Goal: Task Accomplishment & Management: Manage account settings

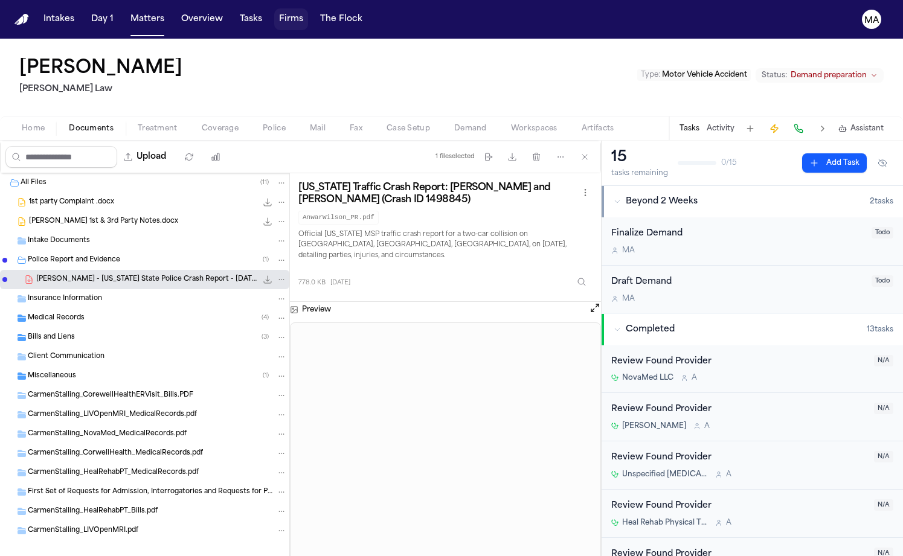
click at [274, 12] on button "Firms" at bounding box center [291, 19] width 34 height 22
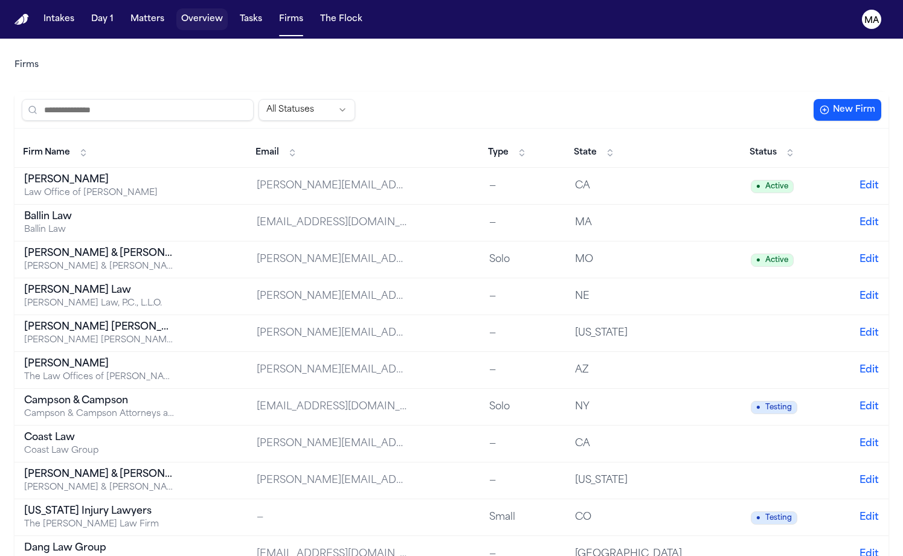
click at [176, 13] on button "Overview" at bounding box center [201, 19] width 51 height 22
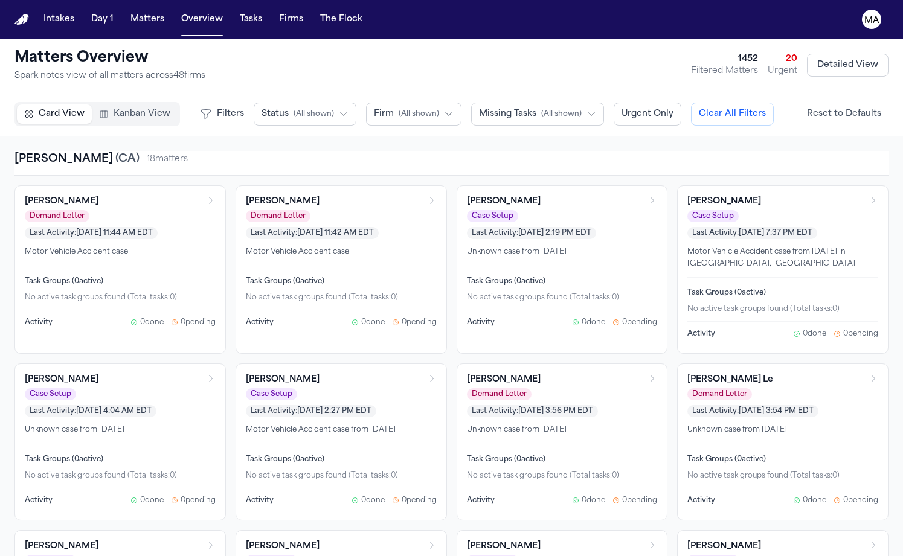
click at [114, 108] on span "Kanban View" at bounding box center [142, 114] width 57 height 12
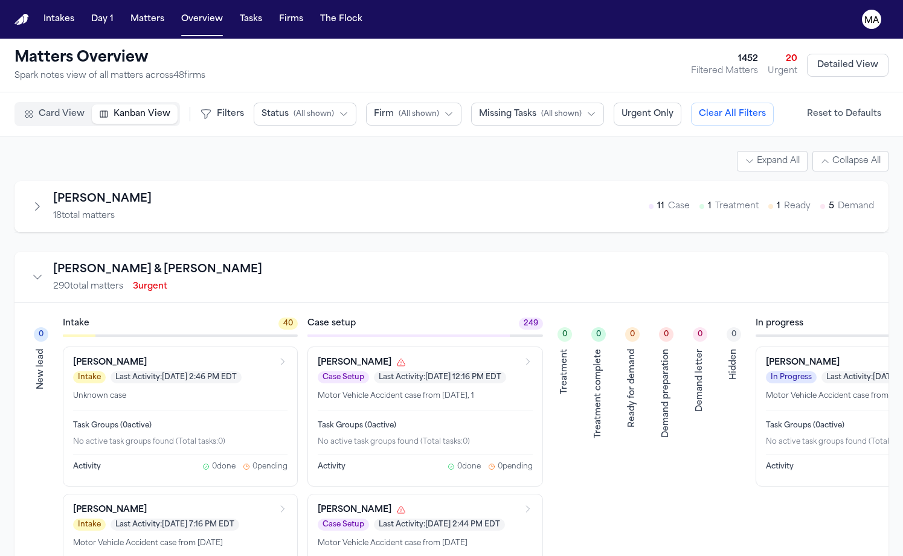
click at [294, 109] on span "( All shown )" at bounding box center [314, 114] width 40 height 10
click at [262, 240] on span "Demand Preparation" at bounding box center [306, 246] width 88 height 12
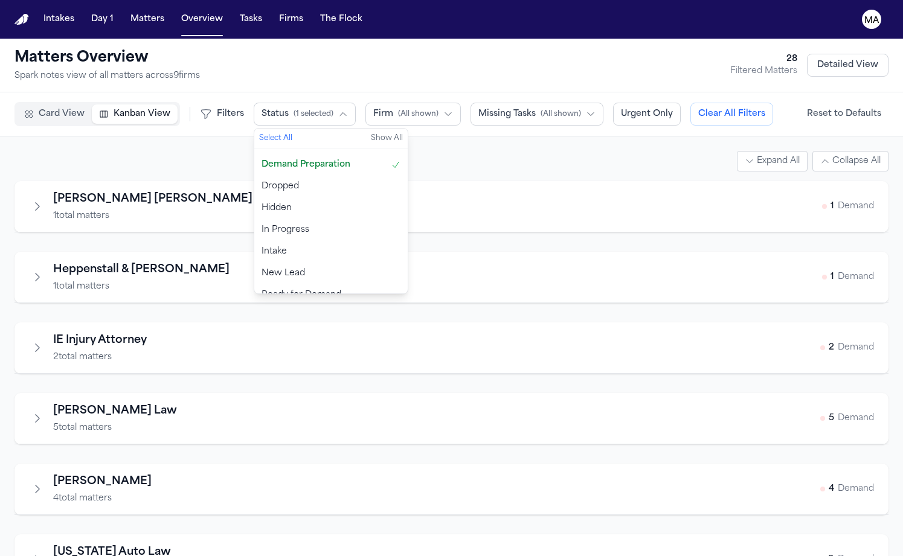
scroll to position [83, 0]
click at [262, 288] on span "Ready for Demand" at bounding box center [302, 294] width 80 height 12
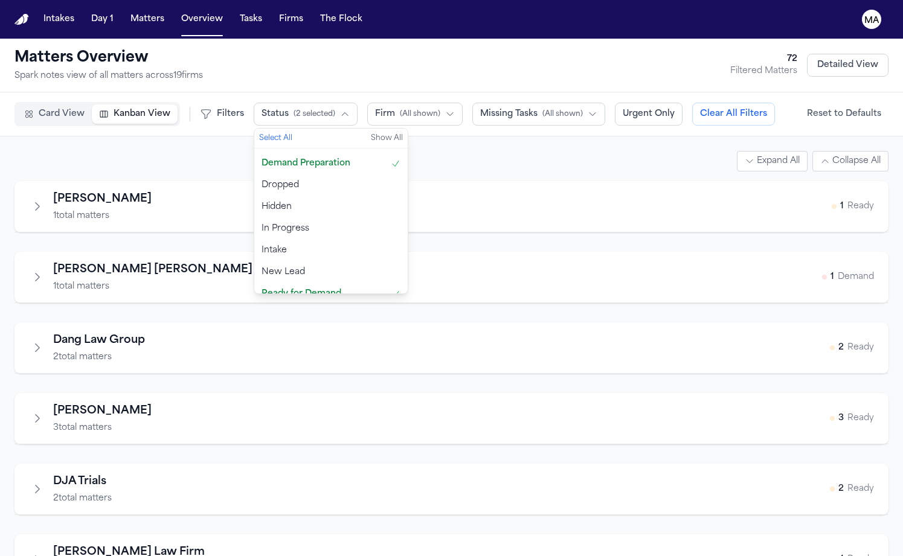
click at [317, 151] on div "Expand All Collapse All" at bounding box center [451, 161] width 874 height 21
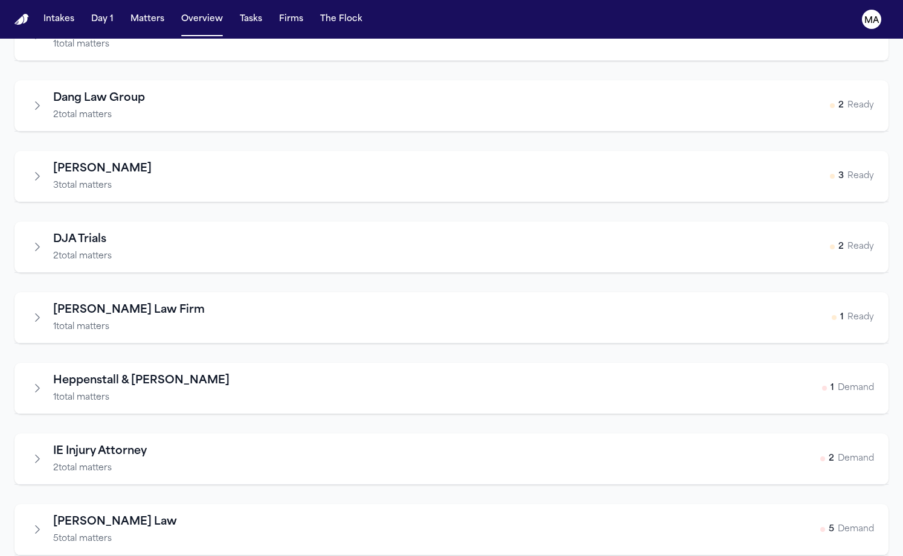
scroll to position [332, 0]
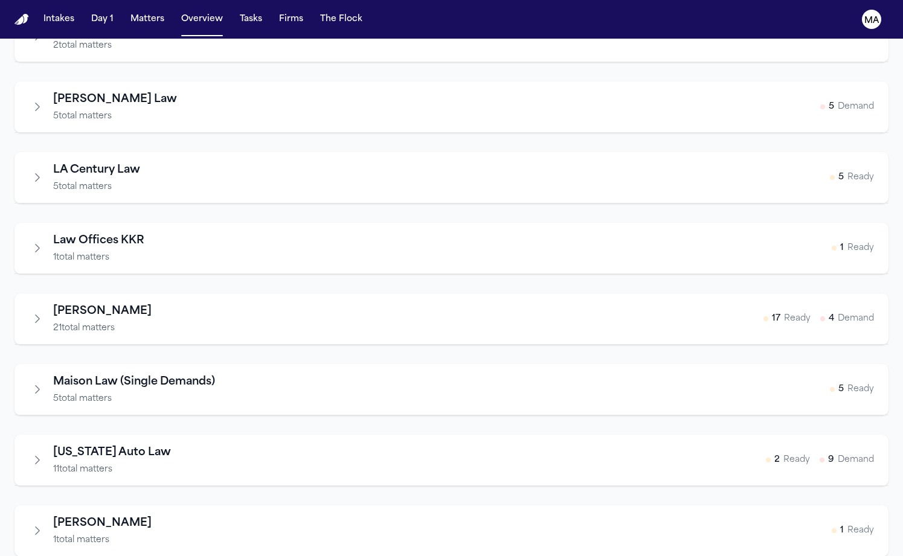
scroll to position [647, 0]
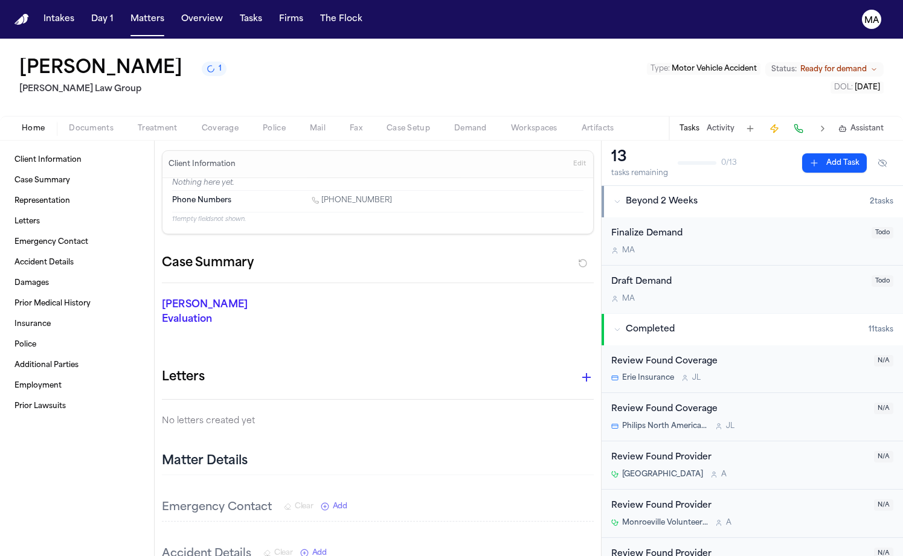
click at [867, 65] on span "Ready for demand" at bounding box center [833, 70] width 66 height 10
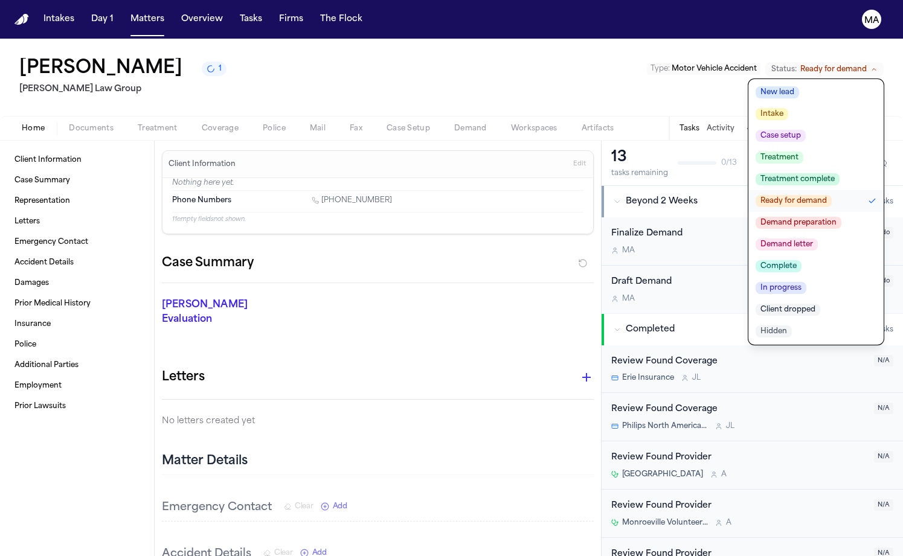
click at [818, 239] on span "Demand letter" at bounding box center [787, 245] width 62 height 12
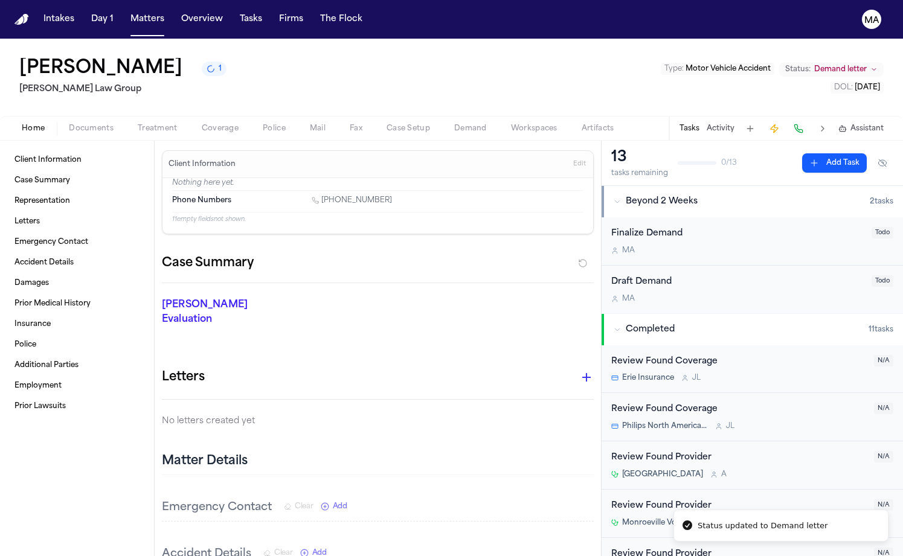
click at [539, 43] on div "[PERSON_NAME] 1 [PERSON_NAME] Law Group Type : Motor Vehicle Accident Status: D…" at bounding box center [451, 77] width 903 height 77
click at [176, 12] on button "Overview" at bounding box center [201, 19] width 51 height 22
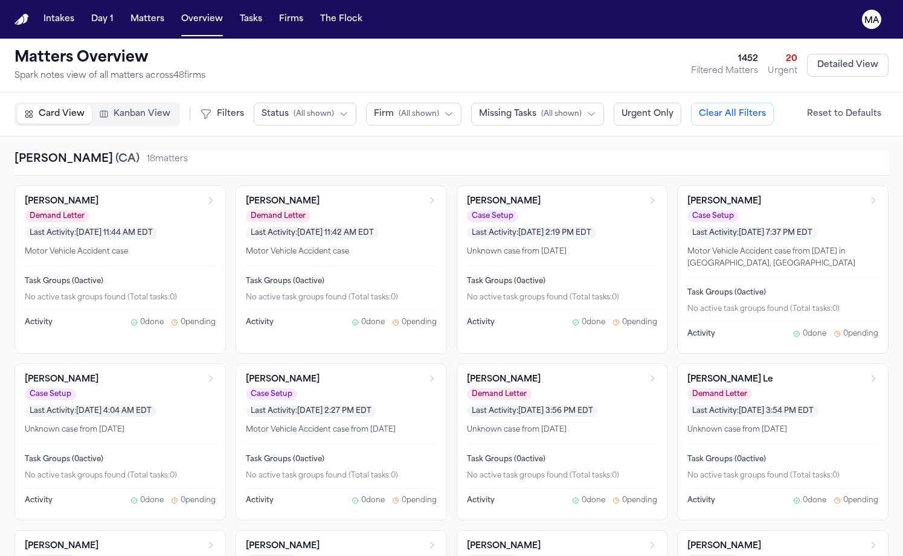
click at [114, 108] on span "Kanban View" at bounding box center [142, 114] width 57 height 12
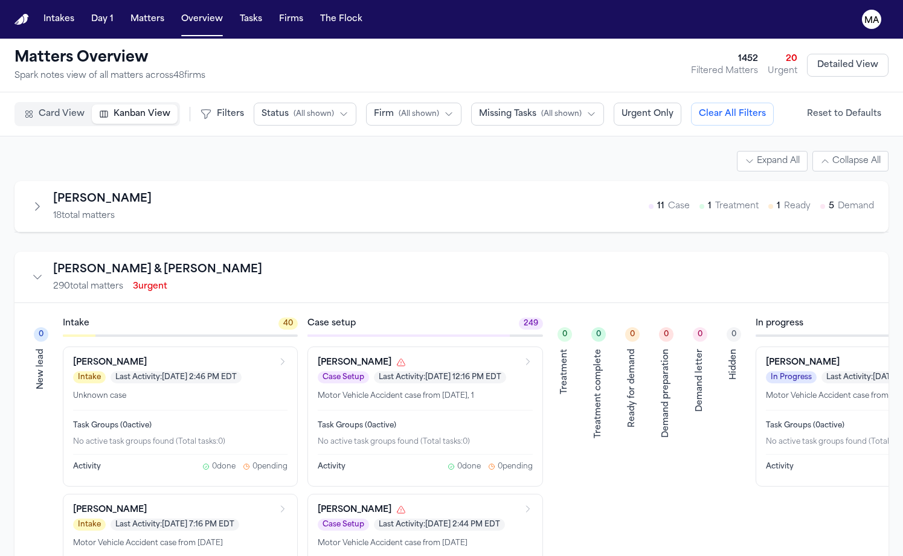
click at [374, 108] on span "Firm" at bounding box center [384, 114] width 20 height 12
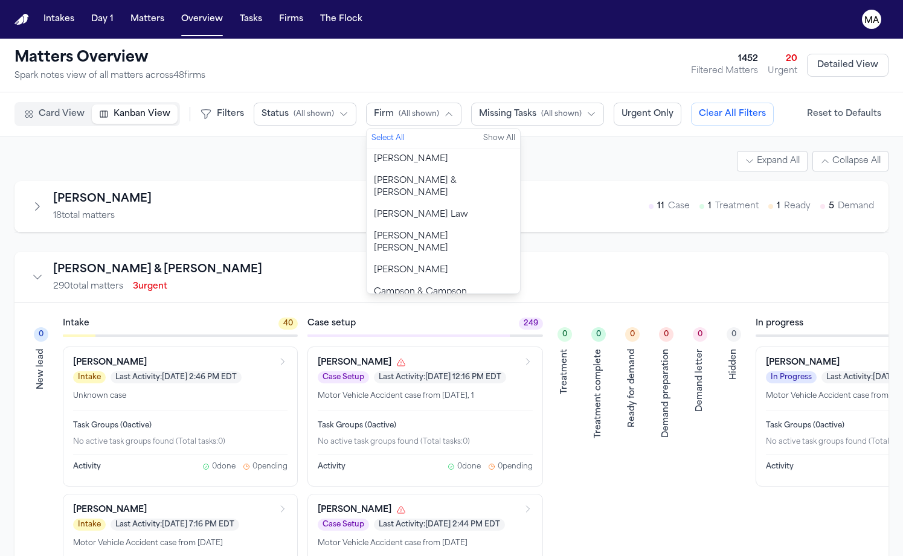
click at [294, 109] on span "( All shown )" at bounding box center [314, 114] width 40 height 10
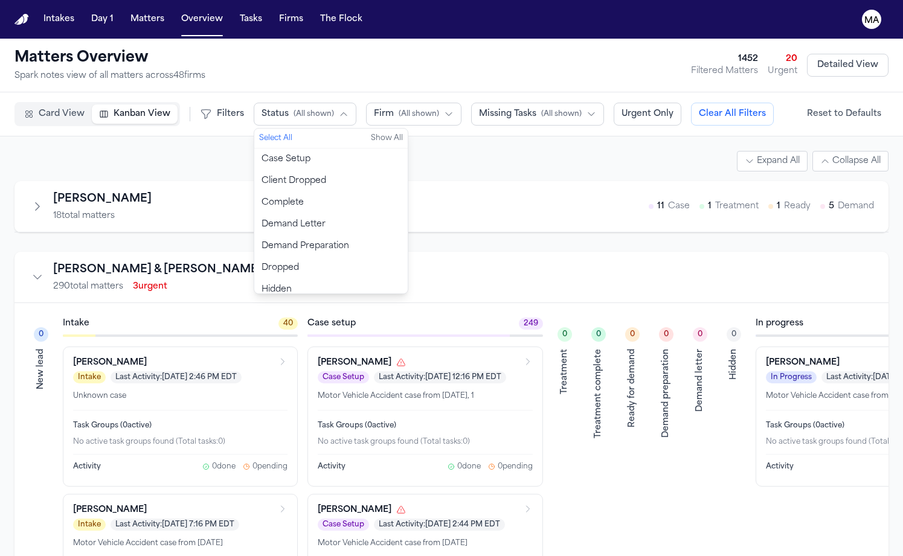
scroll to position [2, 0]
click at [262, 238] on span "Demand Preparation" at bounding box center [306, 244] width 88 height 12
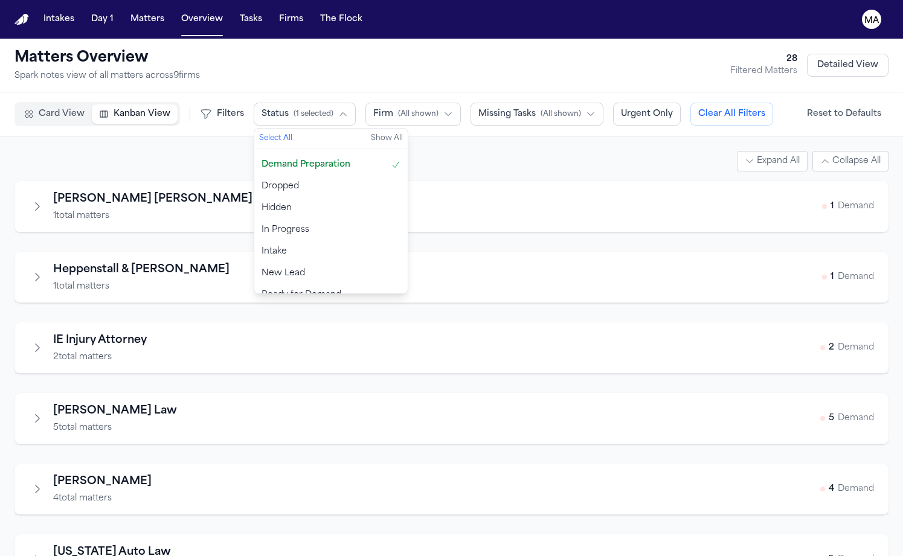
scroll to position [83, 0]
click at [262, 288] on span "Ready for Demand" at bounding box center [302, 294] width 80 height 12
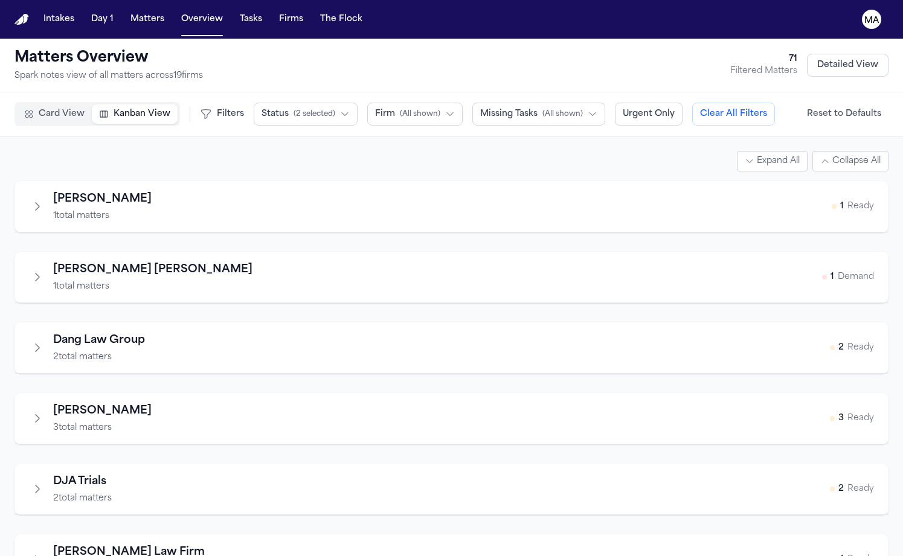
click at [295, 151] on div "Expand All Collapse All" at bounding box center [451, 161] width 874 height 21
click at [31, 271] on icon "Expand firm" at bounding box center [37, 277] width 12 height 12
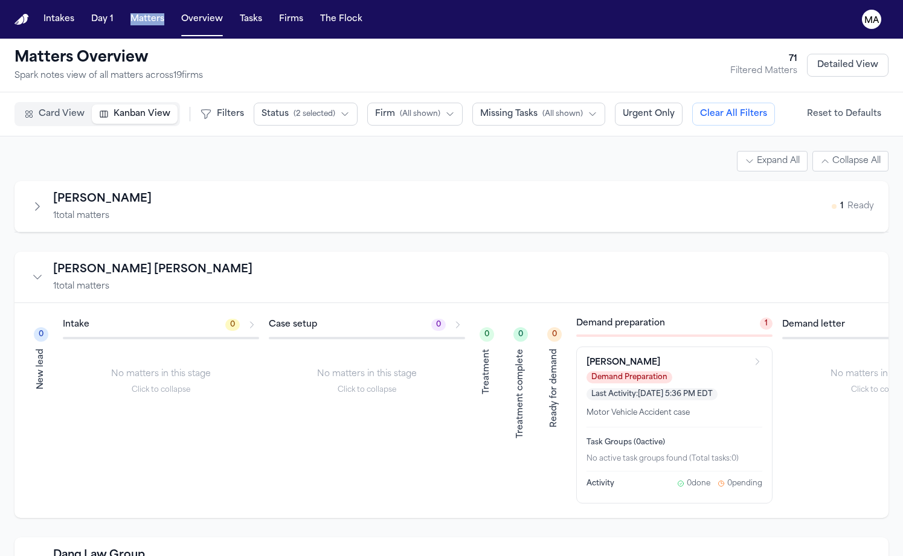
click at [31, 271] on icon "Collapse firm" at bounding box center [37, 277] width 12 height 12
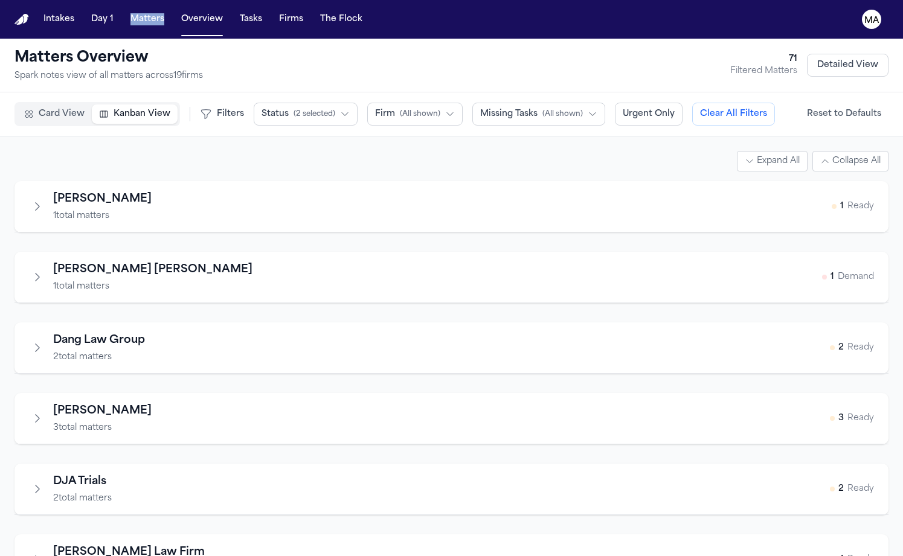
click at [31, 342] on icon "Expand firm" at bounding box center [37, 348] width 12 height 12
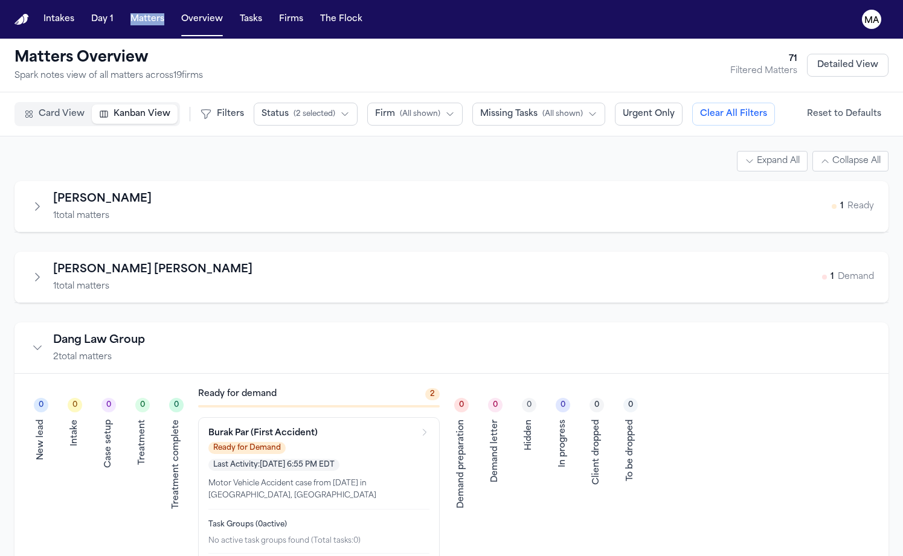
click at [31, 342] on icon "Collapse firm" at bounding box center [37, 348] width 12 height 12
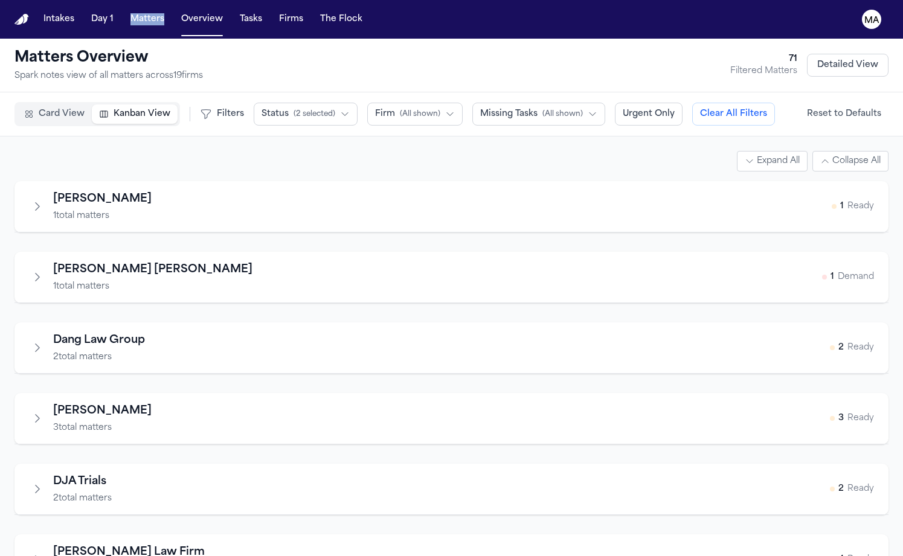
click at [31, 413] on icon "Expand firm" at bounding box center [37, 419] width 12 height 12
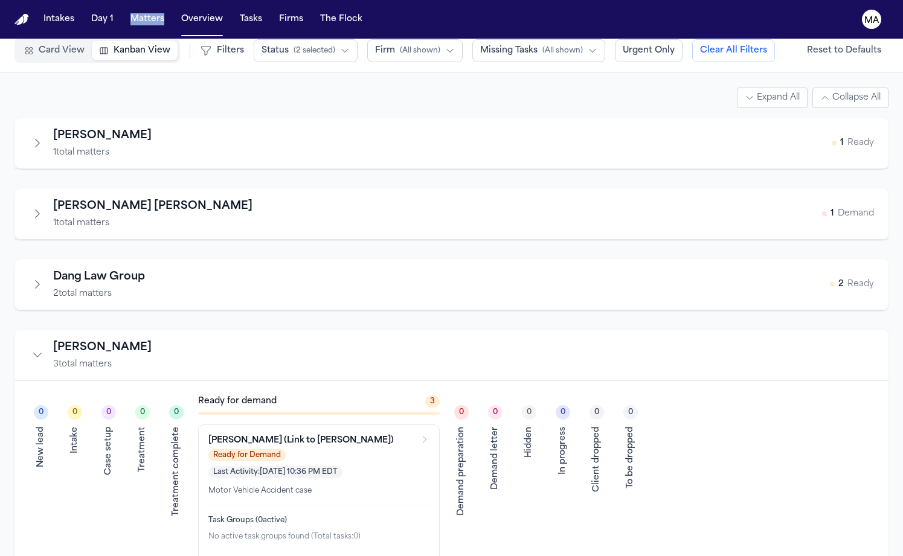
scroll to position [160, 0]
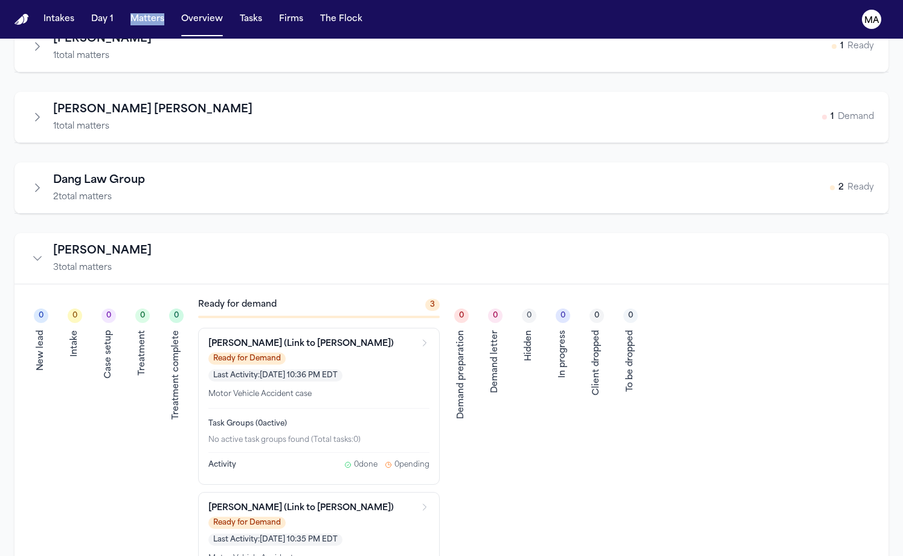
click at [31, 252] on icon "Collapse firm" at bounding box center [37, 258] width 12 height 12
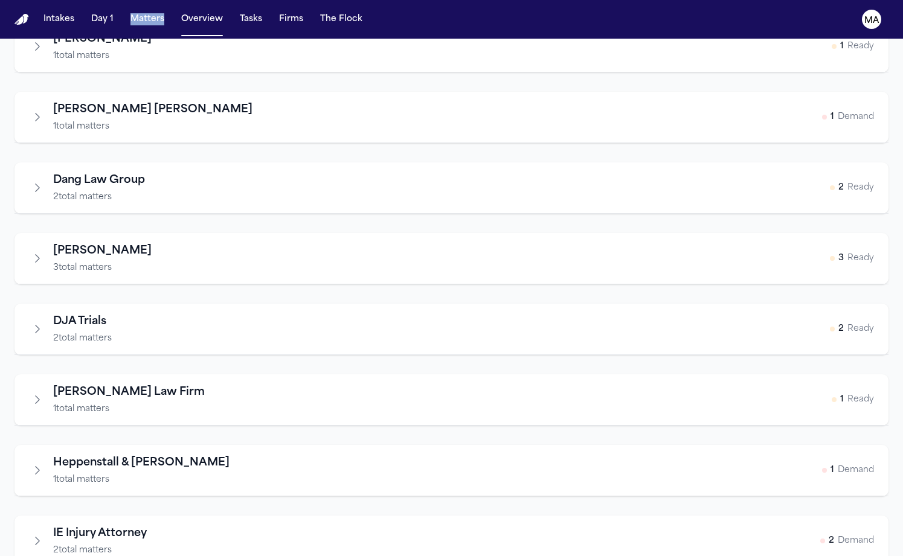
click at [31, 323] on icon "Expand firm" at bounding box center [37, 329] width 12 height 12
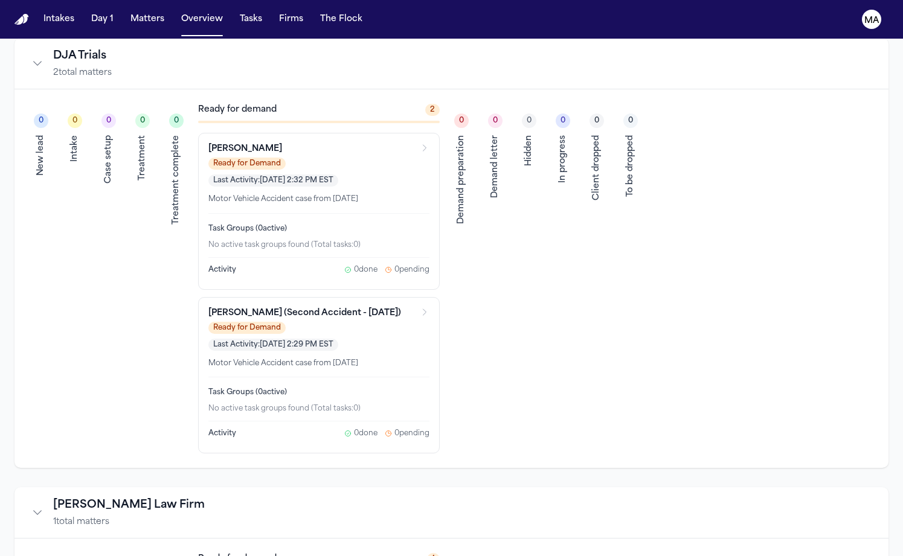
scroll to position [503, 0]
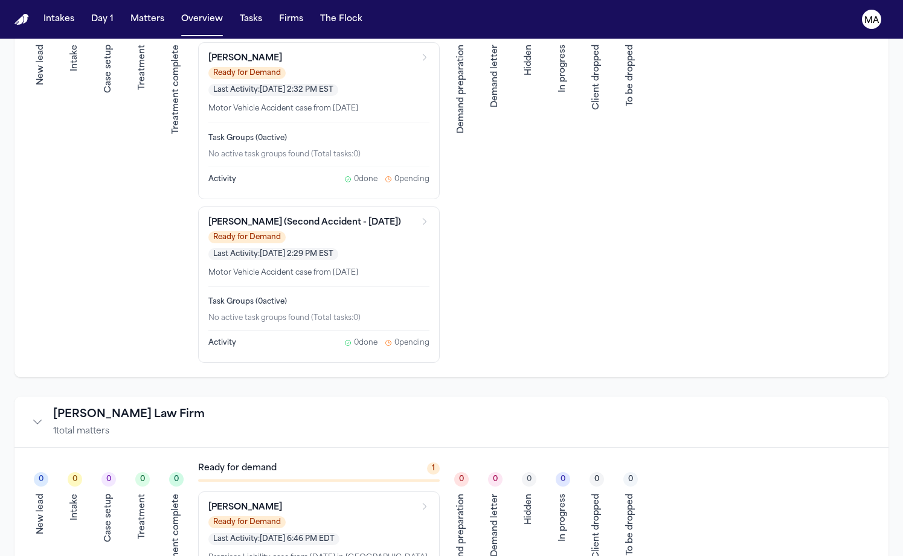
scroll to position [554, 0]
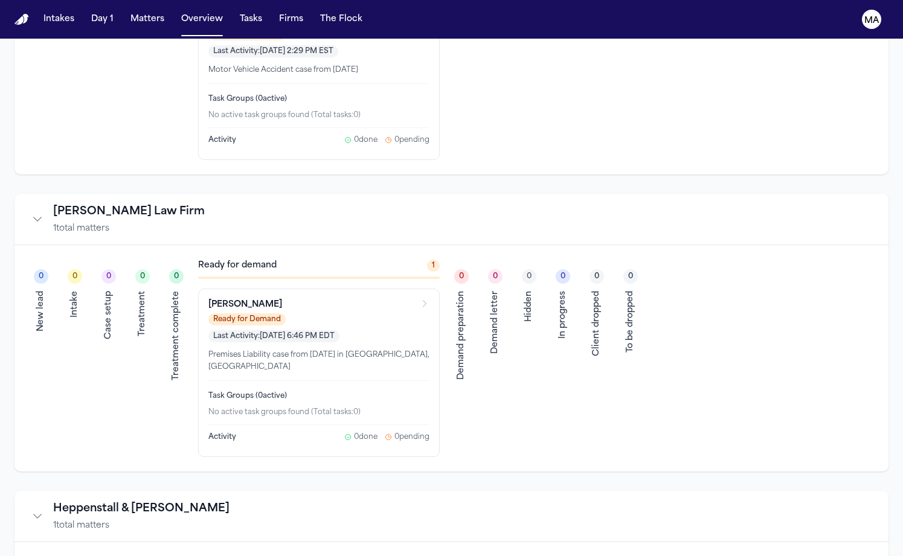
scroll to position [833, 0]
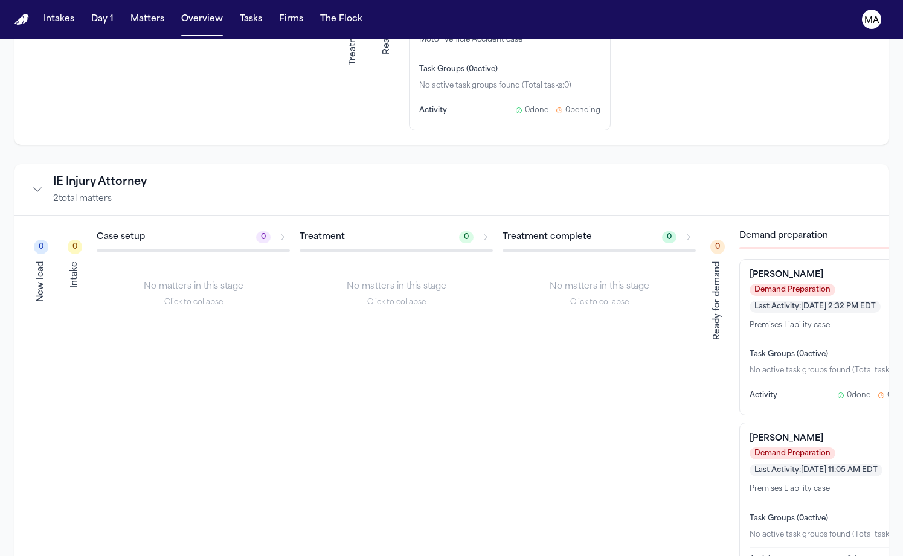
scroll to position [1591, 0]
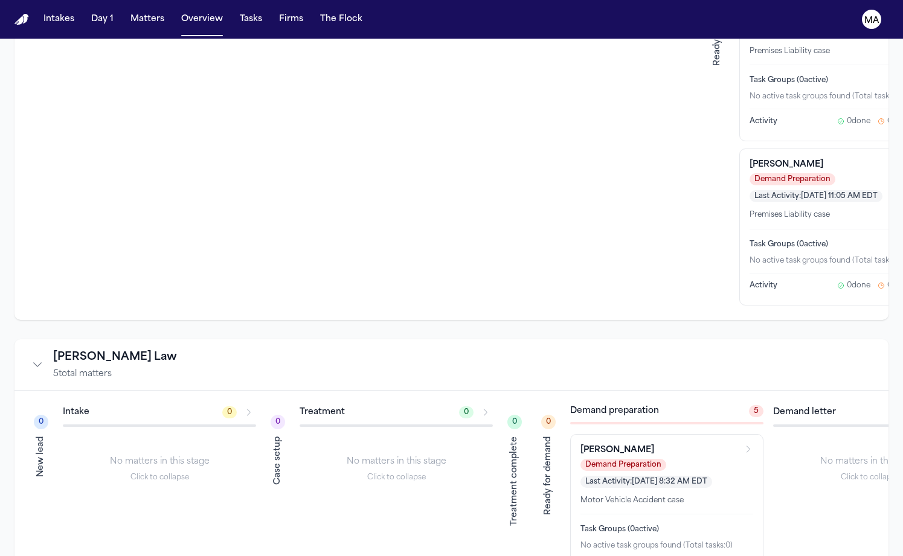
scroll to position [1718, 0]
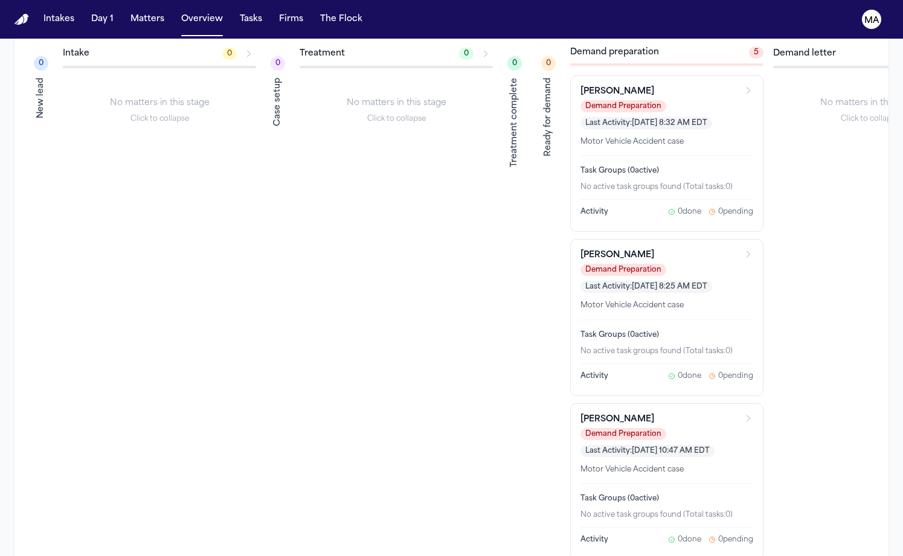
scroll to position [1841, 0]
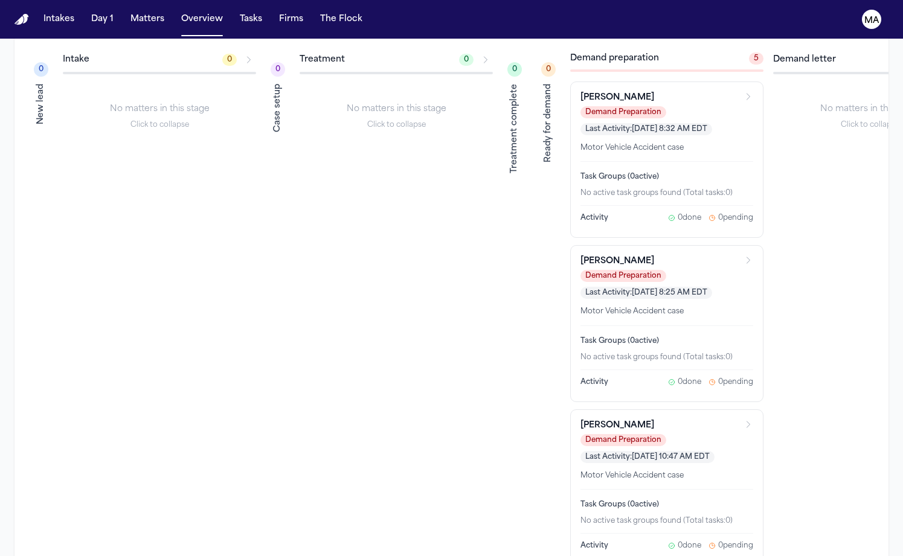
scroll to position [1981, 0]
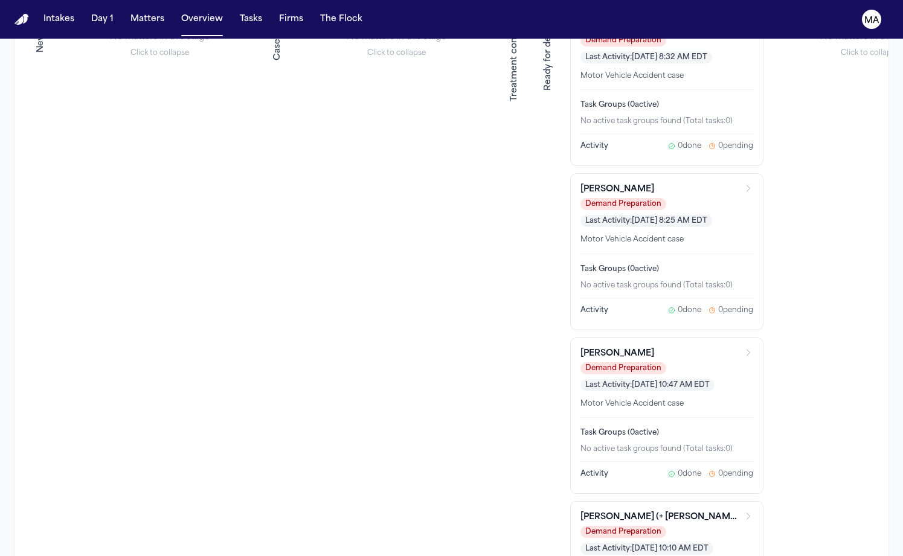
scroll to position [2033, 0]
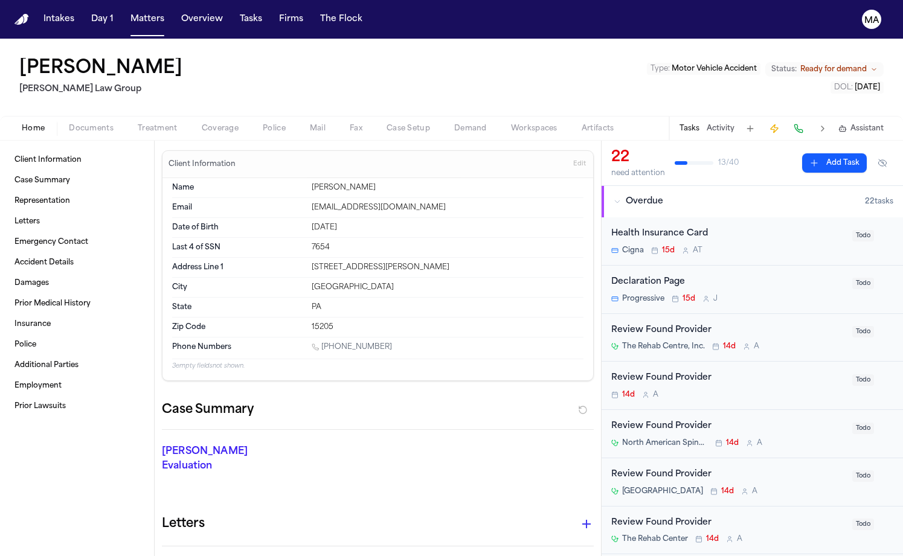
click at [867, 65] on span "Ready for demand" at bounding box center [833, 70] width 66 height 10
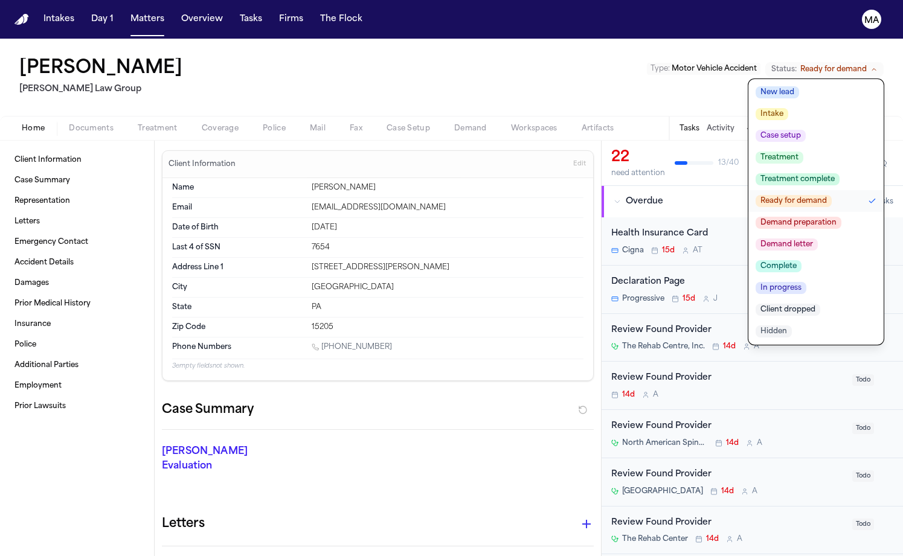
click at [818, 239] on span "Demand letter" at bounding box center [787, 245] width 62 height 12
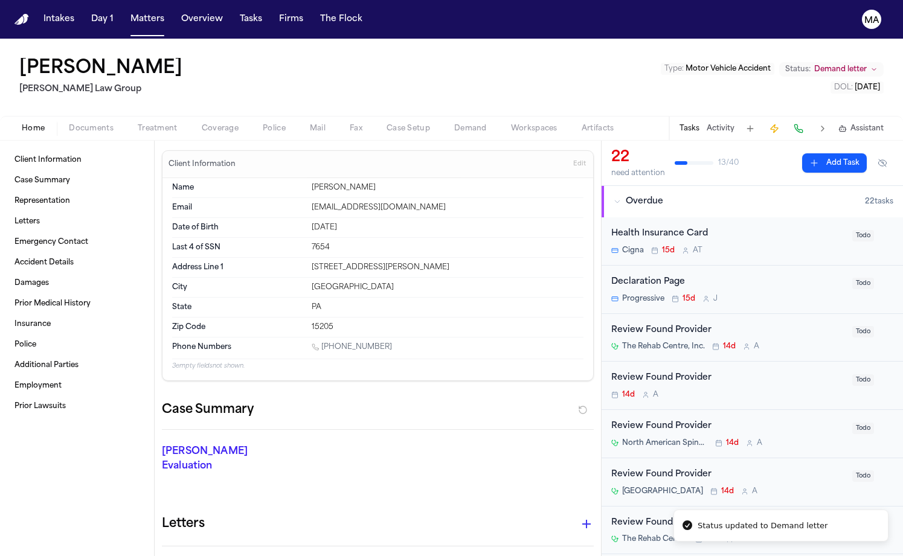
click at [505, 43] on div "[PERSON_NAME] Law Group Type : Motor Vehicle Accident Status: Demand letter DOL…" at bounding box center [451, 77] width 903 height 77
click at [126, 11] on button "Matters" at bounding box center [147, 19] width 43 height 22
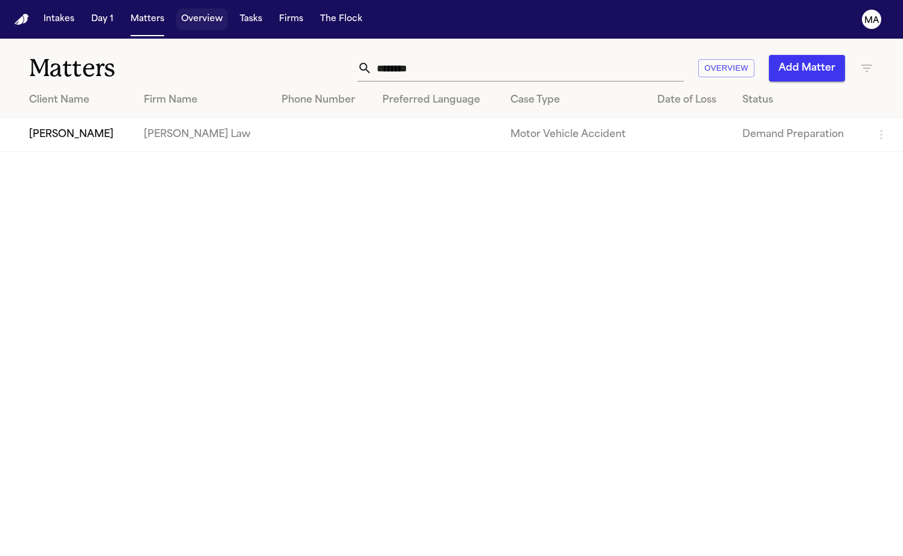
click at [176, 8] on button "Overview" at bounding box center [201, 19] width 51 height 22
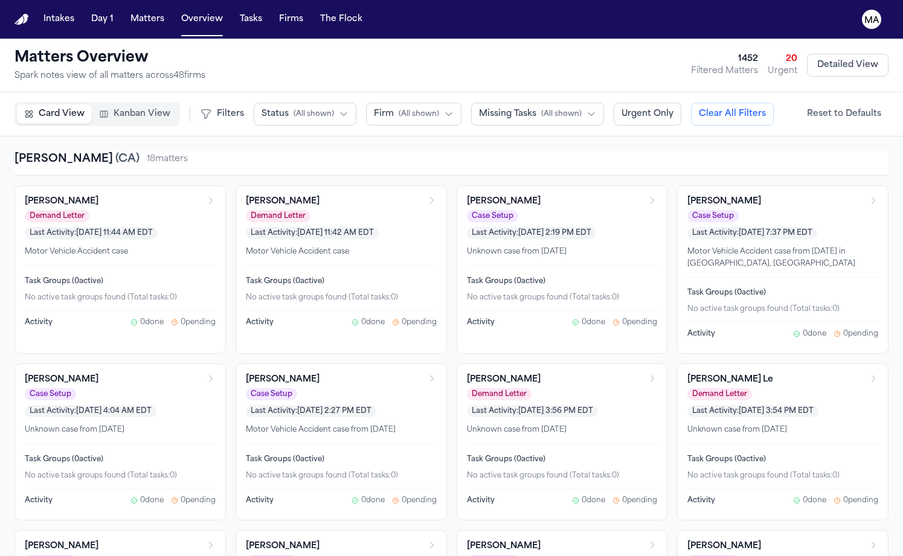
click at [114, 108] on span "Kanban View" at bounding box center [142, 114] width 57 height 12
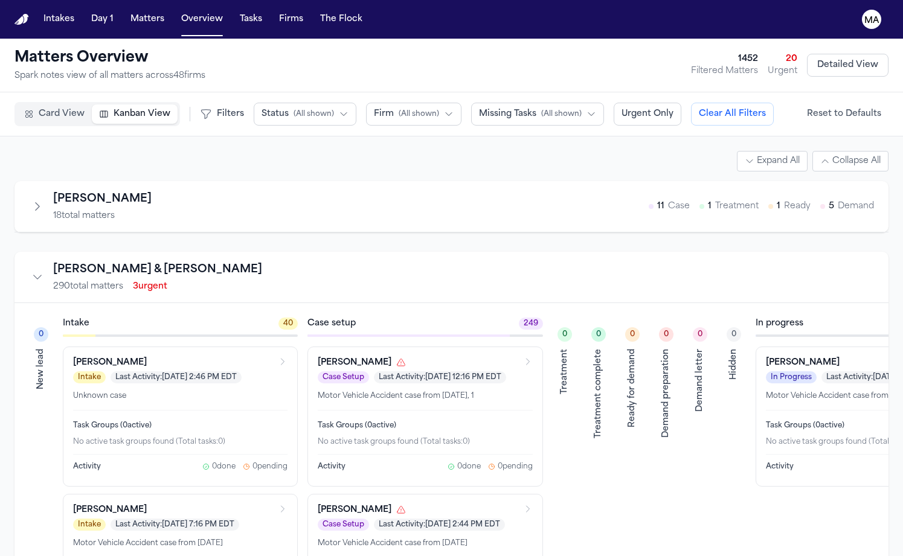
click at [399, 109] on span "( All shown )" at bounding box center [419, 114] width 40 height 10
click at [294, 109] on span "( All shown )" at bounding box center [314, 114] width 40 height 10
click at [262, 238] on span "Demand Preparation" at bounding box center [306, 244] width 88 height 12
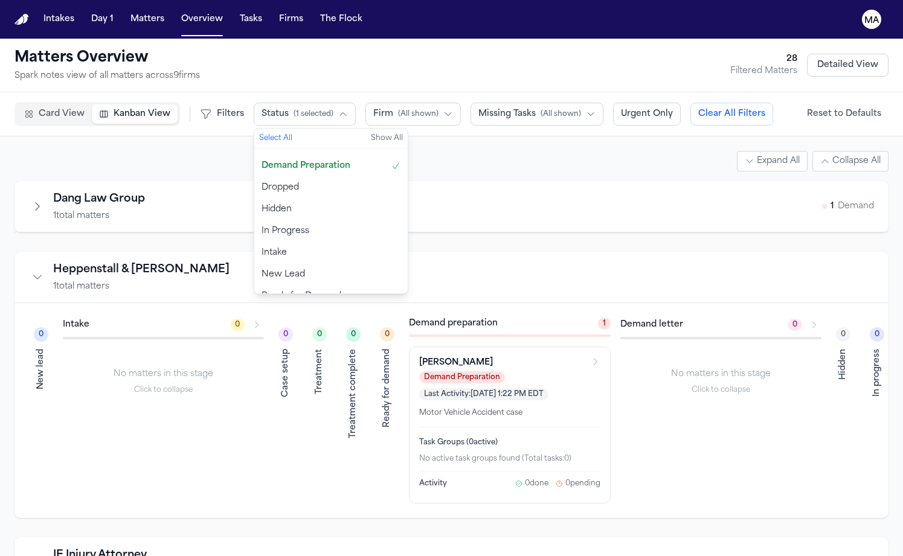
scroll to position [83, 0]
click at [262, 288] on span "Ready for Demand" at bounding box center [302, 294] width 80 height 12
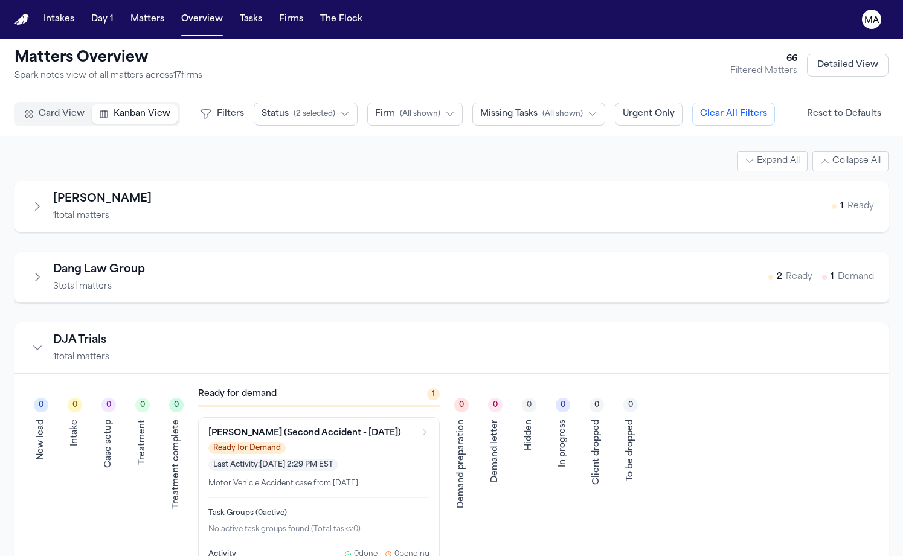
click at [34, 346] on icon "Collapse firm" at bounding box center [38, 348] width 8 height 4
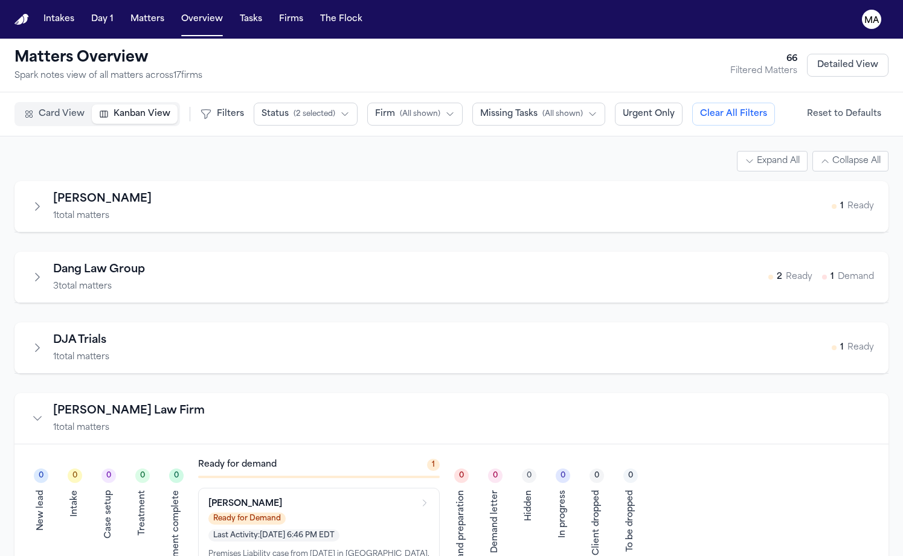
click at [31, 413] on icon "Collapse firm" at bounding box center [37, 419] width 12 height 12
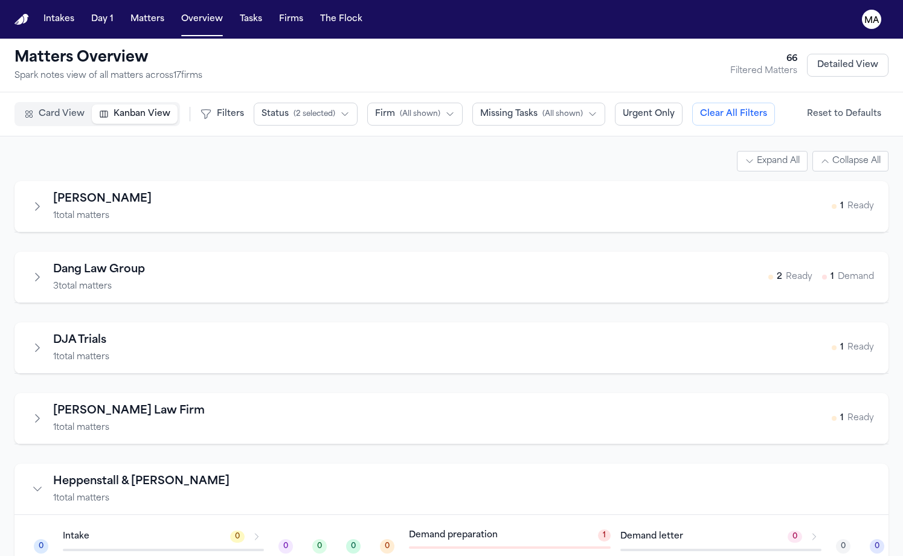
click at [29, 474] on div "Heppenstall & [PERSON_NAME] 1 total matters" at bounding box center [129, 489] width 201 height 31
click at [31, 483] on icon "Collapse firm" at bounding box center [37, 489] width 12 height 12
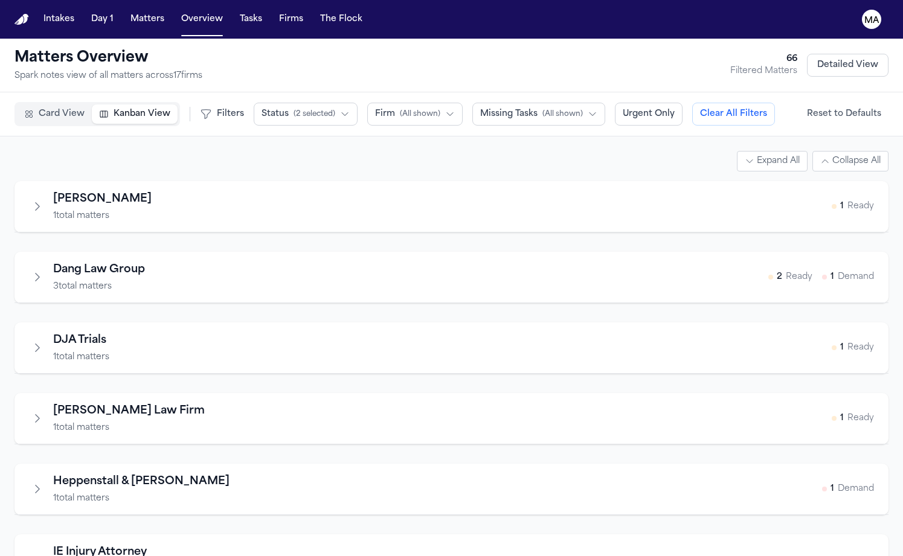
click at [31, 554] on icon "Collapse firm" at bounding box center [37, 560] width 12 height 12
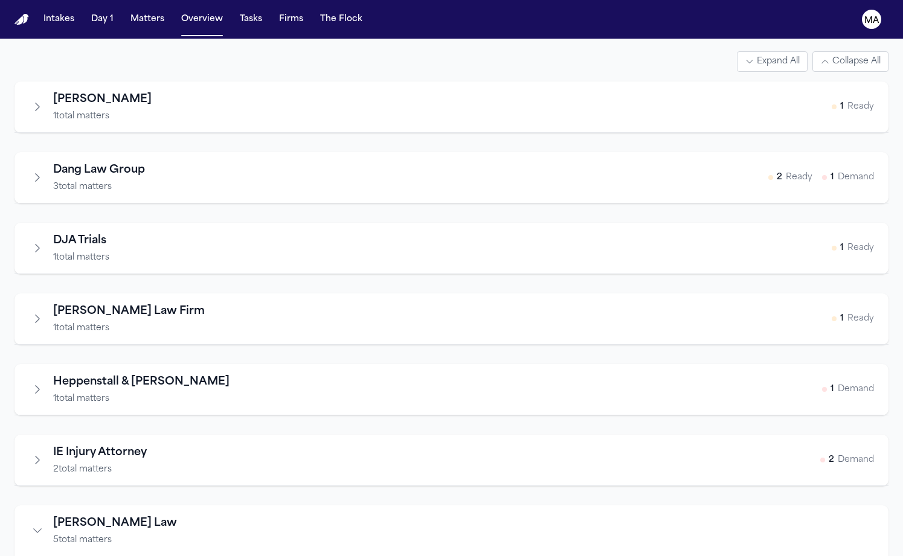
click at [31, 525] on icon "Collapse firm" at bounding box center [37, 531] width 12 height 12
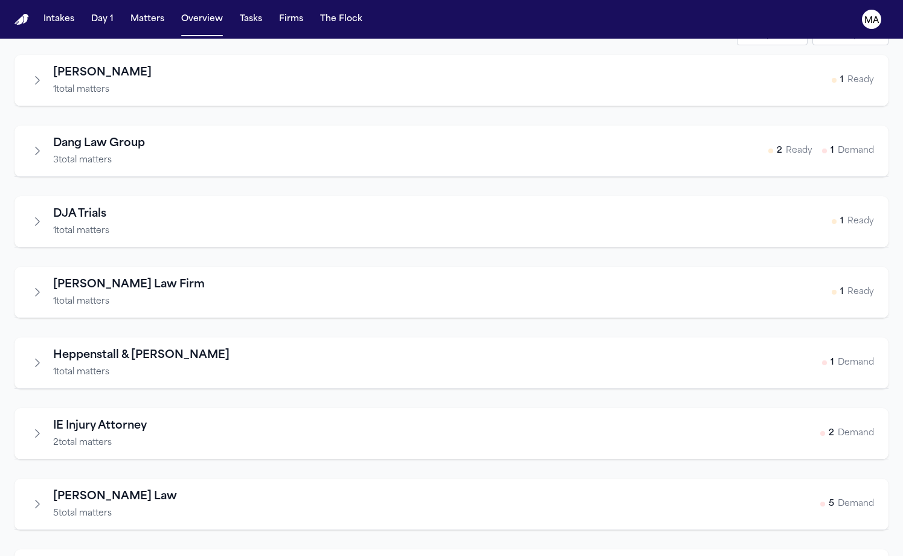
scroll to position [381, 0]
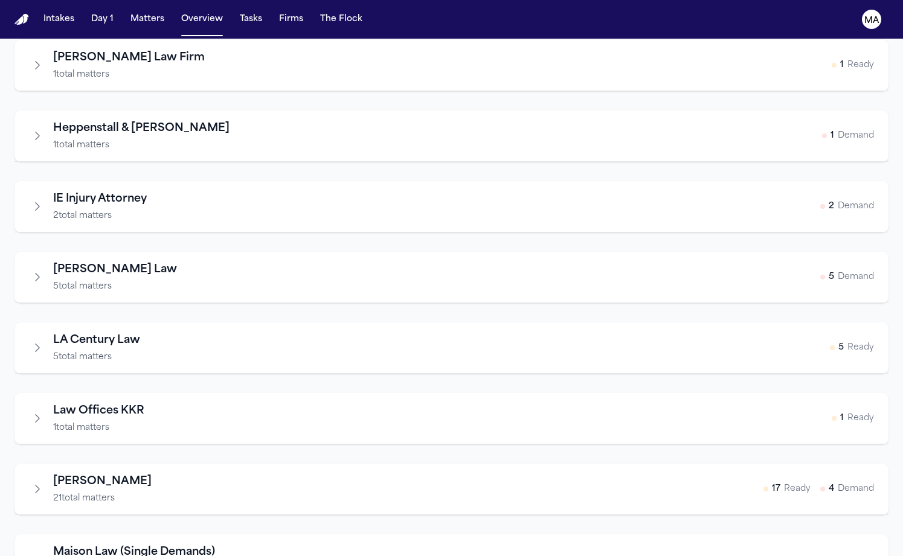
scroll to position [281, 0]
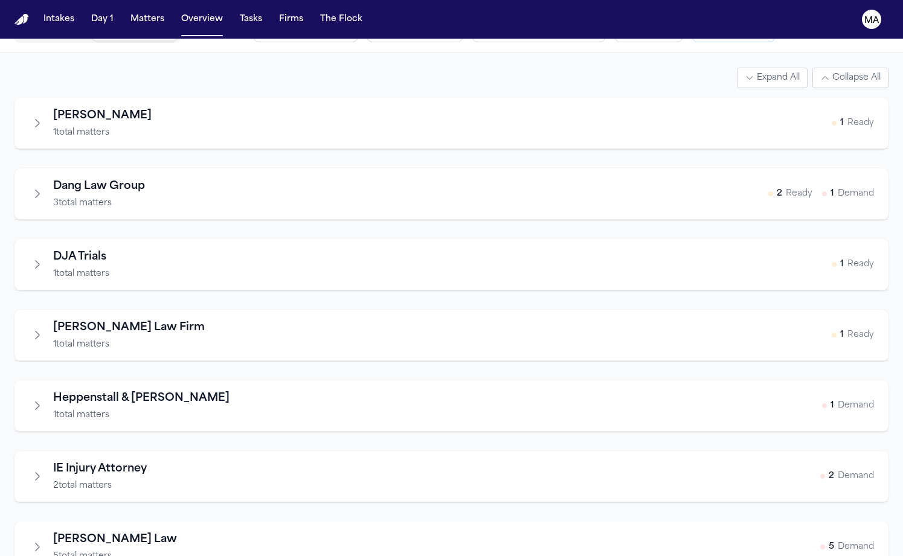
scroll to position [0, 0]
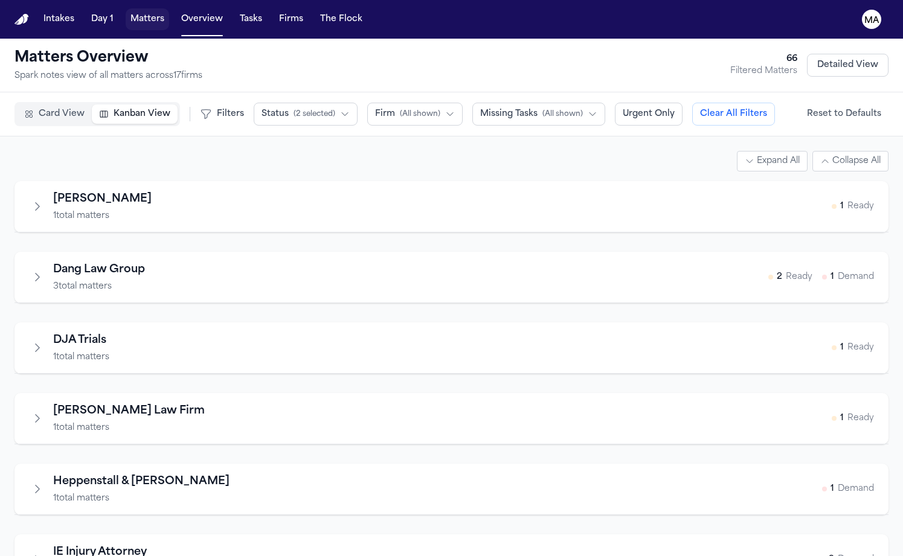
click at [126, 11] on button "Matters" at bounding box center [147, 19] width 43 height 22
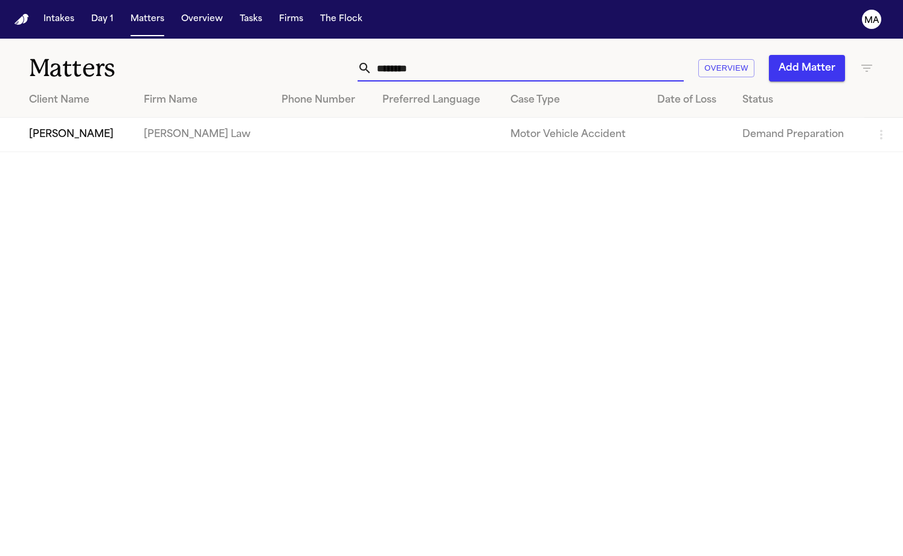
drag, startPoint x: 594, startPoint y: 53, endPoint x: 502, endPoint y: 44, distance: 92.8
click at [504, 55] on div "******** Overview Add Matter" at bounding box center [569, 68] width 609 height 27
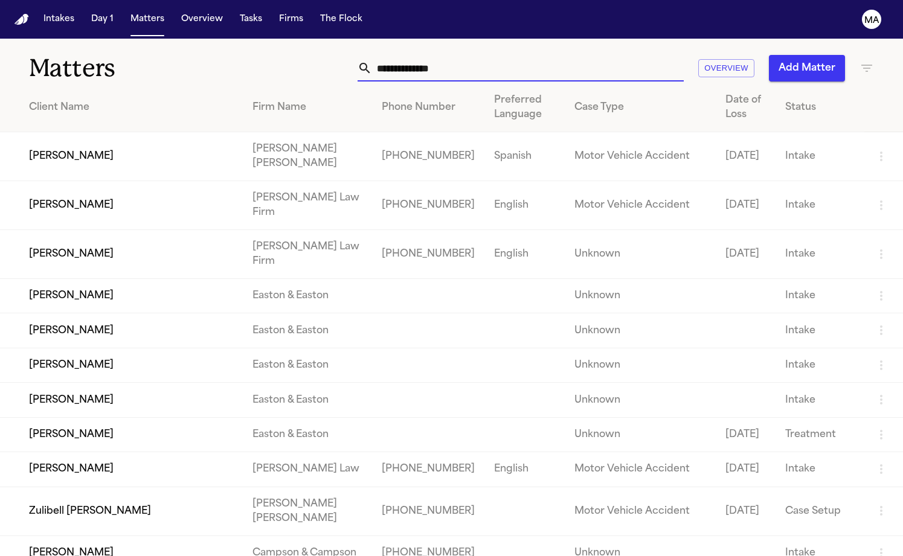
click at [802, 55] on button "Add Matter" at bounding box center [807, 68] width 76 height 27
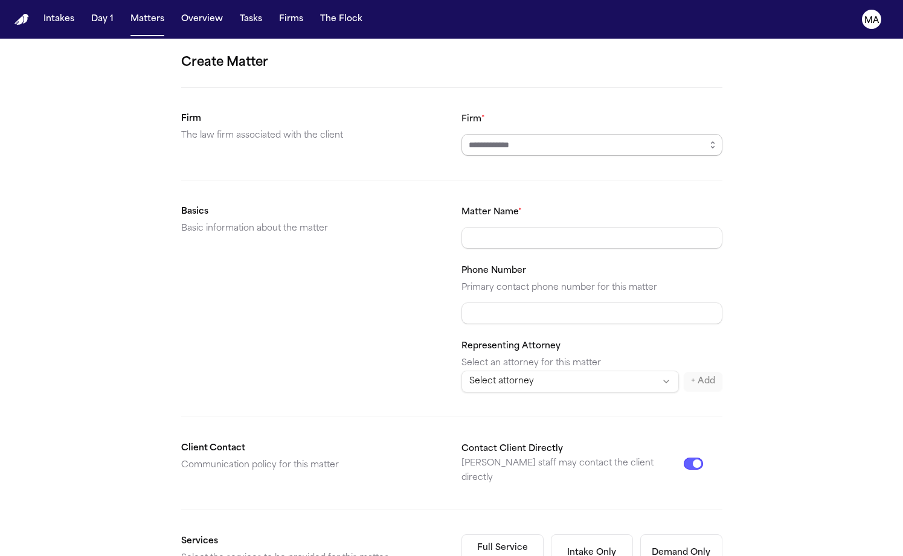
click at [526, 134] on input "Firm *" at bounding box center [591, 145] width 261 height 22
type input "*********"
type input "**********"
click at [773, 213] on div "**********" at bounding box center [451, 456] width 903 height 835
click at [640, 535] on button "Demand Only Demand letter creation only" at bounding box center [681, 564] width 82 height 58
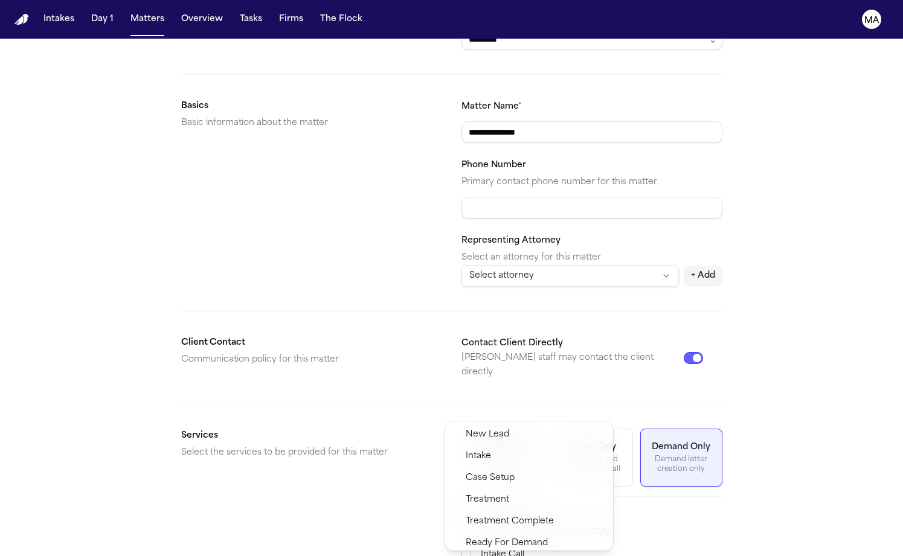
click at [494, 554] on div "Demand Preparation" at bounding box center [529, 565] width 163 height 22
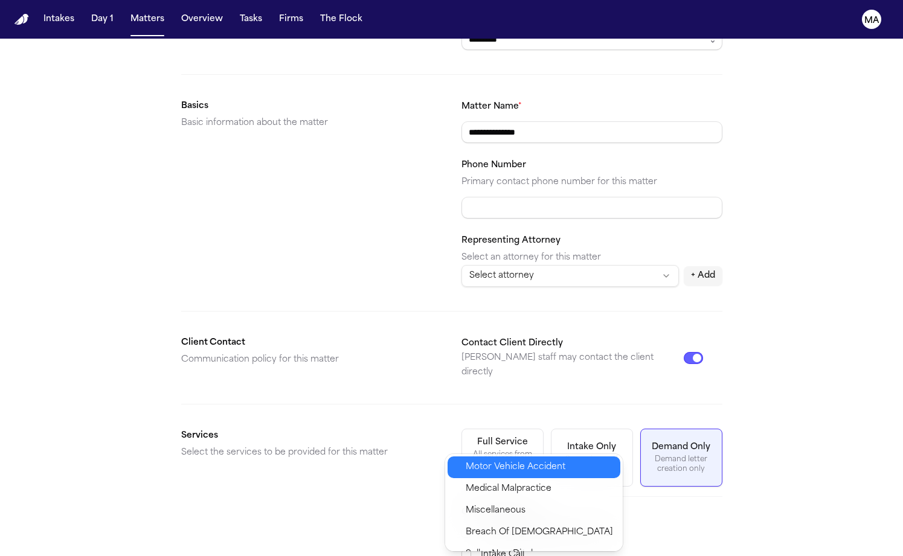
click at [498, 460] on span "Motor Vehicle Accident" at bounding box center [516, 467] width 100 height 14
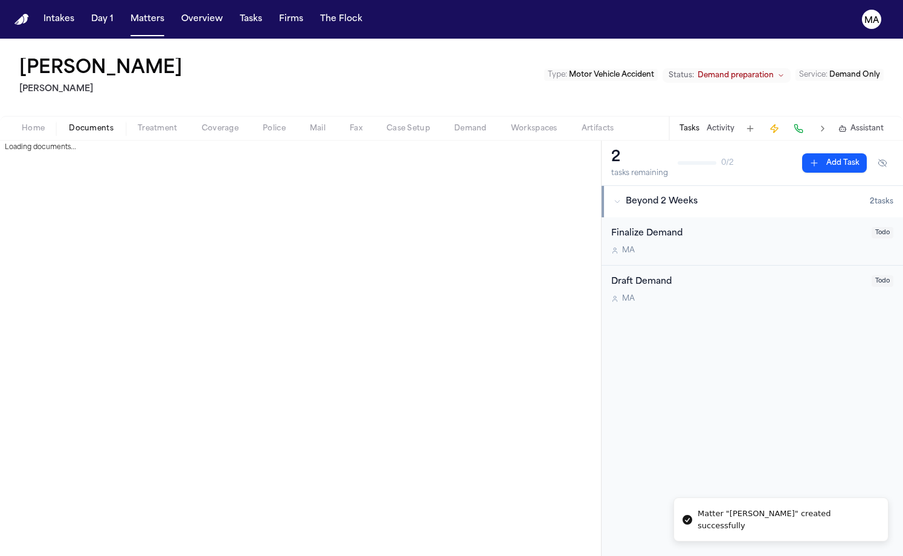
click at [69, 124] on span "Documents" at bounding box center [91, 129] width 45 height 10
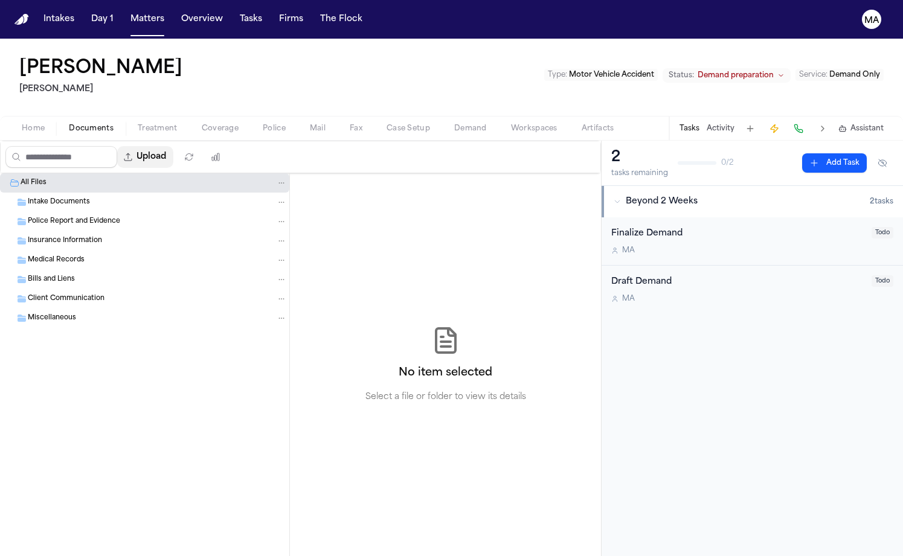
click at [122, 146] on button "Upload" at bounding box center [145, 157] width 56 height 22
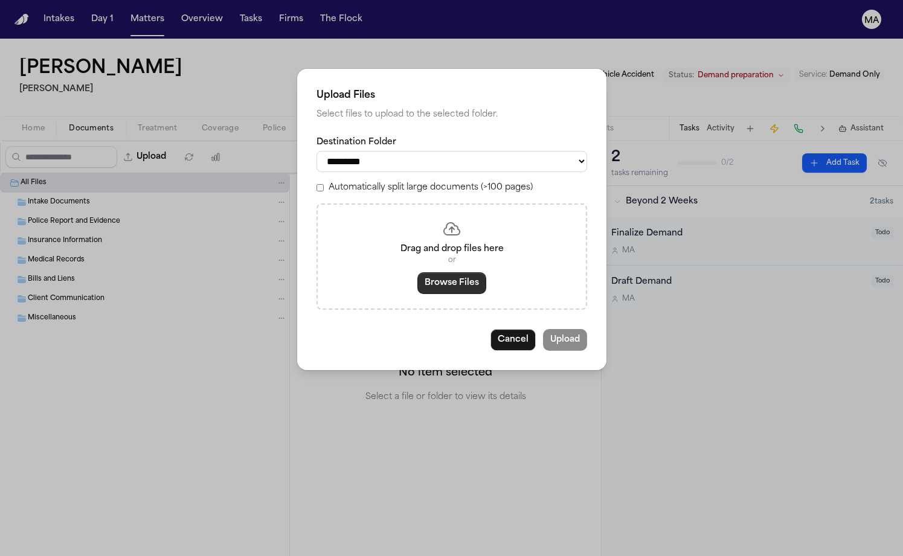
click at [458, 272] on button "Browse Files" at bounding box center [451, 283] width 69 height 22
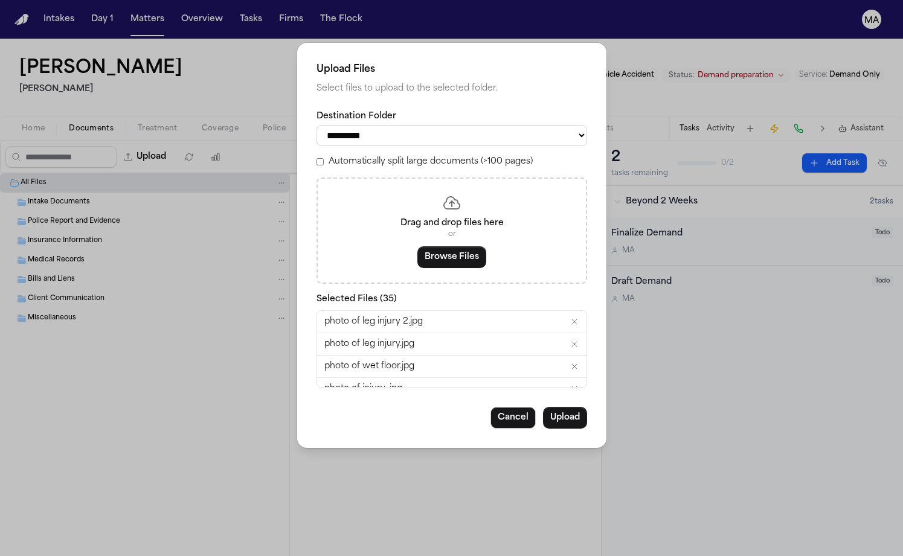
click at [404, 156] on label "Automatically split large documents (>100 pages)" at bounding box center [431, 162] width 204 height 12
click at [543, 407] on button "Upload" at bounding box center [565, 418] width 44 height 22
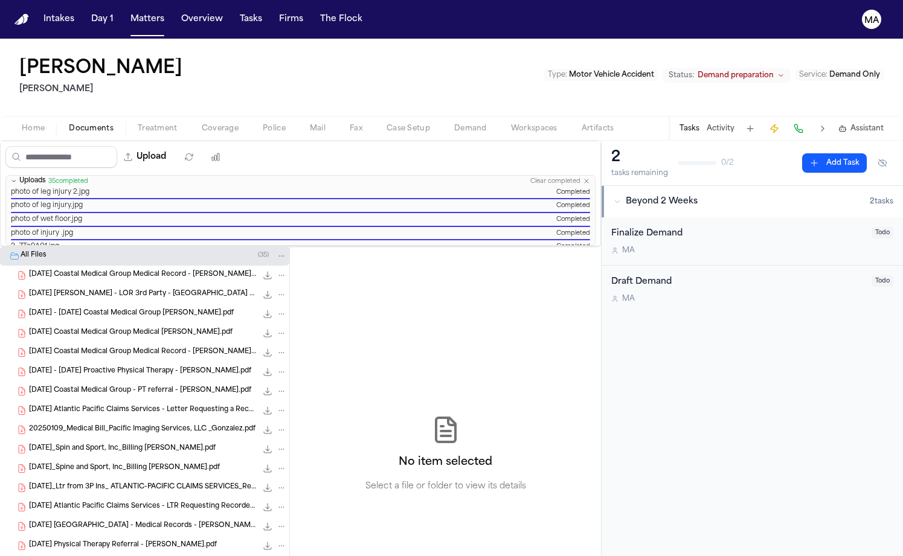
click at [290, 344] on div "No item selected Select a file or folder to view its details" at bounding box center [445, 454] width 311 height 416
click at [290, 318] on div "No item selected Select a file or folder to view its details" at bounding box center [445, 454] width 311 height 416
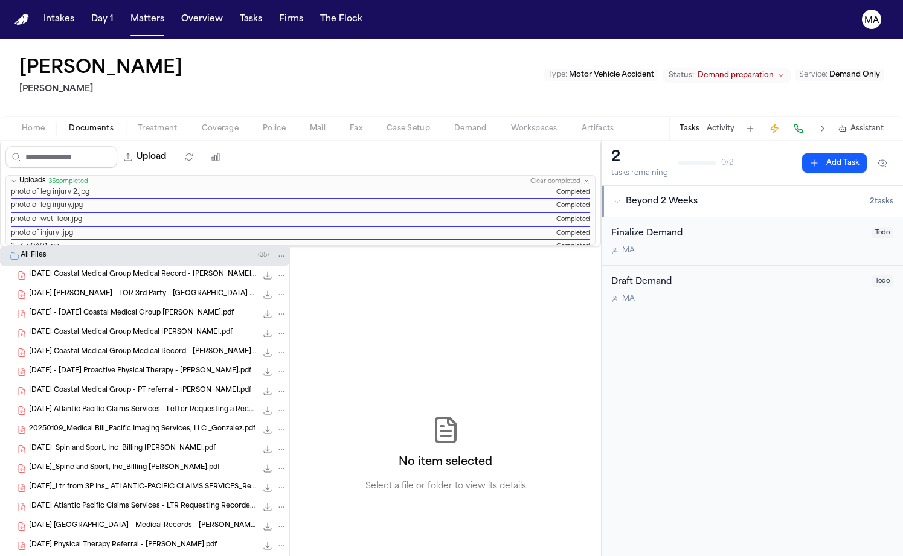
click at [290, 288] on div "No item selected Select a file or folder to view its details" at bounding box center [445, 454] width 311 height 416
click at [654, 71] on span "Motor Vehicle Accident" at bounding box center [611, 74] width 85 height 7
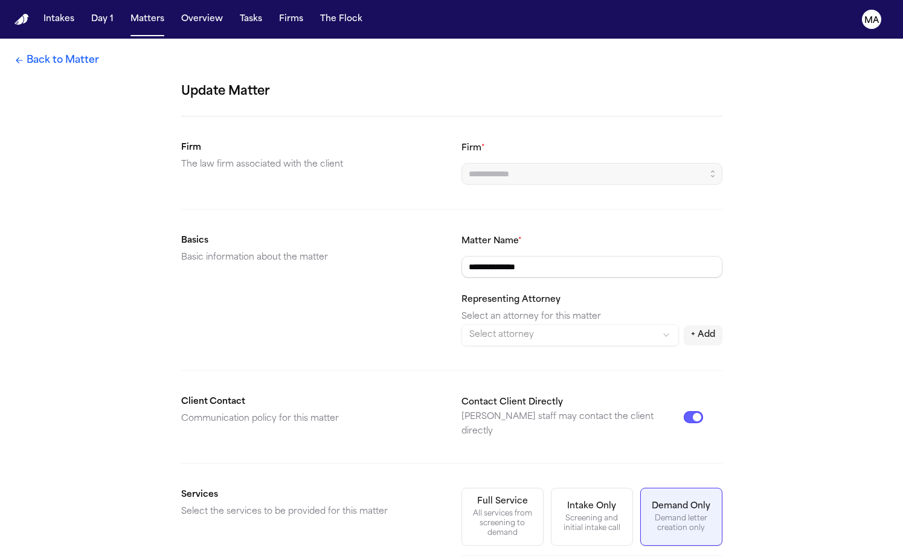
type input "*********"
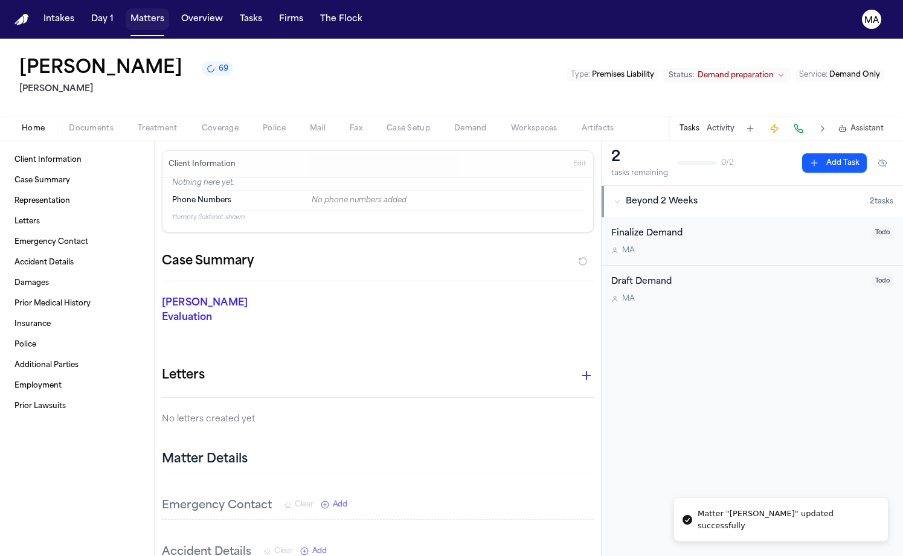
click at [126, 13] on button "Matters" at bounding box center [147, 19] width 43 height 22
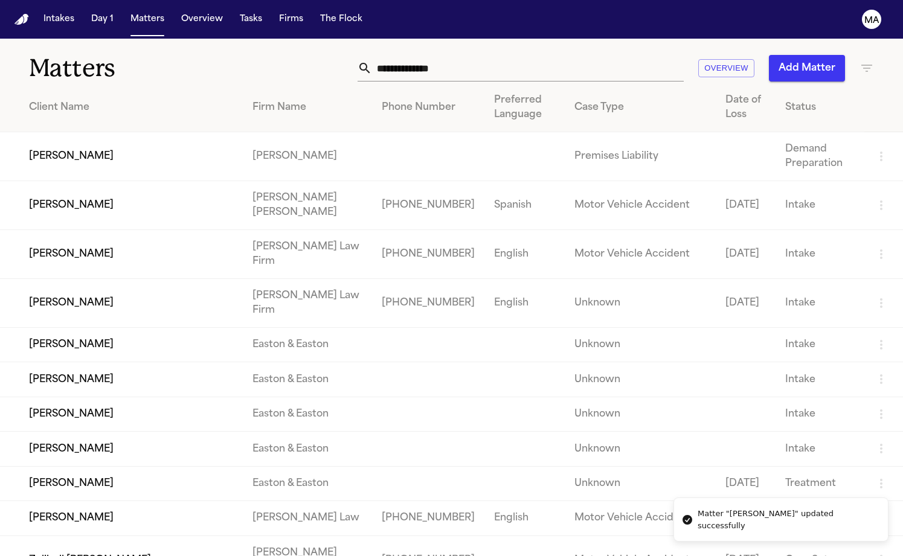
click at [805, 55] on button "Add Matter" at bounding box center [807, 68] width 76 height 27
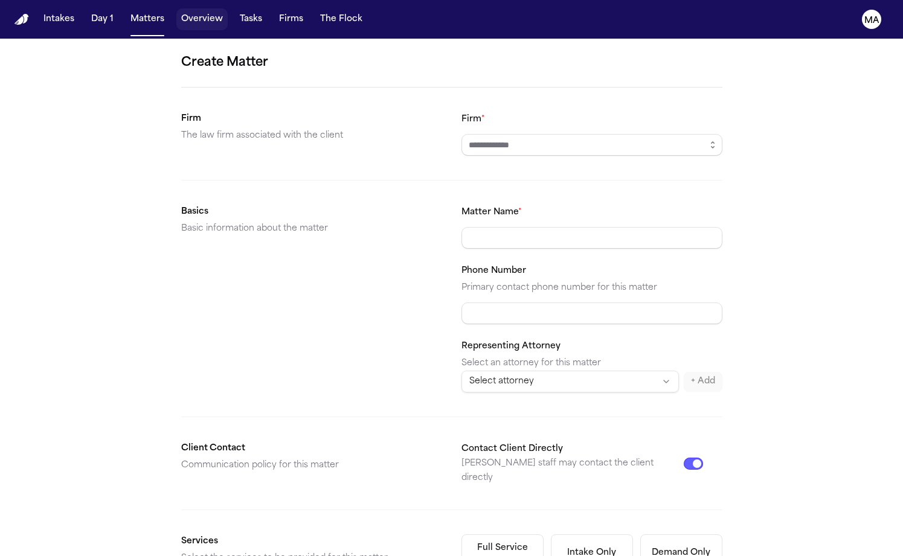
click at [126, 10] on button "Matters" at bounding box center [147, 19] width 43 height 22
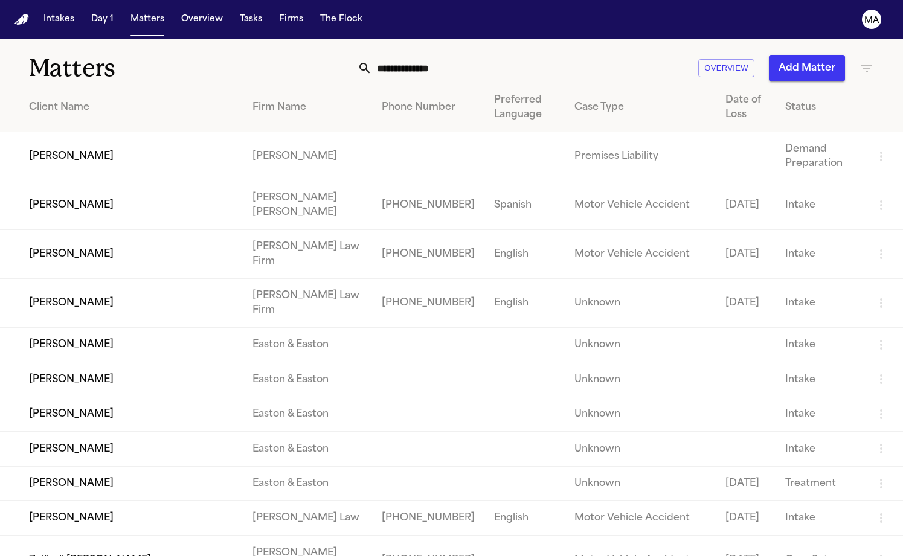
click at [864, 61] on icon "button" at bounding box center [867, 68] width 14 height 14
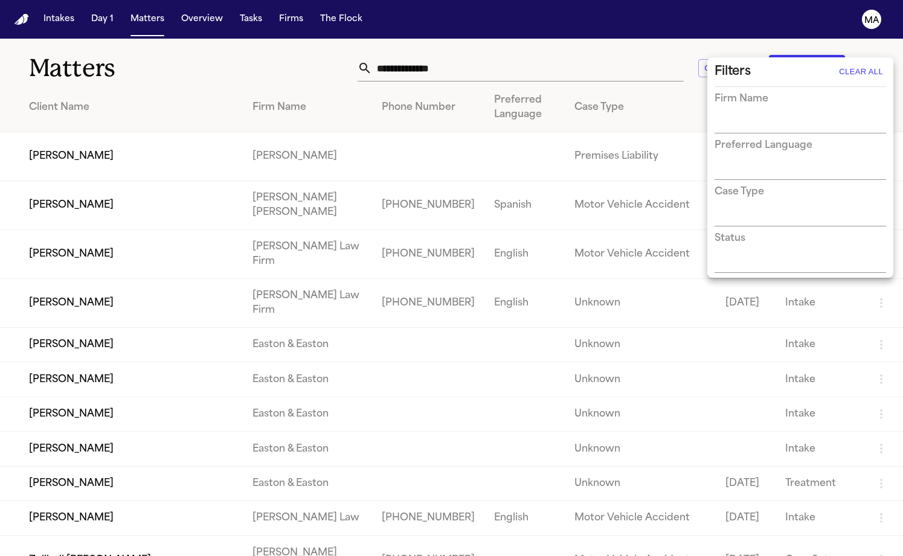
click at [805, 99] on div "Firm Name" at bounding box center [801, 113] width 172 height 42
click at [805, 102] on div "Firm Name" at bounding box center [801, 113] width 172 height 42
click at [733, 103] on div "Firm Name" at bounding box center [801, 113] width 172 height 42
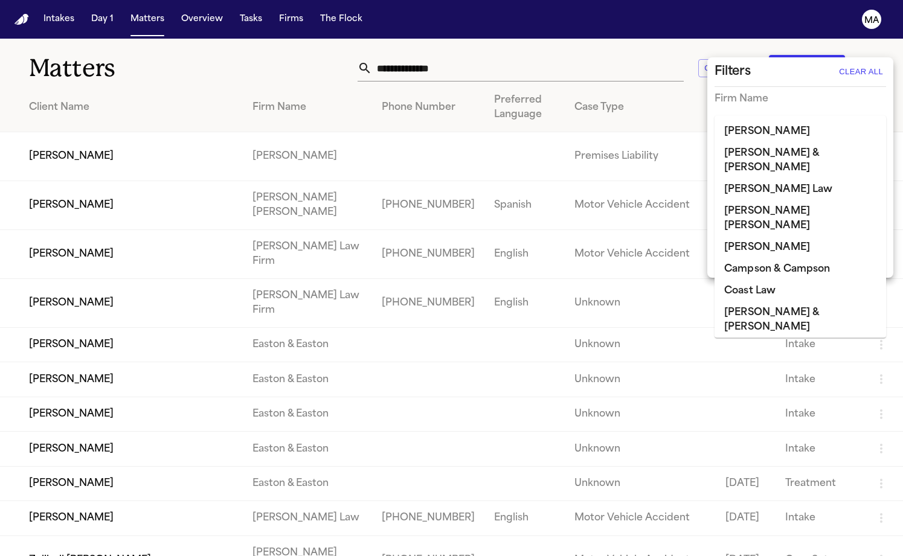
click at [731, 116] on input "text" at bounding box center [791, 124] width 153 height 17
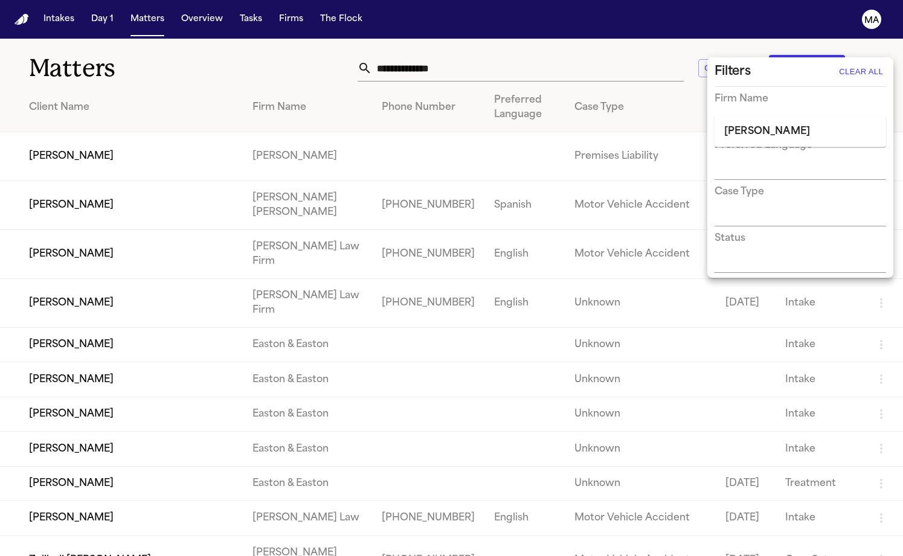
type input "*****"
click at [779, 129] on li "[PERSON_NAME]" at bounding box center [801, 132] width 172 height 22
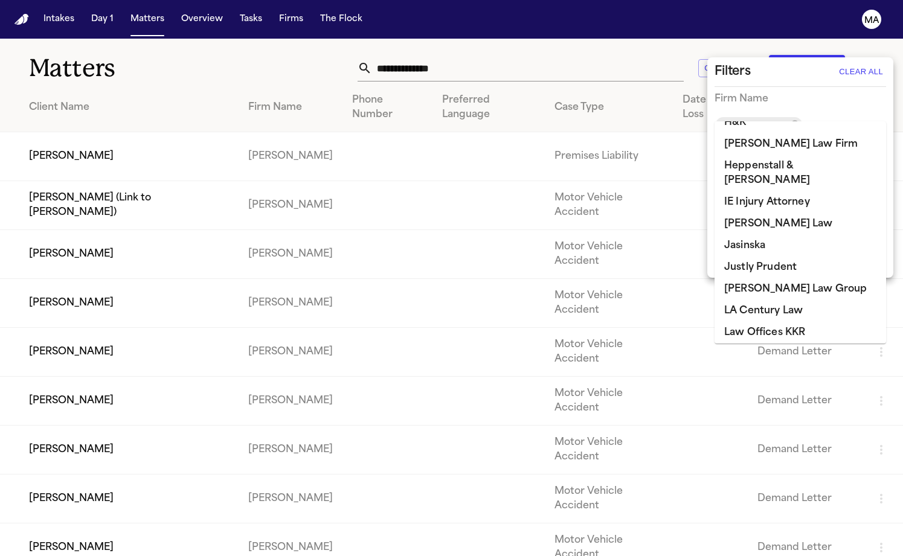
click at [340, 22] on div at bounding box center [451, 278] width 903 height 556
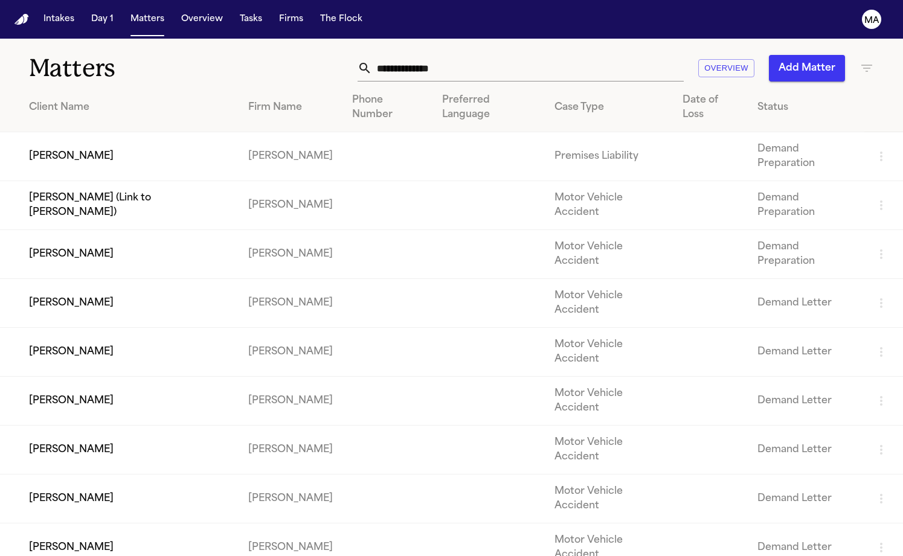
click at [823, 55] on button "Add Matter" at bounding box center [807, 68] width 76 height 27
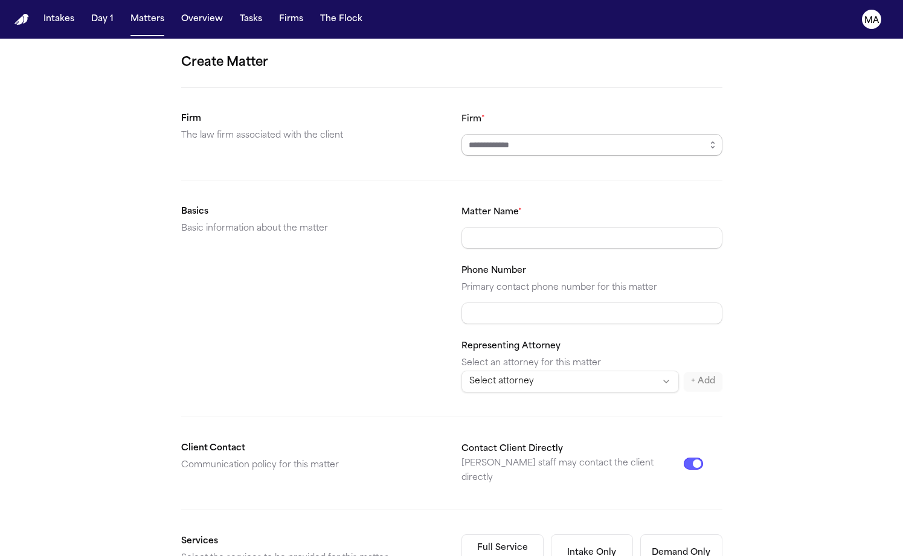
click at [501, 134] on input "Firm *" at bounding box center [591, 145] width 261 height 22
type input "*********"
type input "**********"
click at [640, 535] on button "Demand Only Demand letter creation only" at bounding box center [681, 564] width 82 height 58
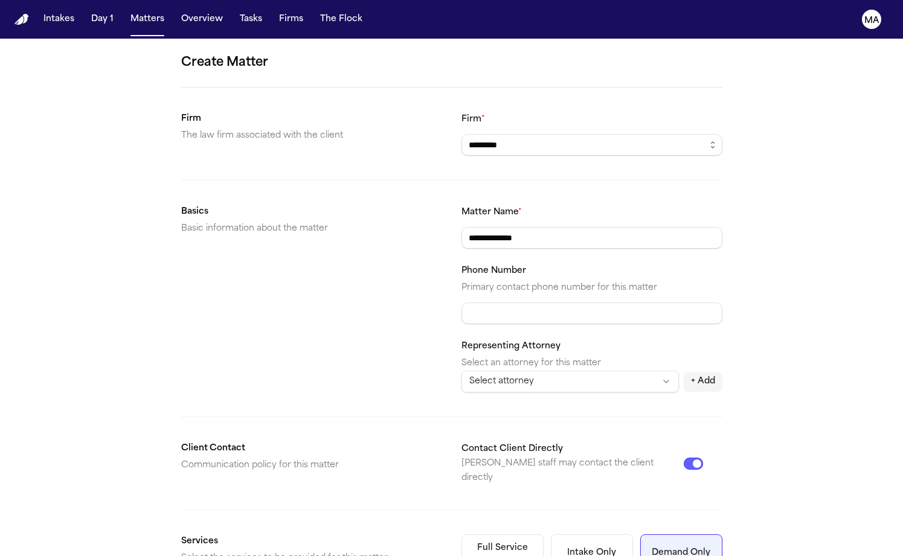
scroll to position [106, 0]
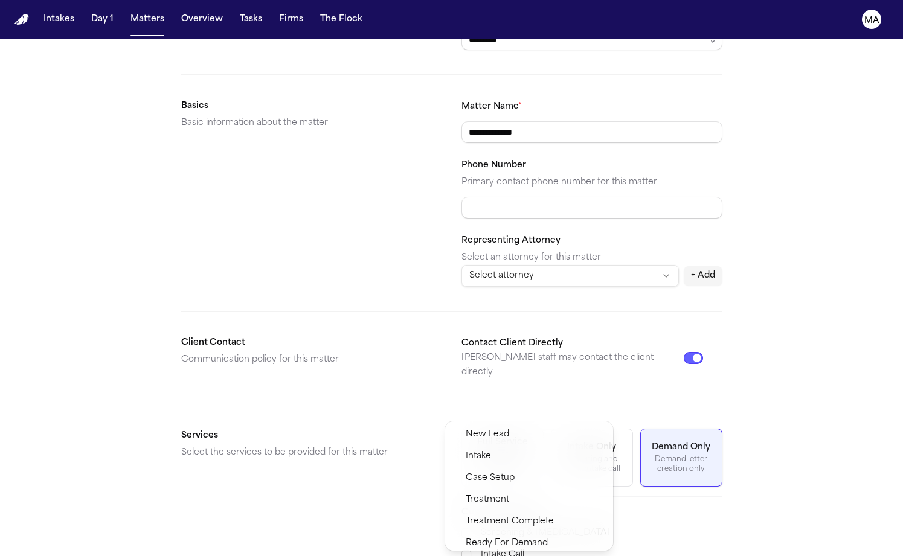
click at [502, 556] on span "Demand Preparation" at bounding box center [510, 565] width 88 height 14
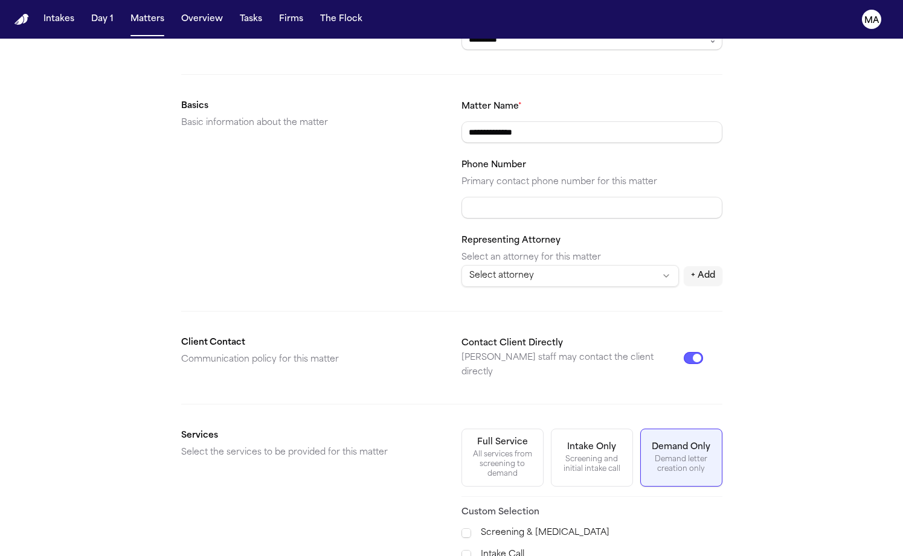
type input "**"
click at [680, 510] on div "**********" at bounding box center [451, 515] width 903 height 1165
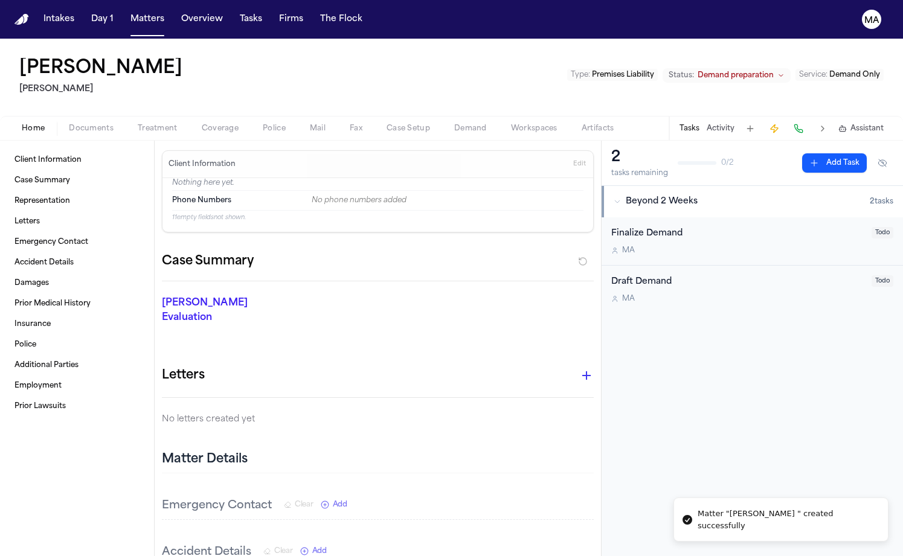
click at [69, 124] on span "Documents" at bounding box center [91, 129] width 45 height 10
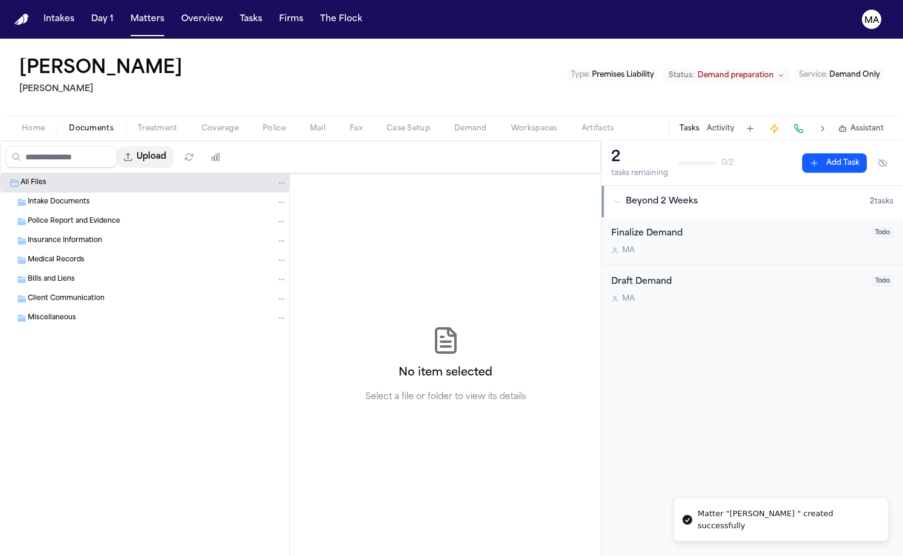
click at [121, 146] on button "Upload" at bounding box center [145, 157] width 56 height 22
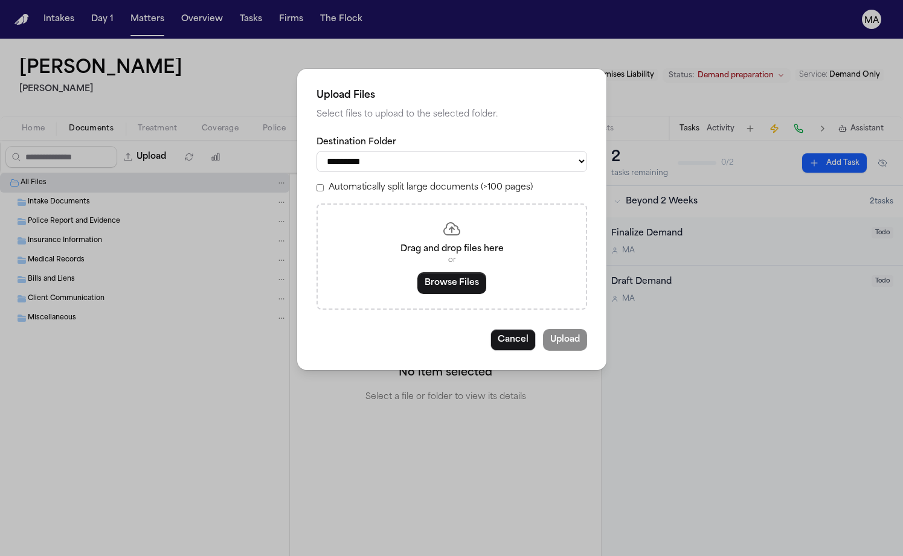
click at [454, 223] on div "Drag and drop files here or Browse Files" at bounding box center [452, 257] width 271 height 106
click at [453, 272] on button "Browse Files" at bounding box center [451, 283] width 69 height 22
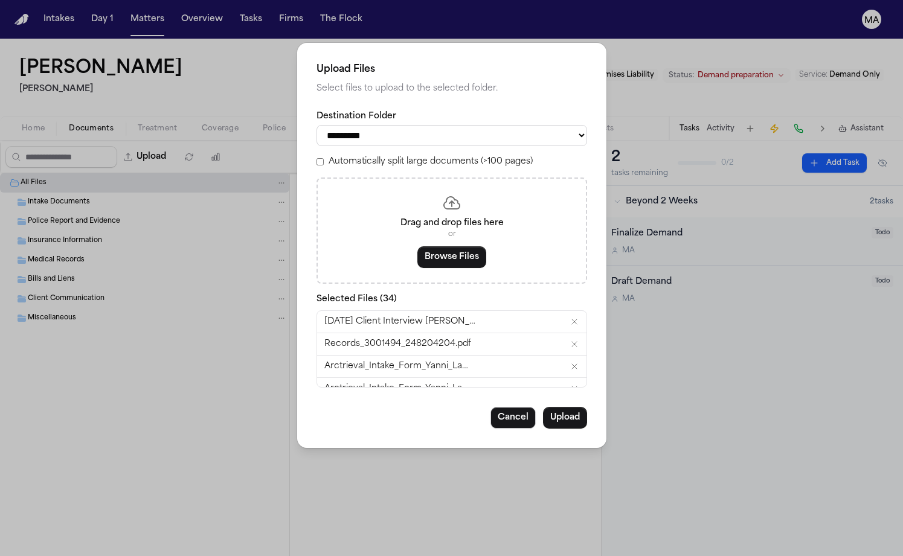
click at [404, 156] on label "Automatically split large documents (>100 pages)" at bounding box center [431, 162] width 204 height 12
click at [543, 407] on button "Upload" at bounding box center [565, 418] width 44 height 22
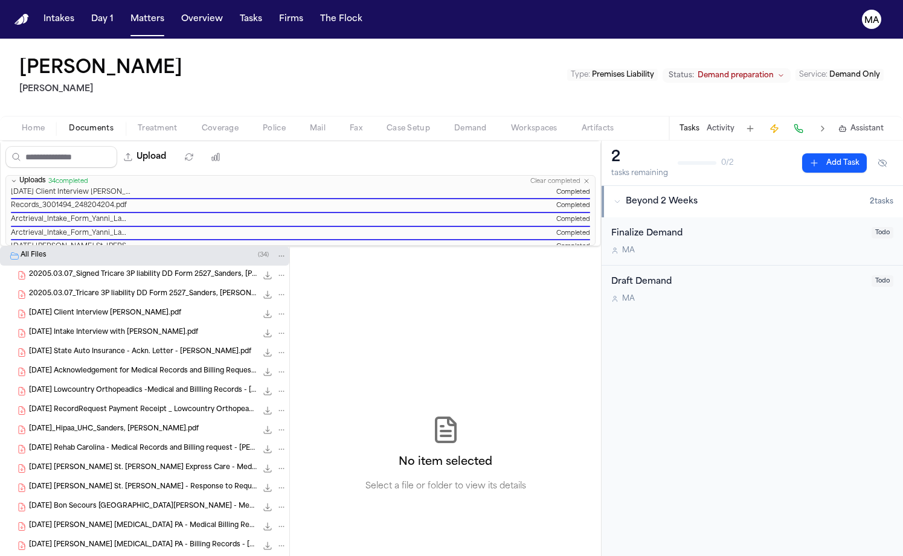
click at [290, 307] on div "No item selected Select a file or folder to view its details" at bounding box center [445, 454] width 311 height 416
click at [184, 39] on div "[PERSON_NAME] 68 [PERSON_NAME] Type : Premises Liability Status: Demand prepara…" at bounding box center [451, 77] width 903 height 77
click at [126, 8] on button "Matters" at bounding box center [147, 19] width 43 height 22
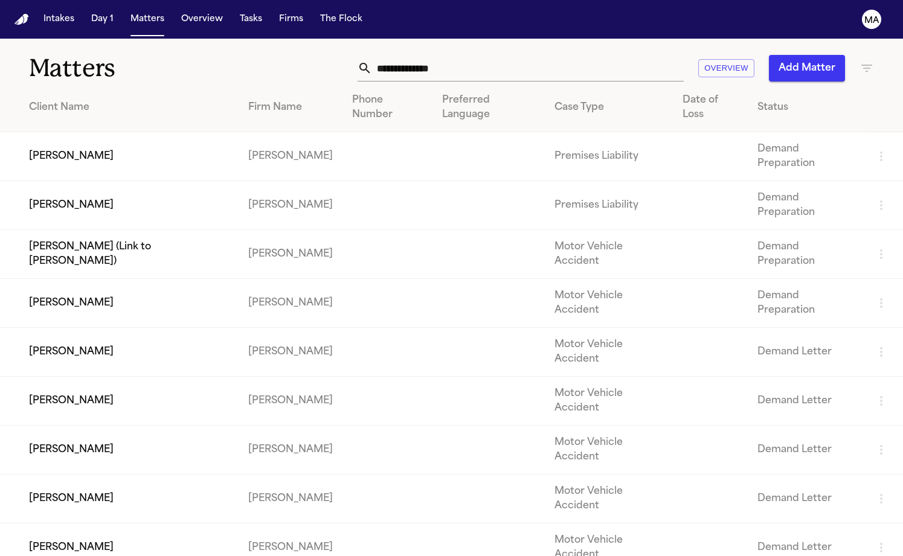
click at [818, 55] on button "Add Matter" at bounding box center [807, 68] width 76 height 27
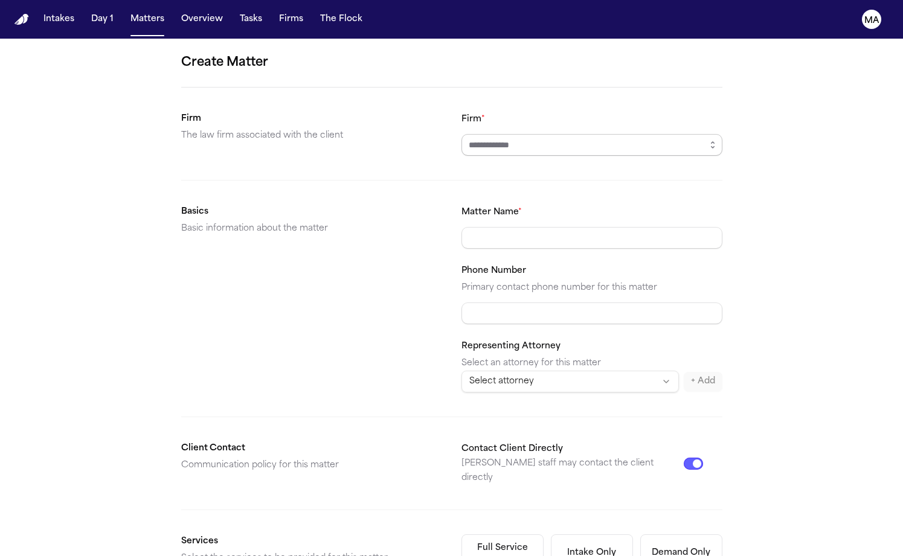
click at [489, 134] on input "Firm *" at bounding box center [591, 145] width 261 height 22
type input "*********"
type input "**********"
click at [695, 245] on div "**********" at bounding box center [451, 456] width 903 height 835
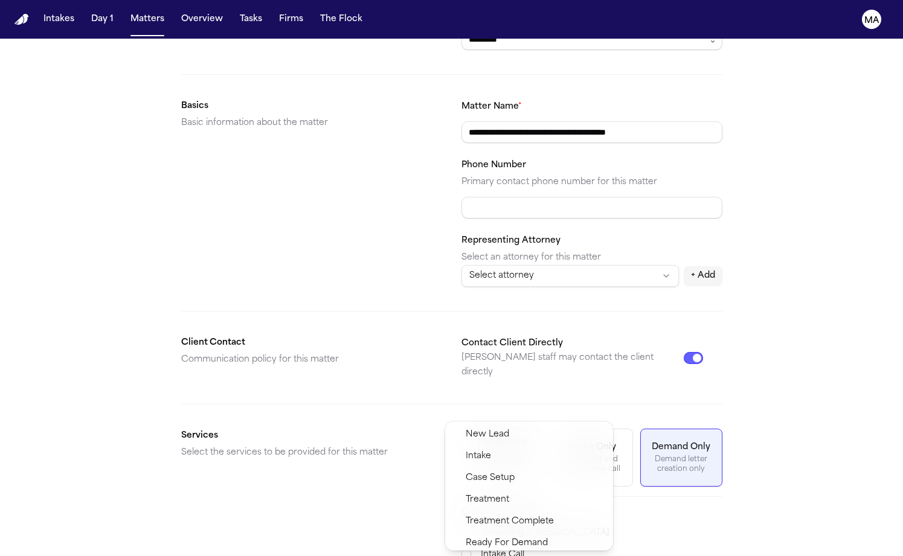
click at [500, 556] on span "Demand Preparation" at bounding box center [510, 565] width 88 height 14
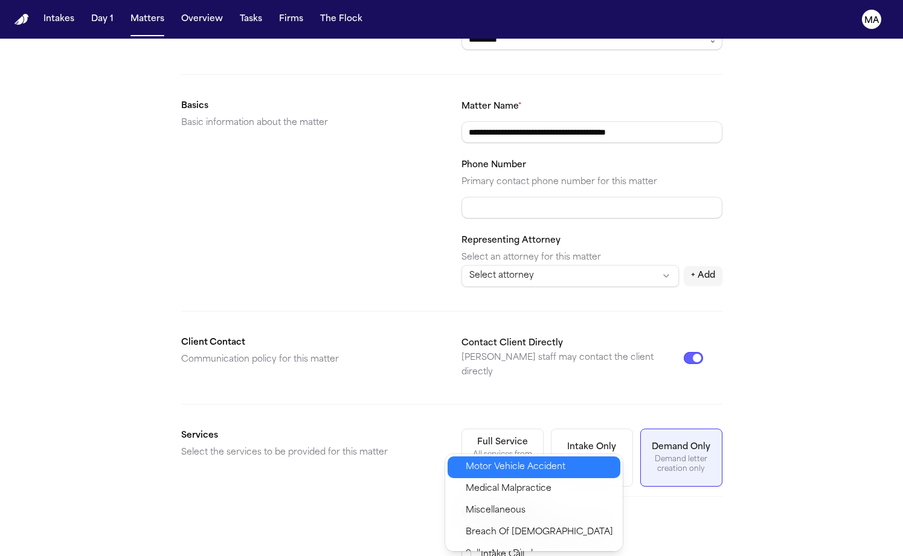
click at [487, 462] on span "Motor Vehicle Accident" at bounding box center [516, 467] width 100 height 14
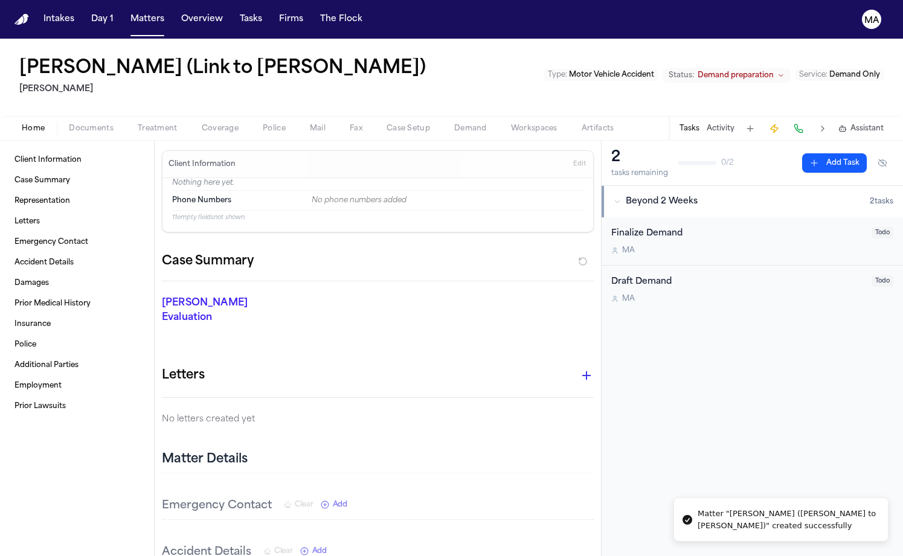
click at [48, 116] on div "Home Documents Treatment Coverage Police Mail Fax Case Setup Demand Workspaces …" at bounding box center [451, 128] width 903 height 24
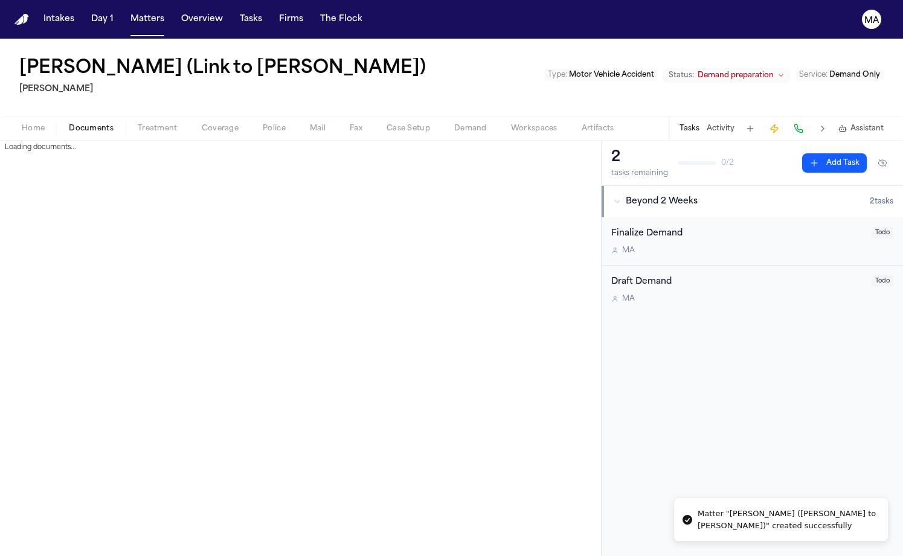
click at [69, 124] on span "Documents" at bounding box center [91, 129] width 45 height 10
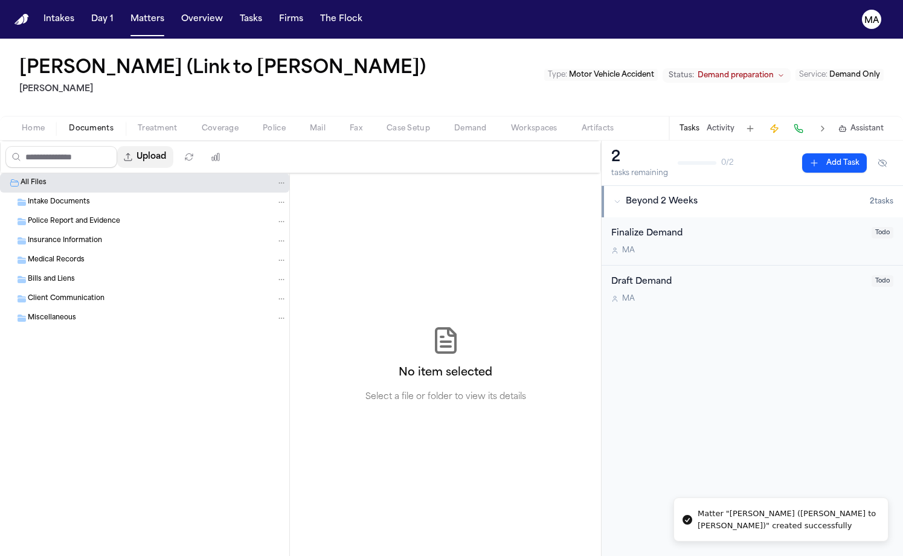
click at [118, 146] on button "Upload" at bounding box center [145, 157] width 56 height 22
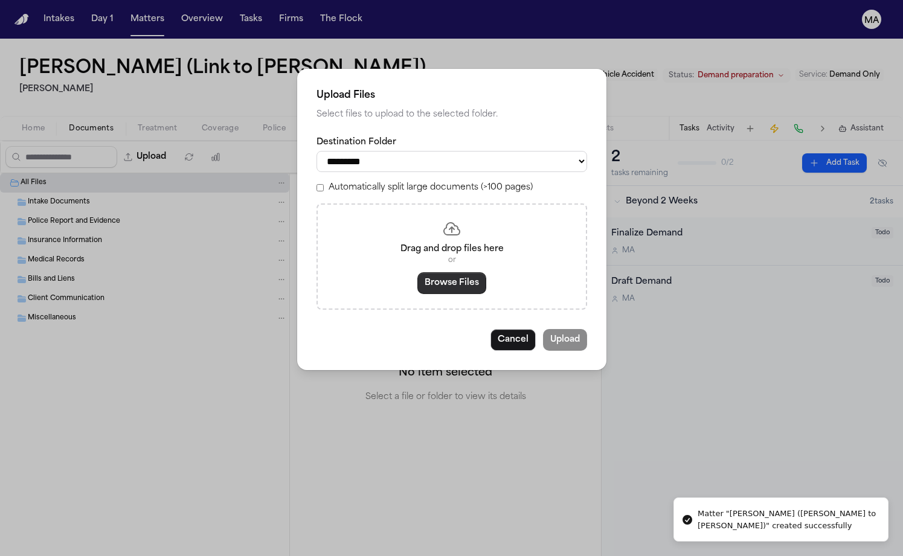
click at [447, 272] on button "Browse Files" at bounding box center [451, 283] width 69 height 22
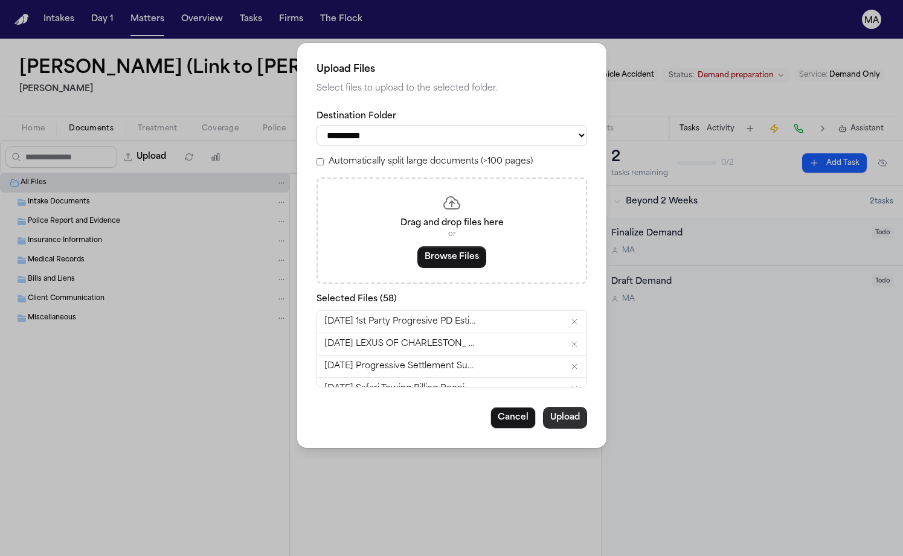
click at [543, 407] on button "Upload" at bounding box center [565, 418] width 44 height 22
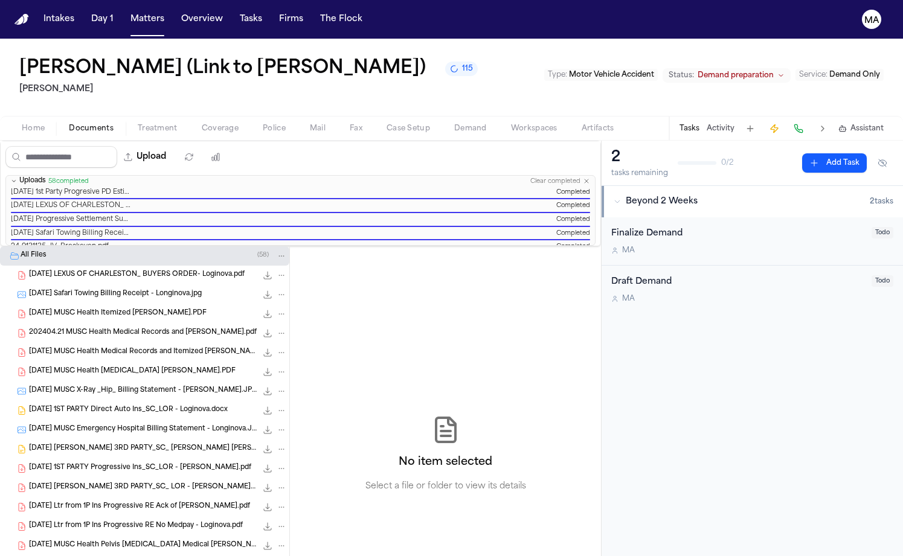
click at [396, 257] on div "No item selected Select a file or folder to view its details" at bounding box center [445, 454] width 311 height 416
click at [126, 12] on button "Matters" at bounding box center [147, 19] width 43 height 22
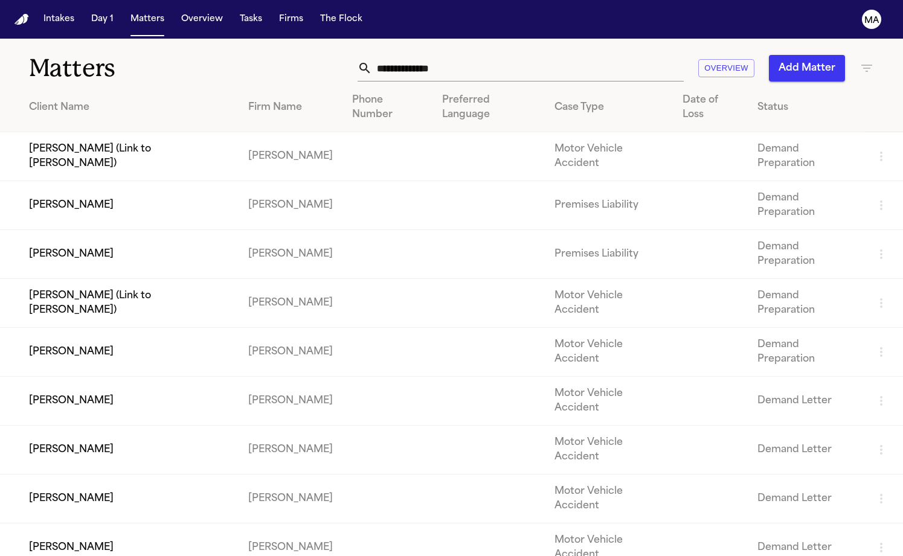
click at [698, 39] on div "Matters Overview Add Matter" at bounding box center [451, 61] width 903 height 45
click at [244, 39] on div "Matters Overview Add Matter" at bounding box center [451, 61] width 903 height 45
click at [116, 39] on div "Matters Overview Add Matter" at bounding box center [451, 61] width 903 height 45
click at [176, 14] on button "Overview" at bounding box center [201, 19] width 51 height 22
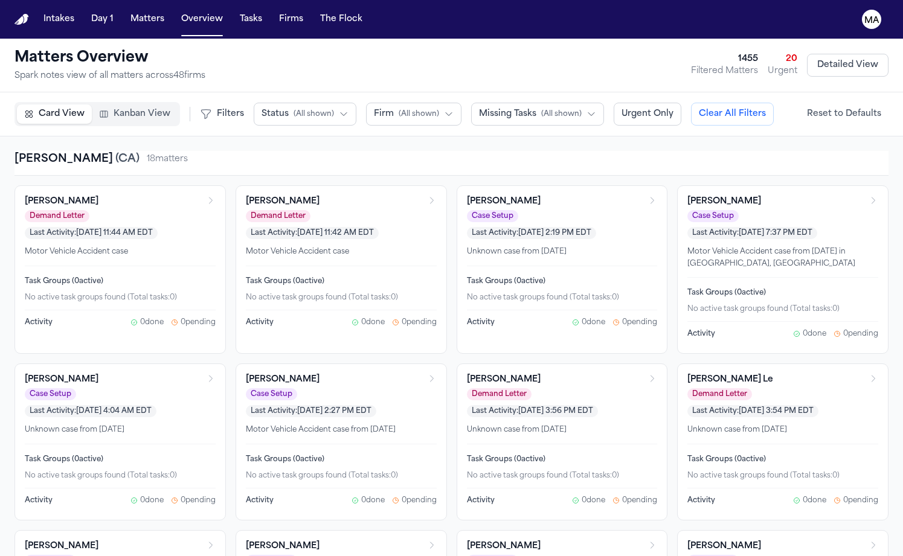
click at [114, 108] on span "Kanban View" at bounding box center [142, 114] width 57 height 12
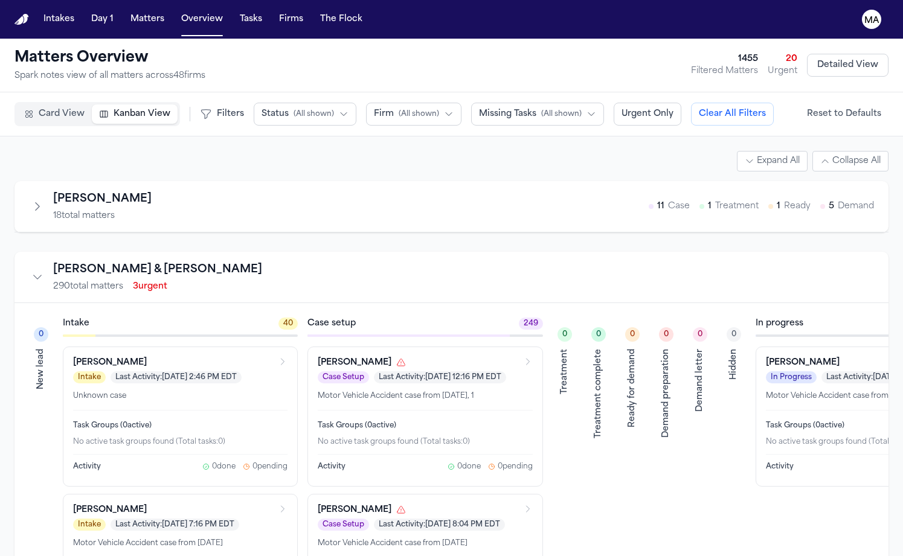
click at [366, 103] on button "Firm ( All shown )" at bounding box center [413, 114] width 95 height 23
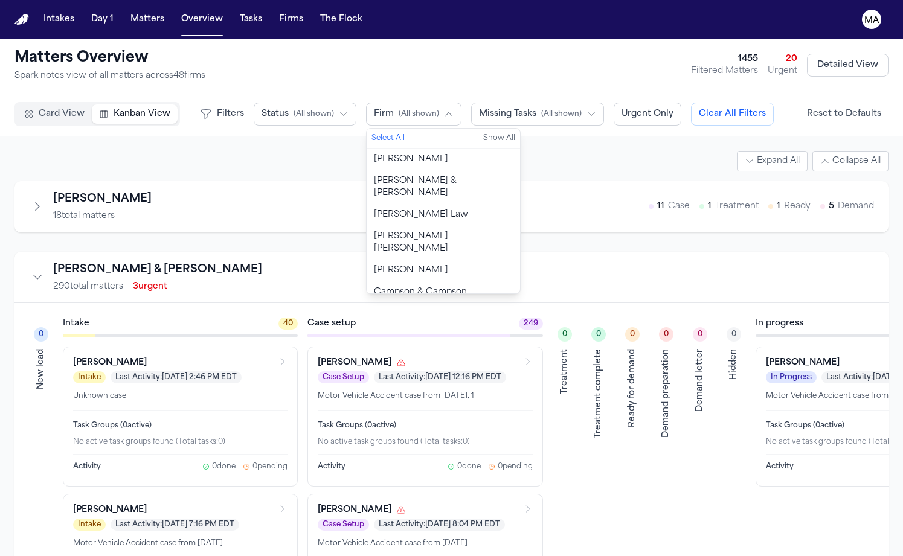
click at [254, 103] on button "Status ( All shown )" at bounding box center [305, 114] width 103 height 23
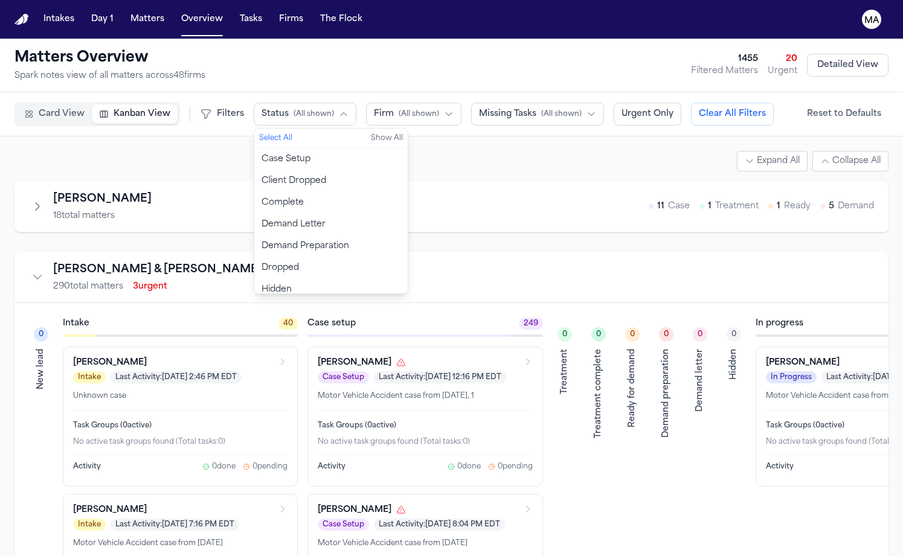
click at [262, 240] on span "Demand Preparation" at bounding box center [306, 246] width 88 height 12
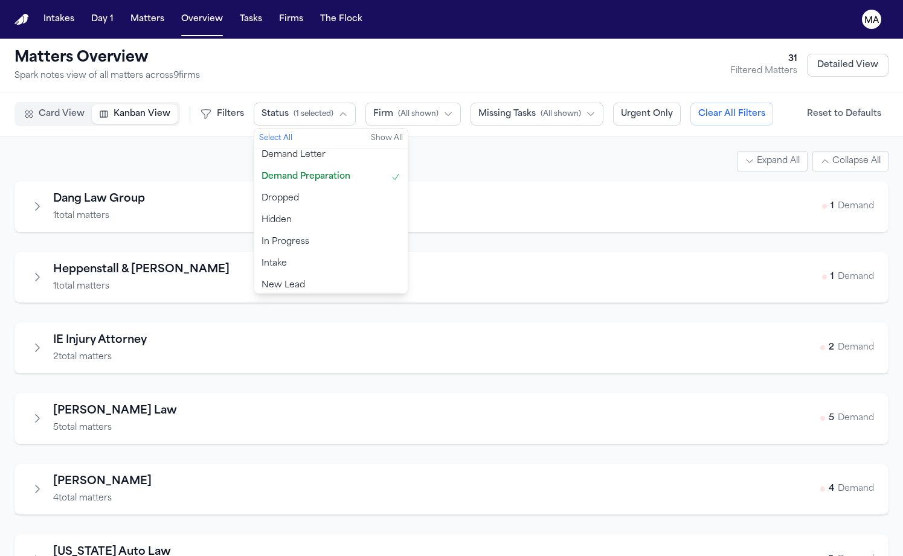
scroll to position [72, 0]
click at [262, 299] on span "Ready for Demand" at bounding box center [302, 305] width 80 height 12
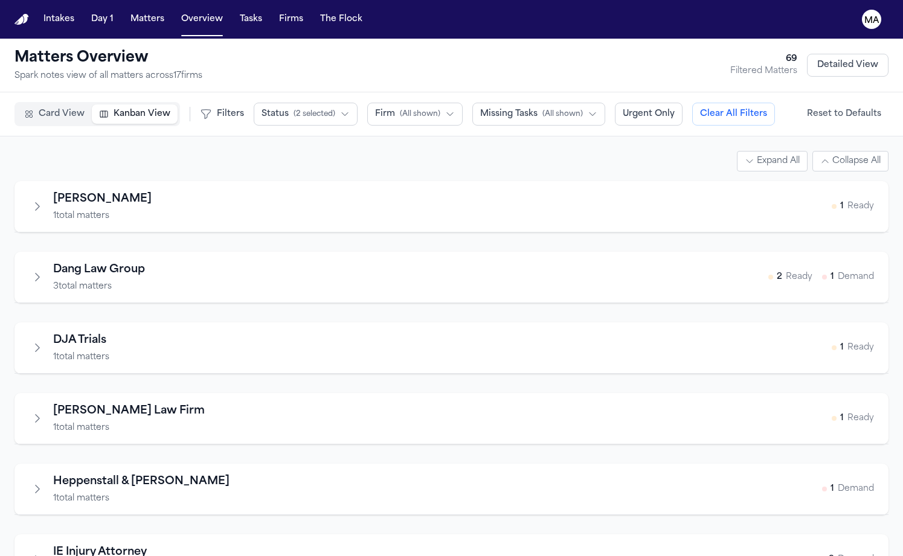
click at [104, 151] on div "Expand All Collapse All" at bounding box center [451, 161] width 874 height 21
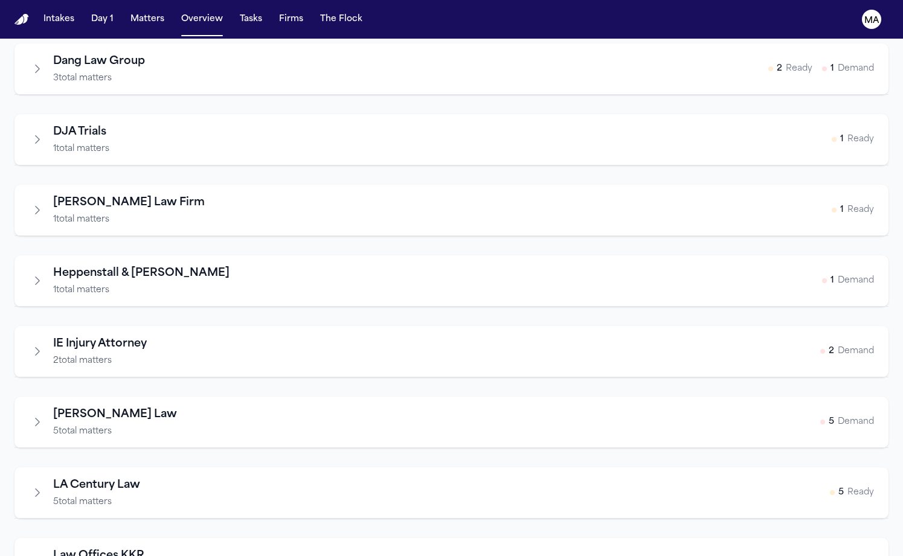
scroll to position [0, 0]
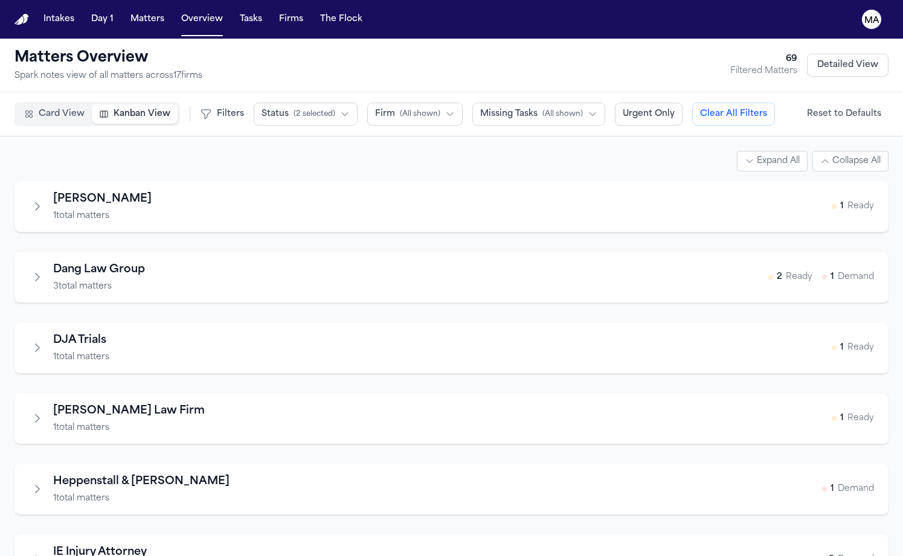
click at [114, 151] on div "Expand All Collapse All" at bounding box center [451, 161] width 874 height 21
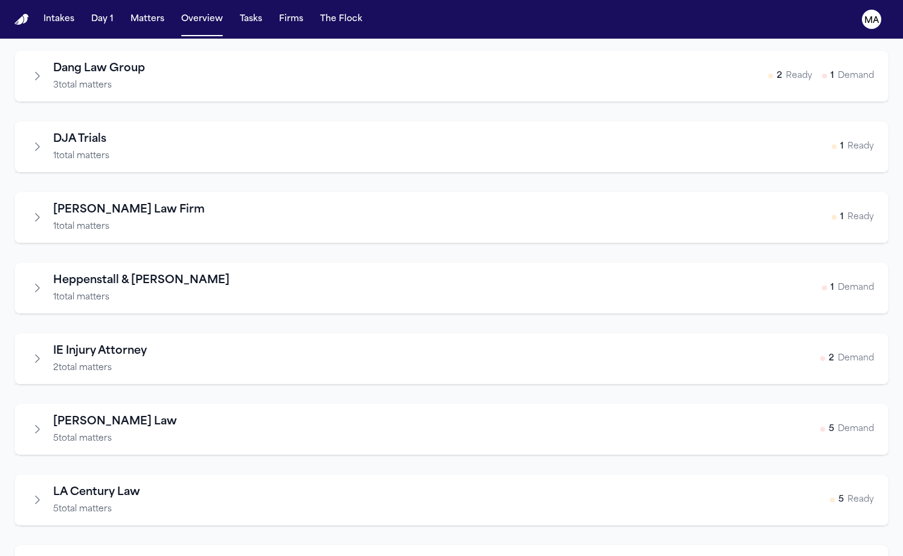
scroll to position [249, 0]
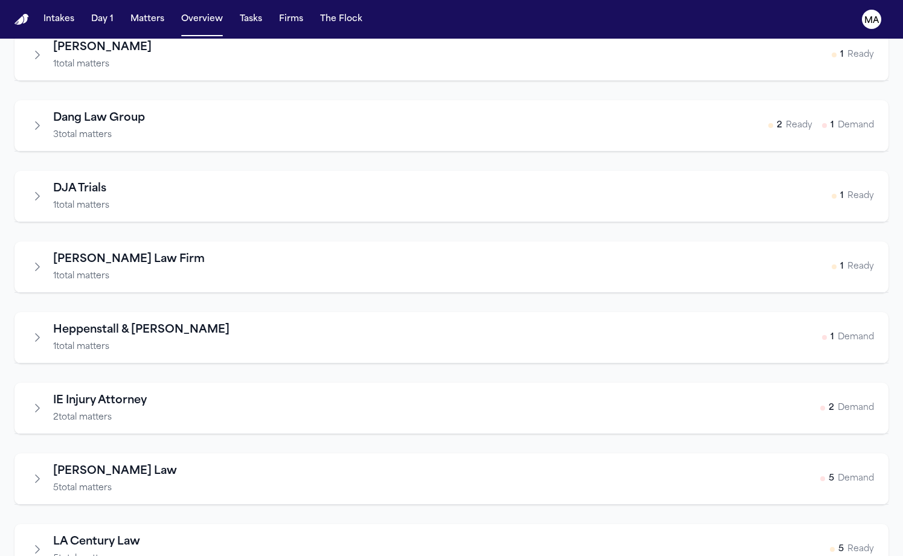
scroll to position [0, 0]
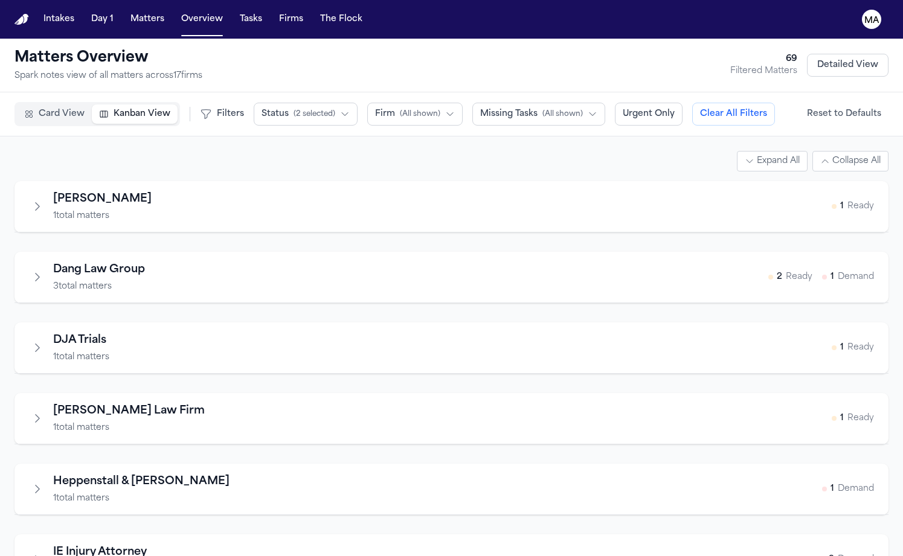
click at [31, 201] on icon "Expand firm" at bounding box center [37, 207] width 12 height 12
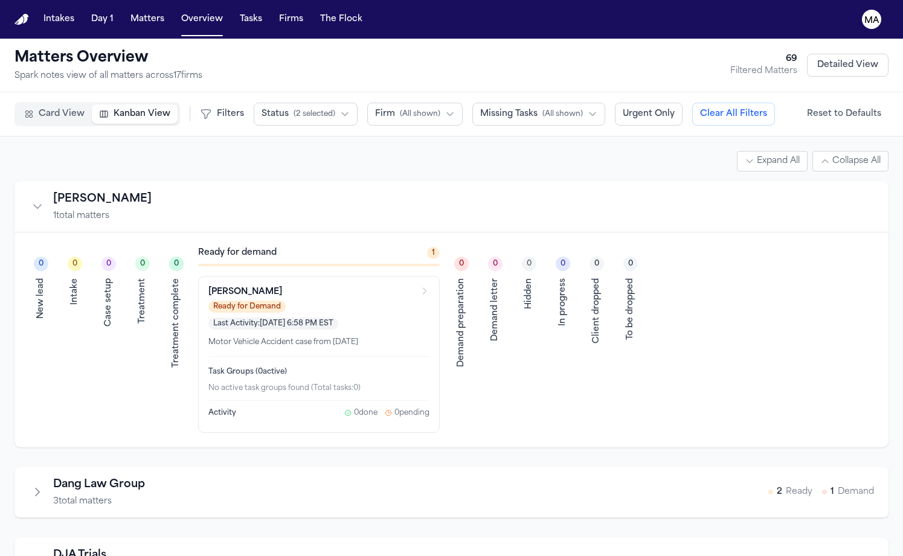
click at [16, 467] on div "Dang Law Group 3 total matters 2 Ready 1 Demand" at bounding box center [451, 492] width 874 height 51
click at [31, 486] on icon "Expand firm" at bounding box center [37, 492] width 12 height 12
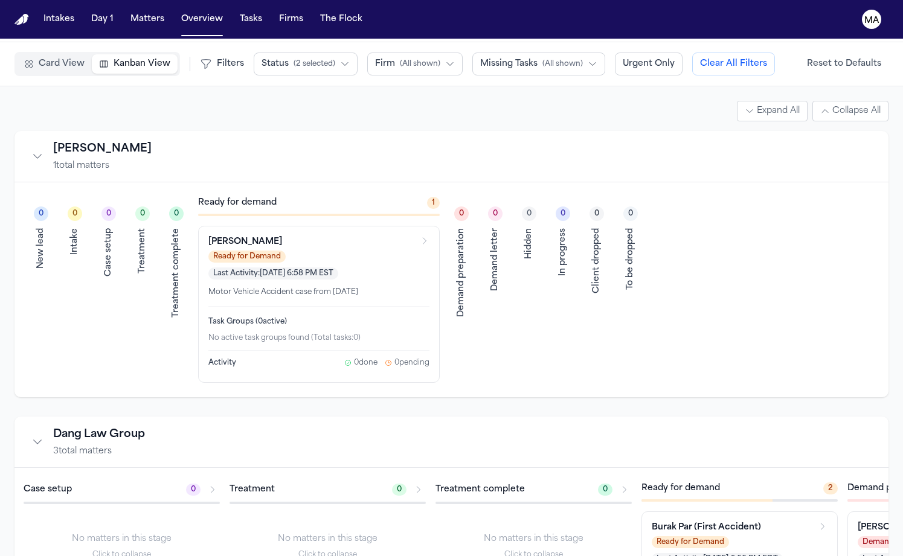
scroll to position [0, 352]
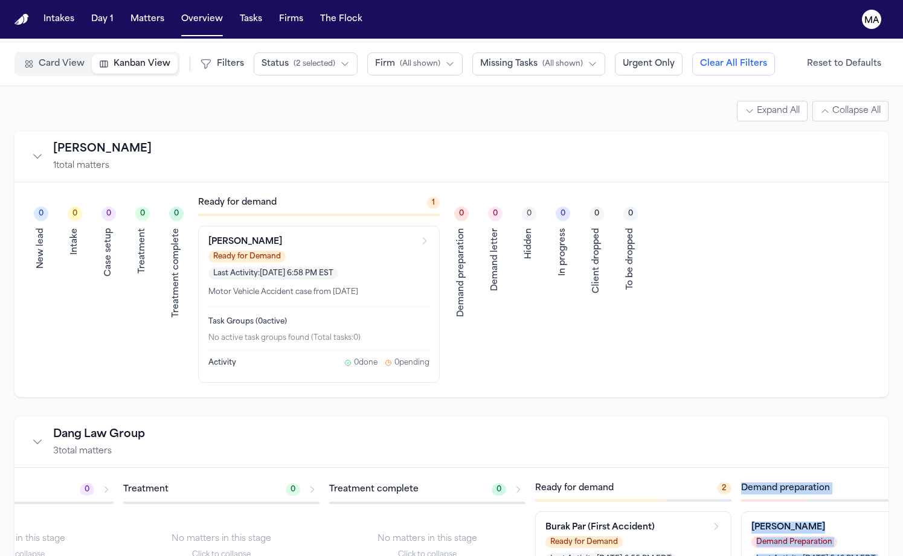
drag, startPoint x: 604, startPoint y: 401, endPoint x: 708, endPoint y: 396, distance: 104.0
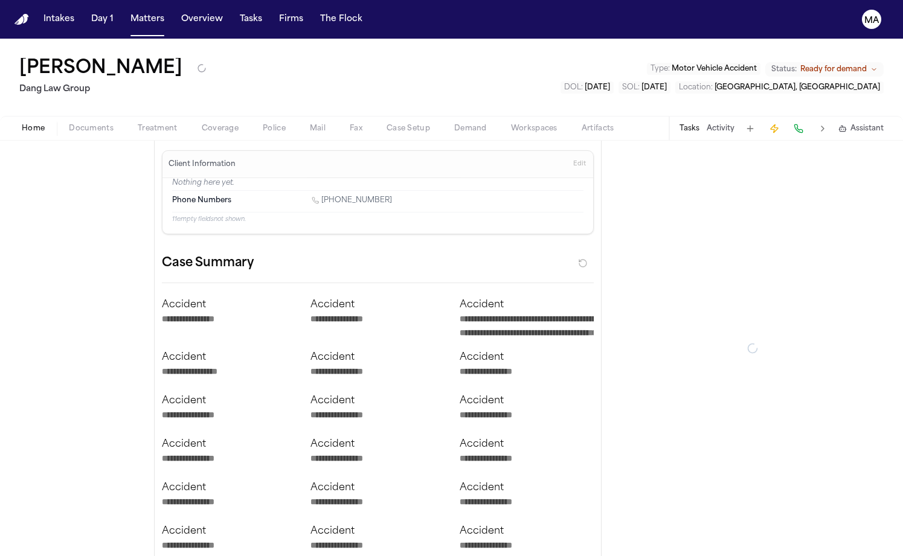
type textarea "*"
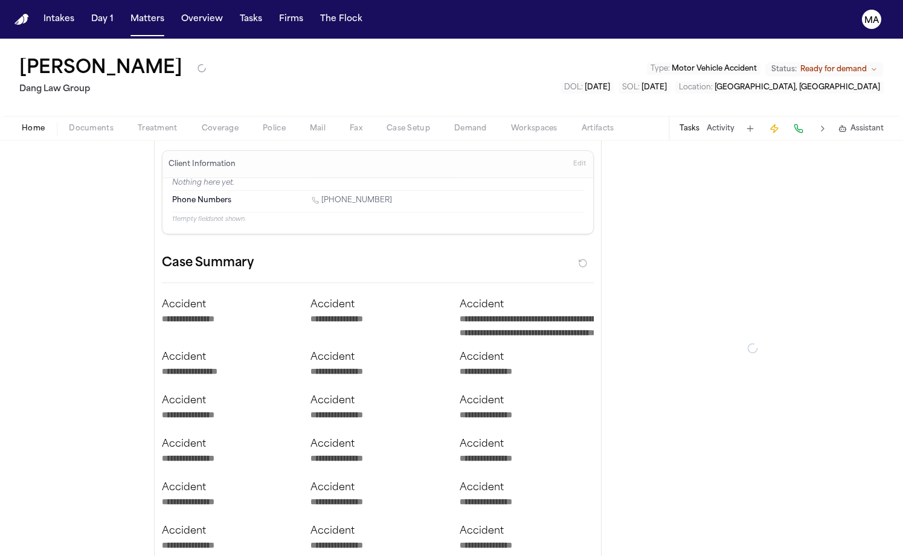
type textarea "*"
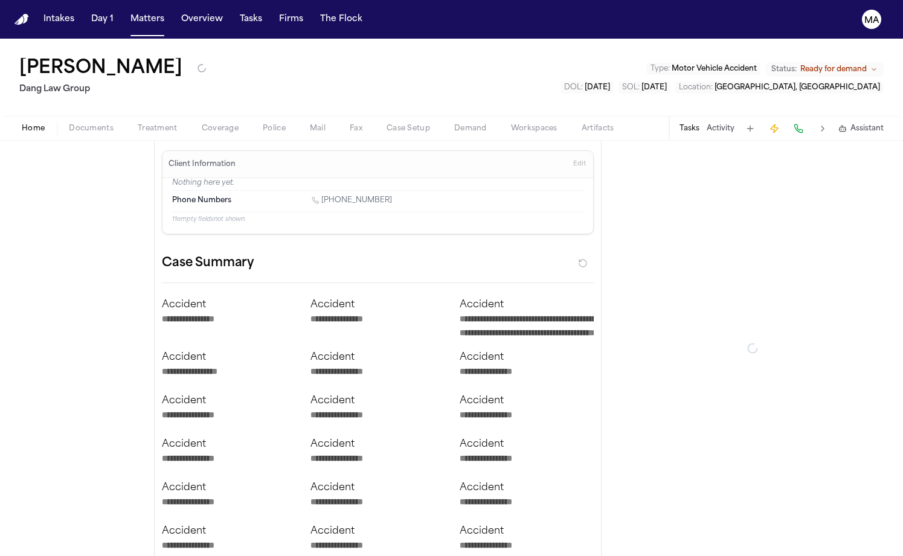
type textarea "*"
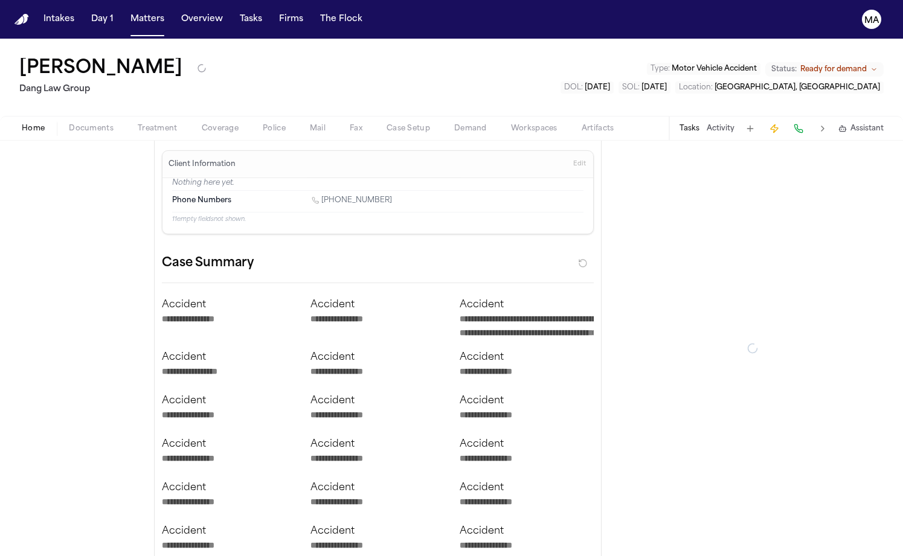
type textarea "*"
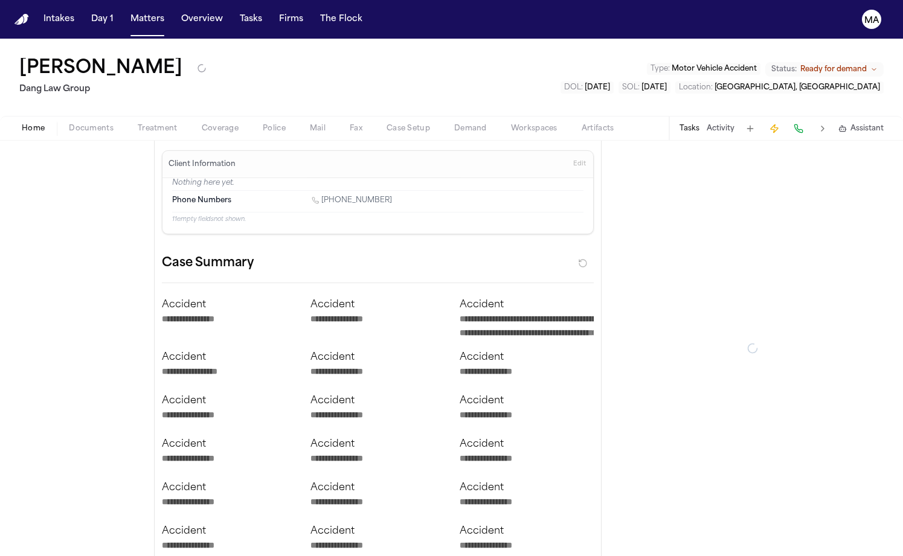
type textarea "*"
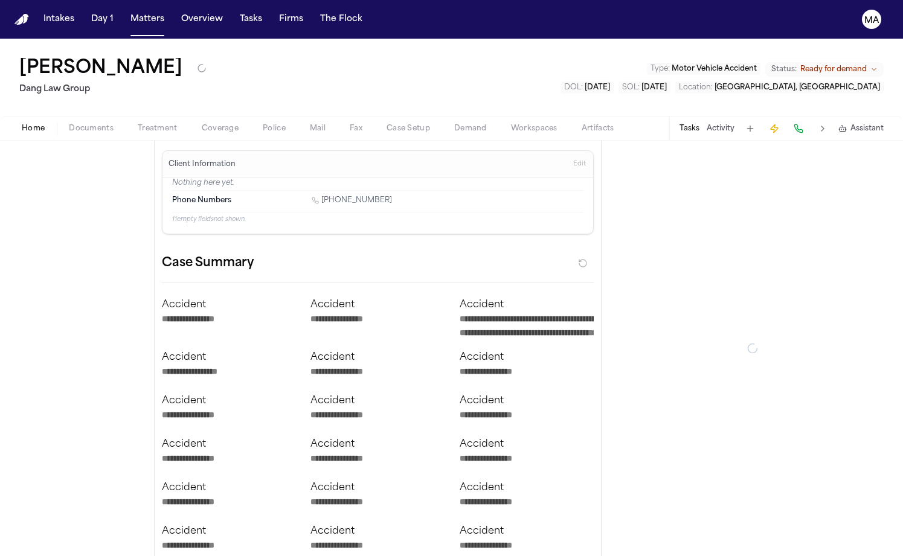
type textarea "*"
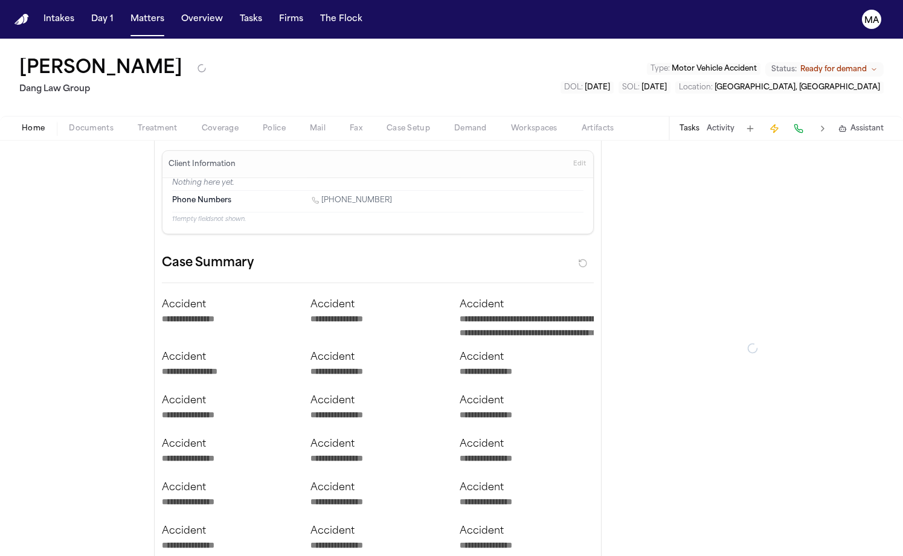
type textarea "*"
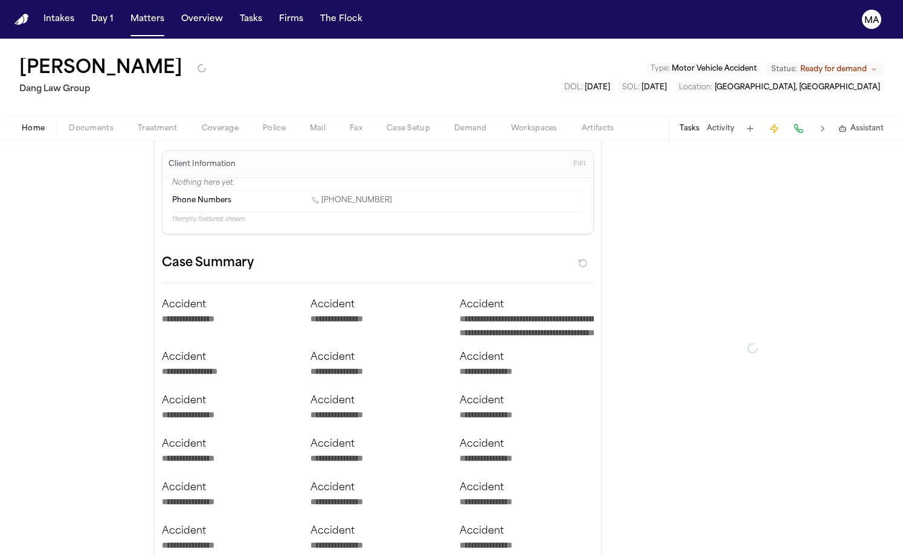
type textarea "*"
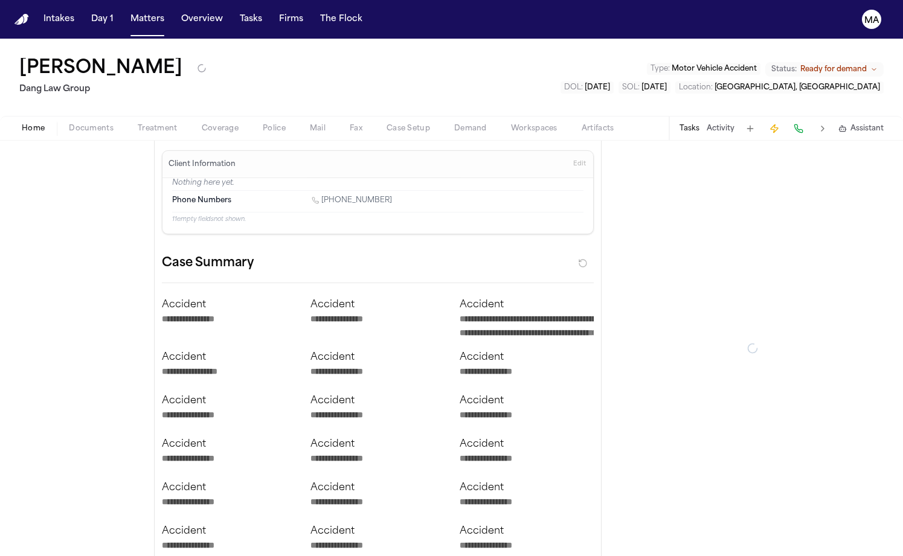
type textarea "*"
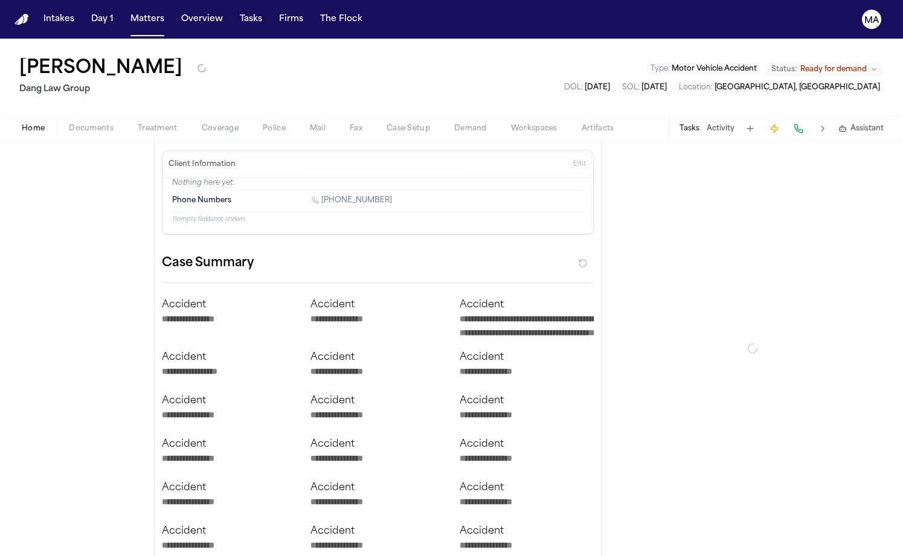
type textarea "*"
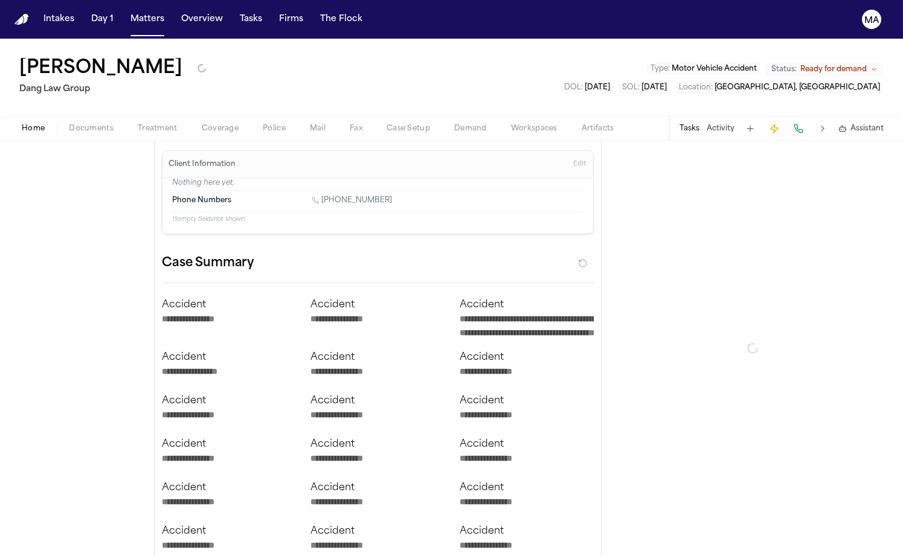
type textarea "*"
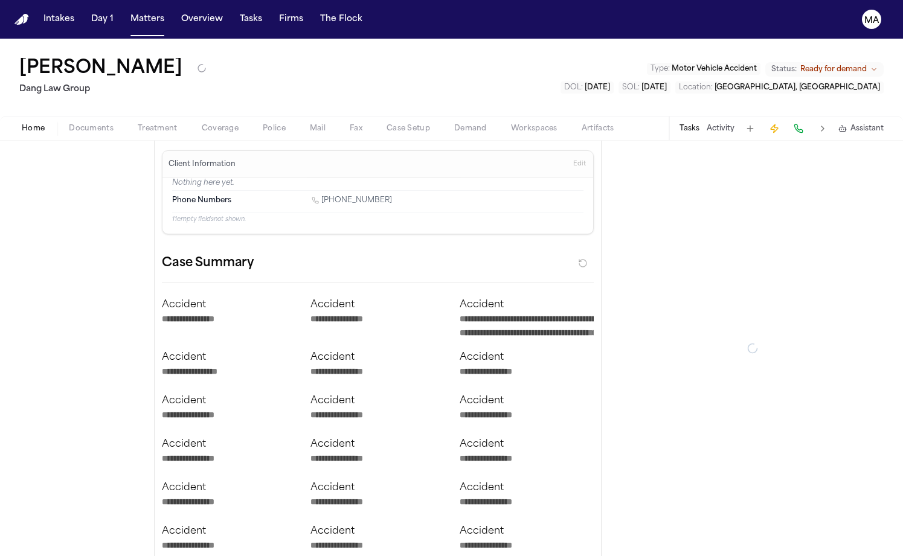
type textarea "*"
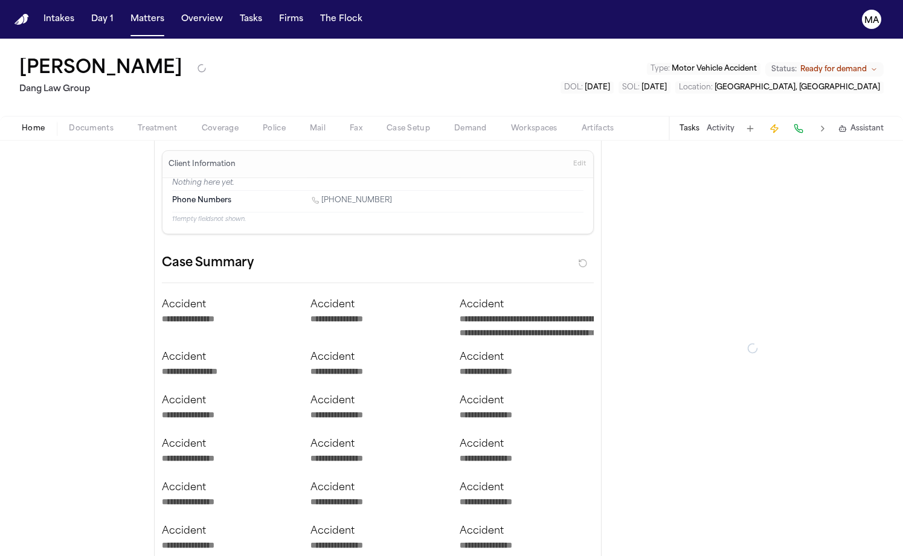
type textarea "*"
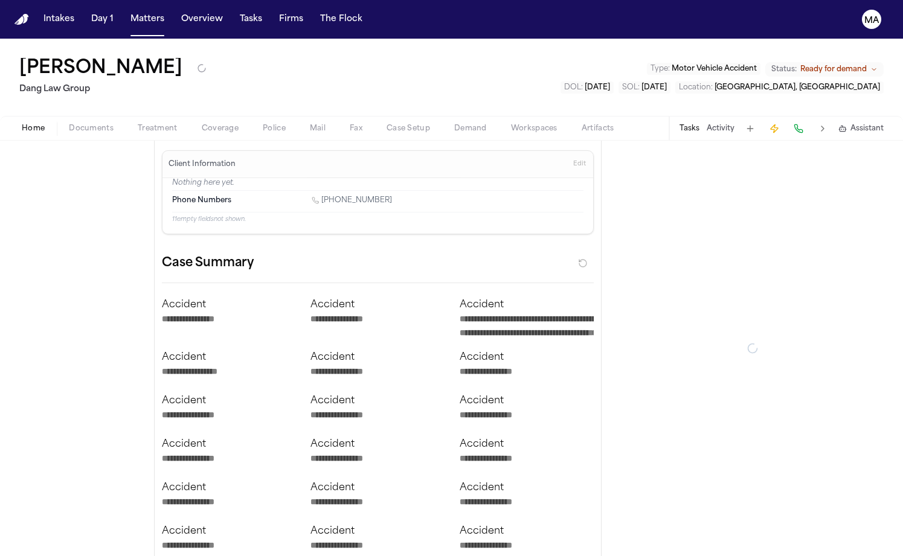
type textarea "*"
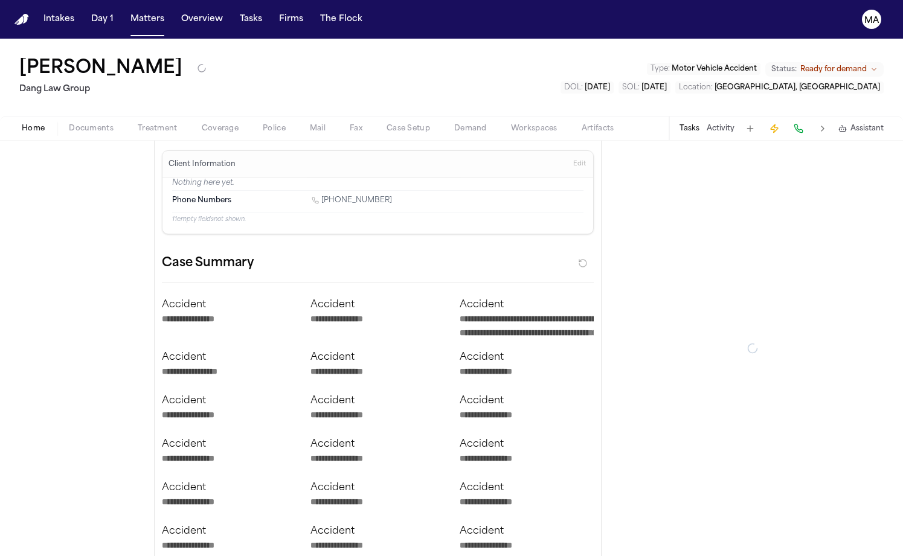
type textarea "*"
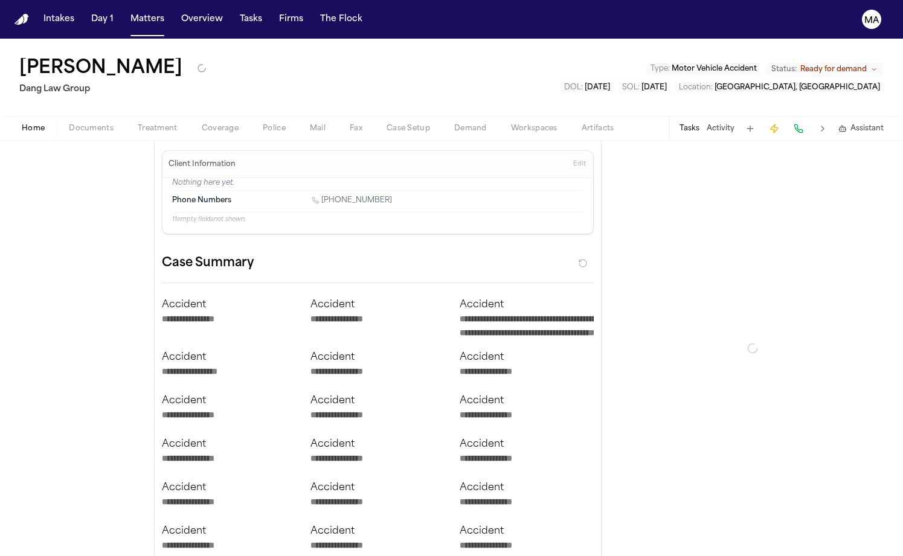
type textarea "*"
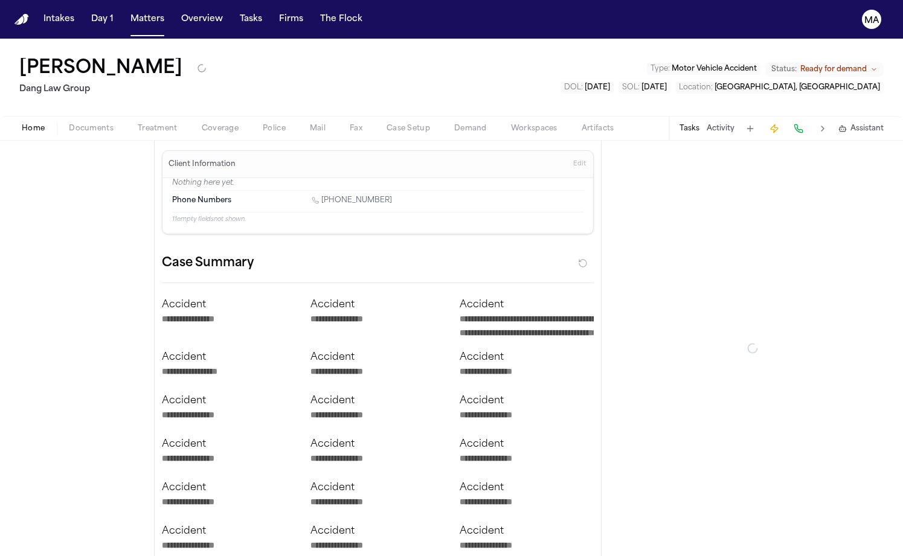
type textarea "*"
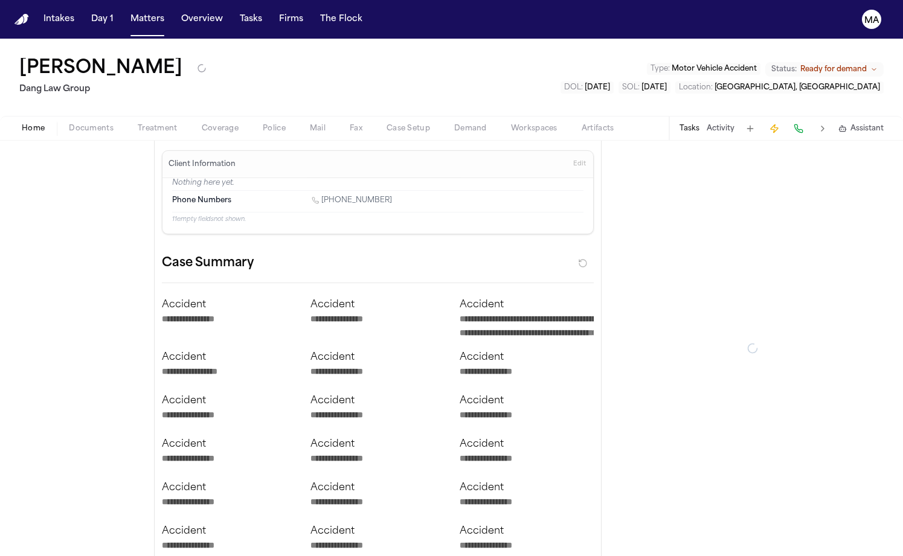
type textarea "*"
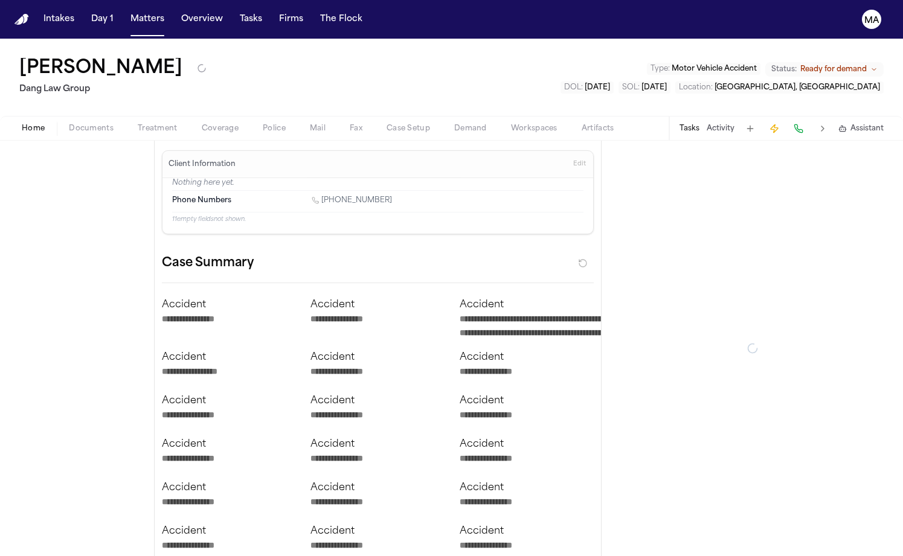
type textarea "*"
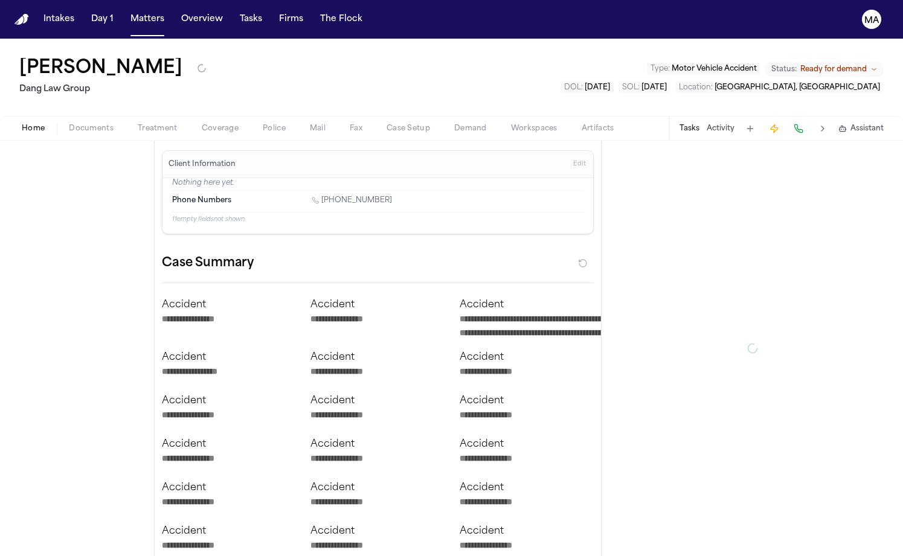
type textarea "*"
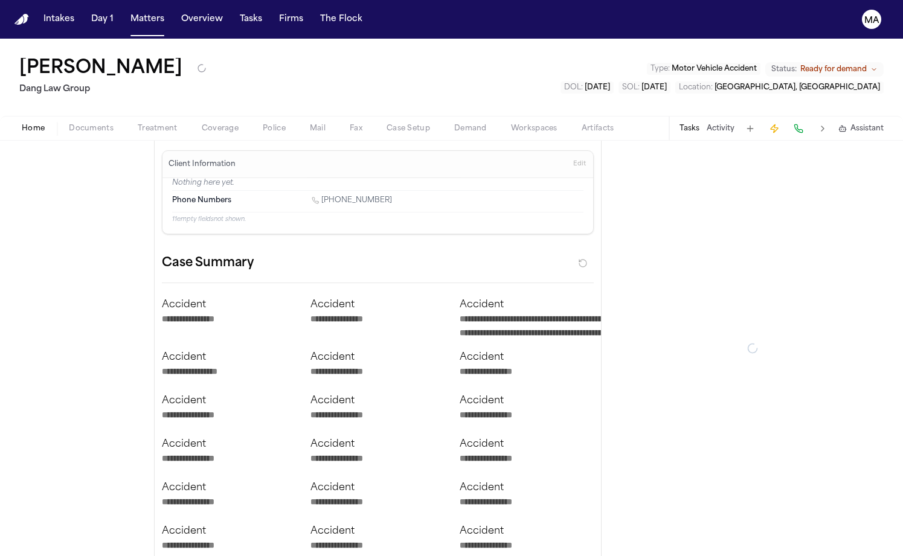
type textarea "*"
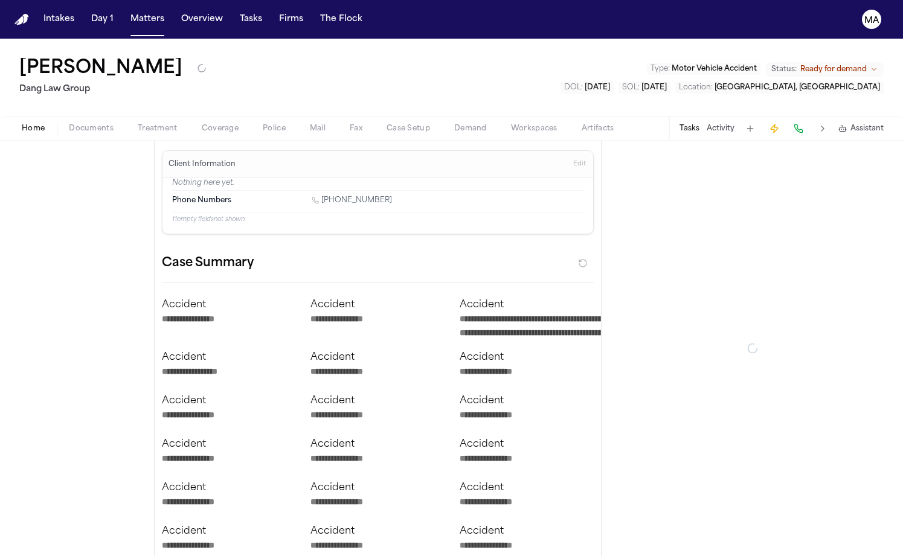
type textarea "*"
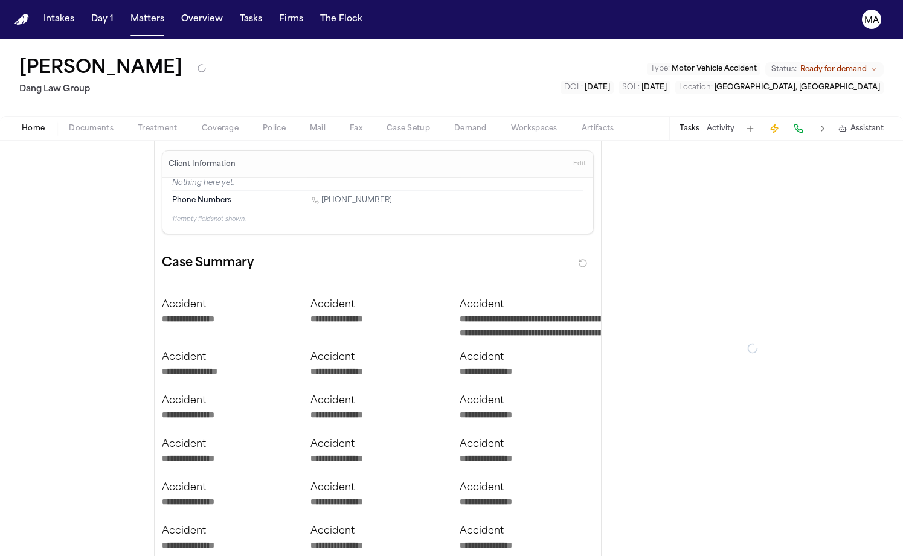
type textarea "*"
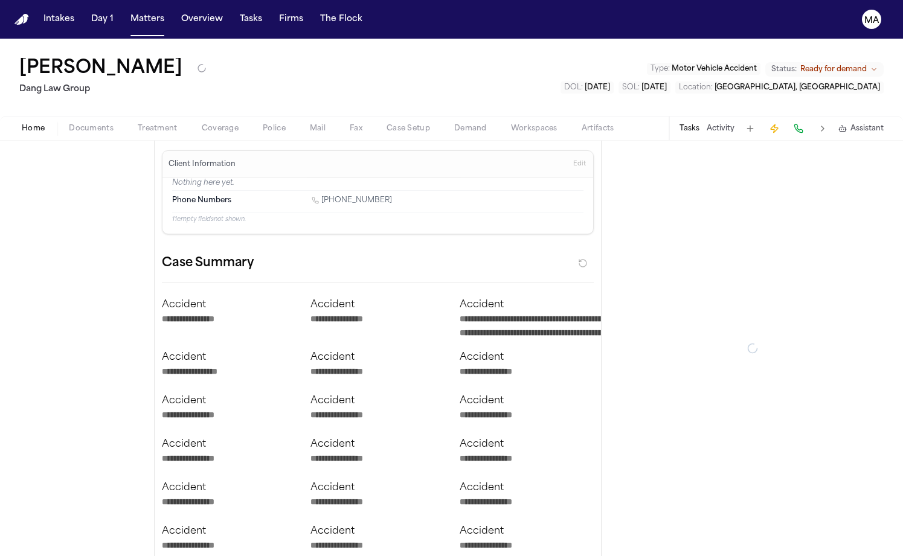
type textarea "*"
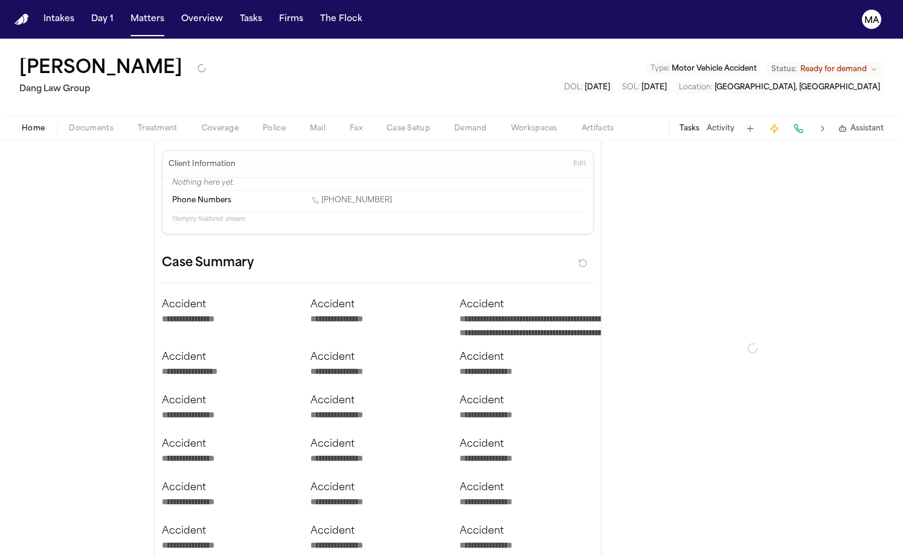
type textarea "*"
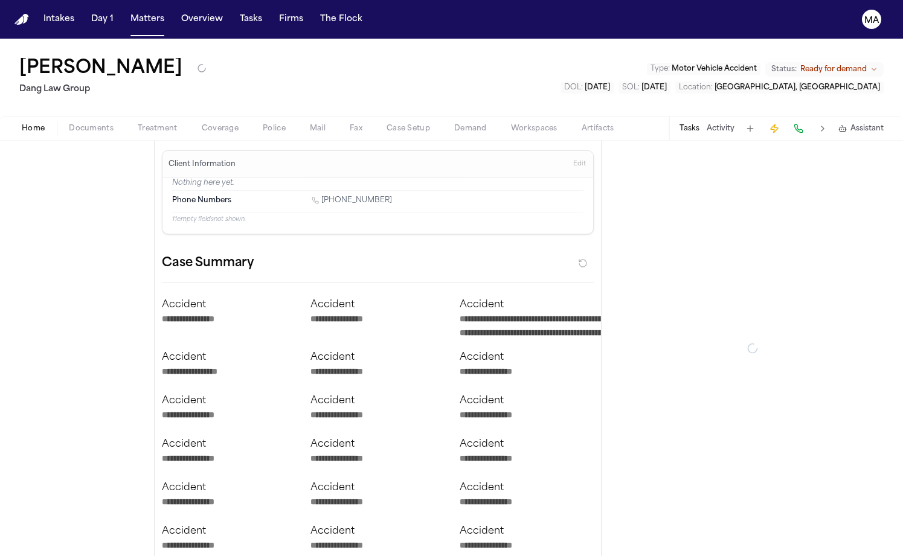
type textarea "*"
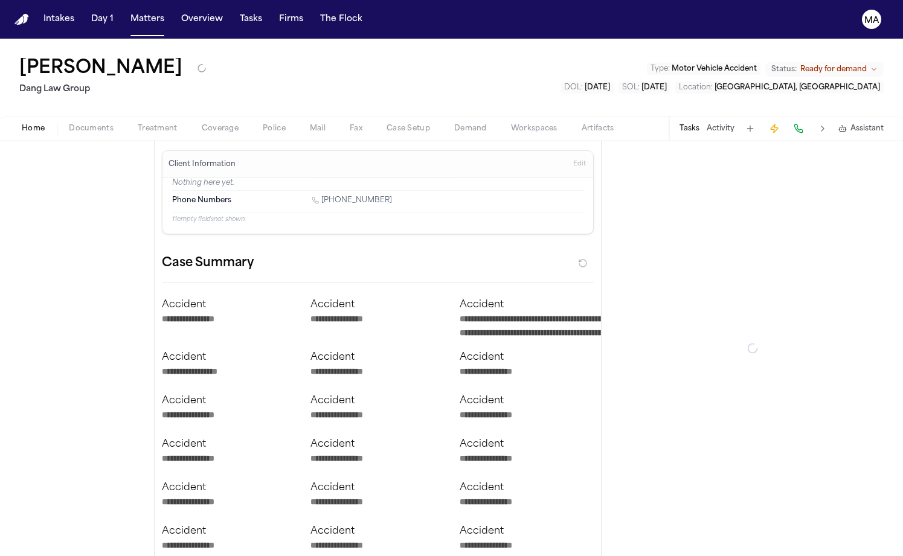
type textarea "*"
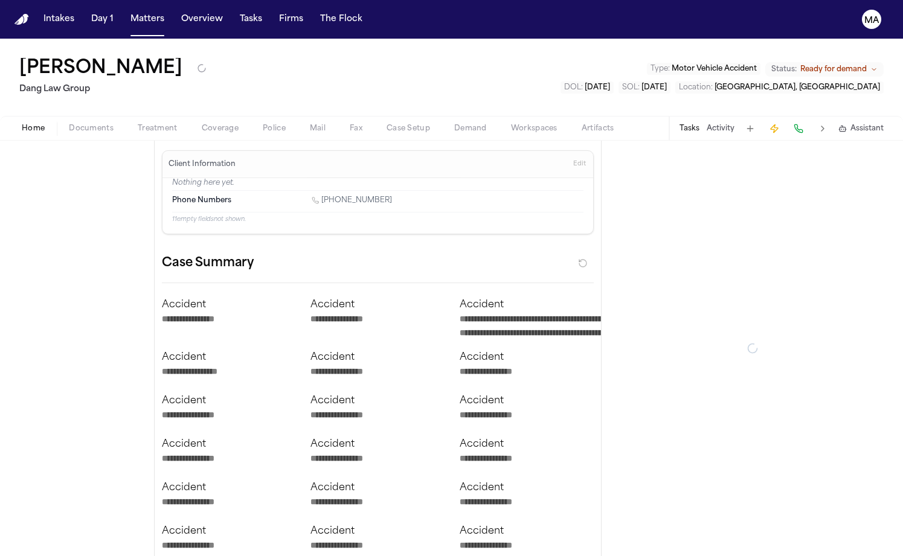
type textarea "*"
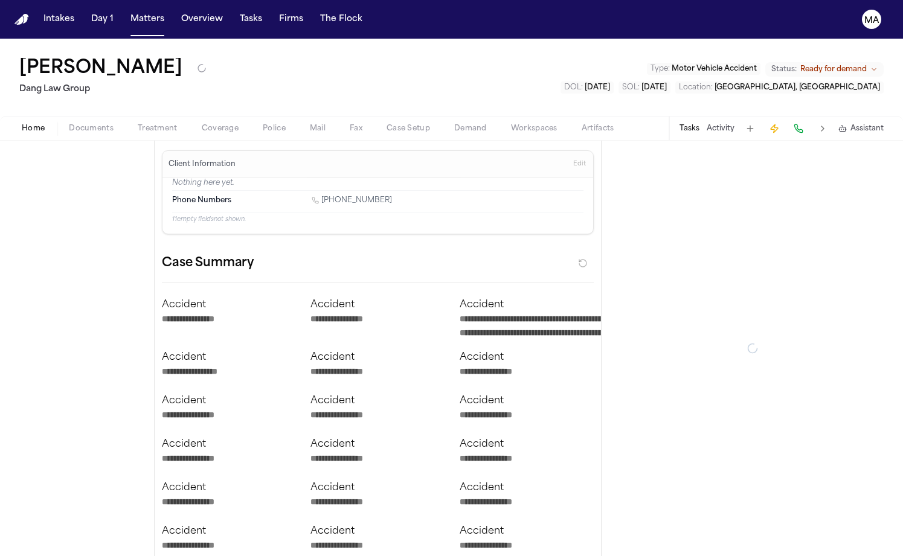
type textarea "*"
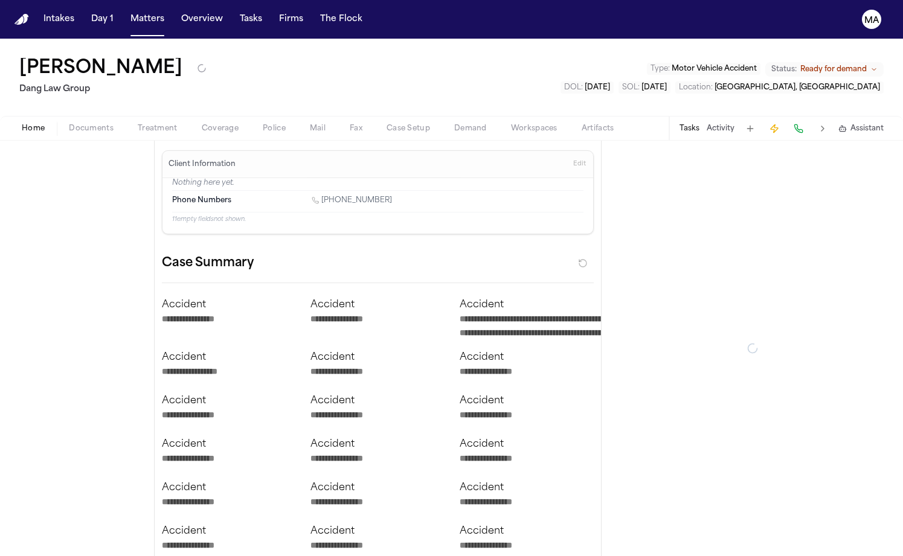
type textarea "*"
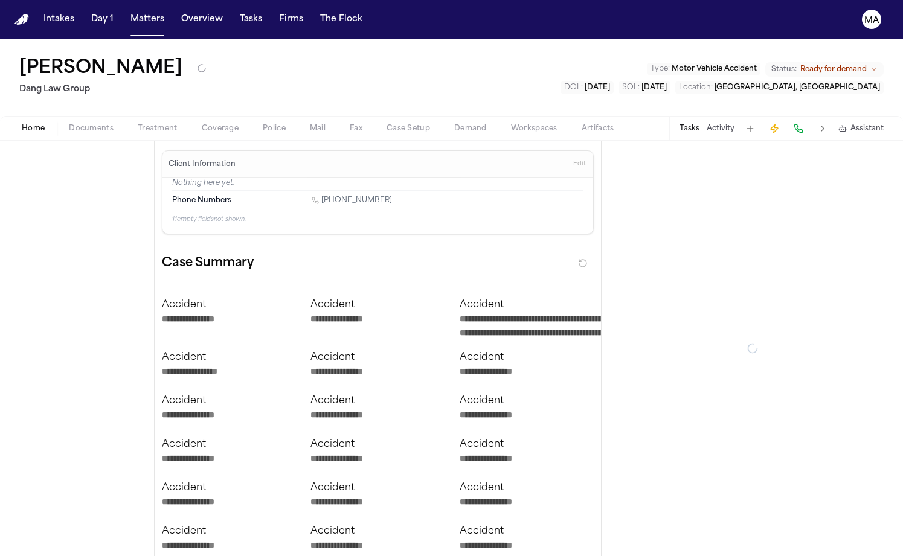
type textarea "*"
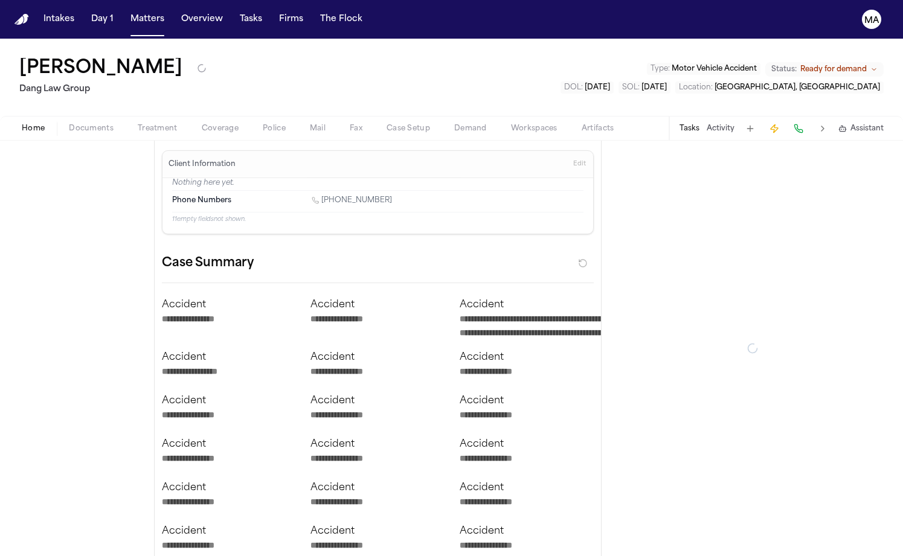
type textarea "*"
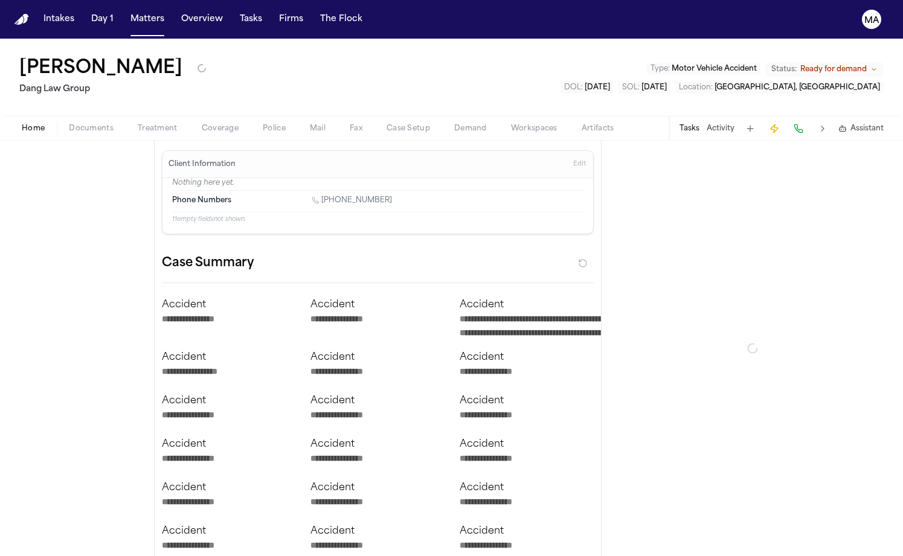
type textarea "*"
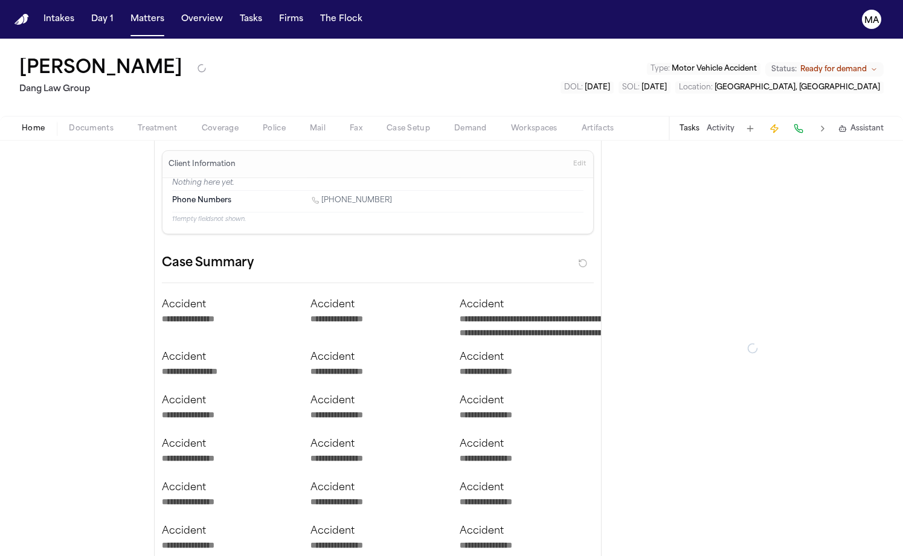
type textarea "*"
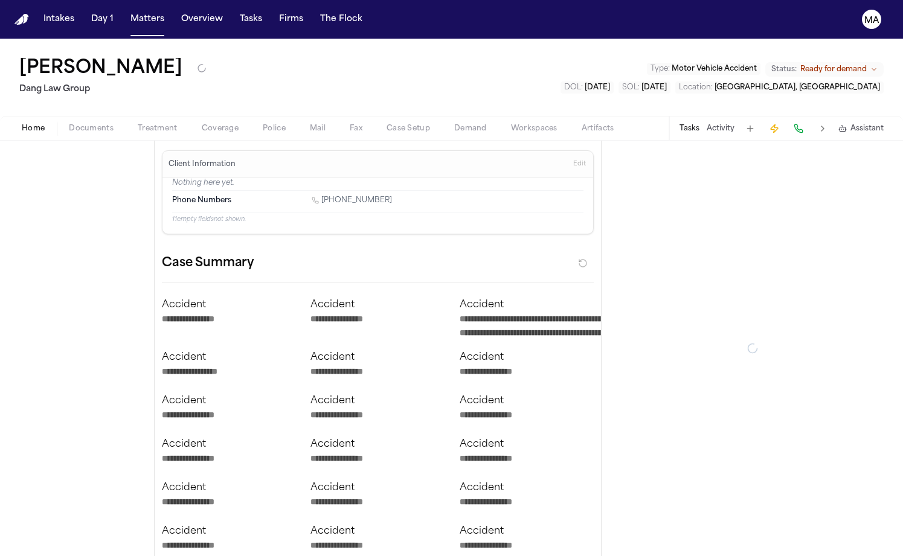
type textarea "*"
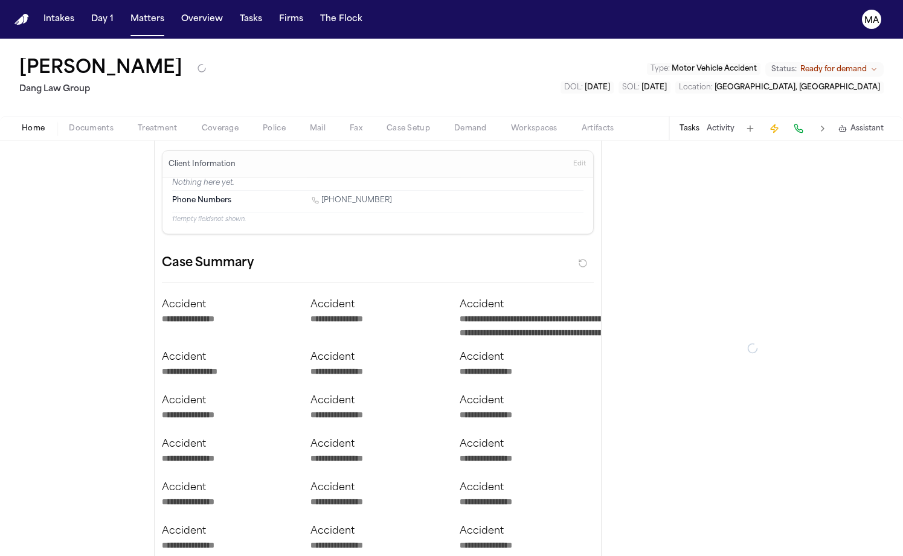
type textarea "*"
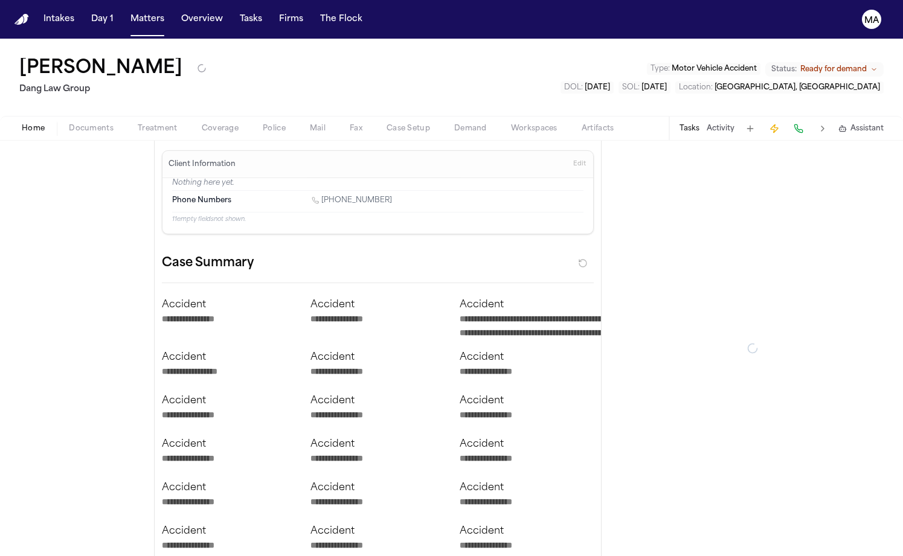
type textarea "*"
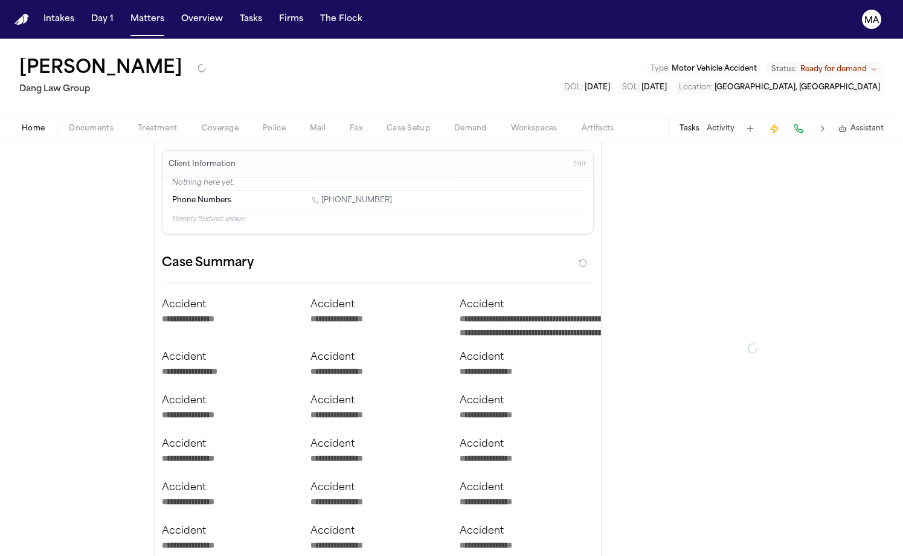
type textarea "*"
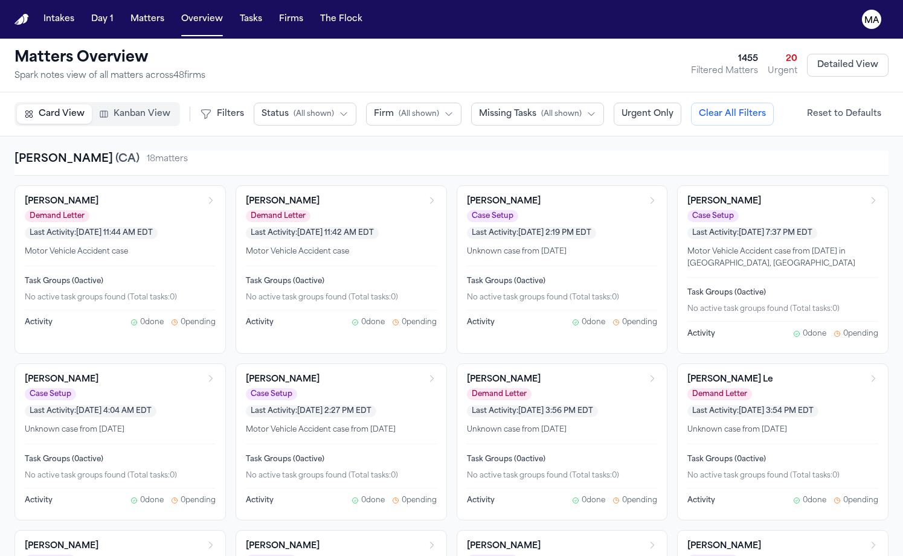
click at [262, 108] on span "Status" at bounding box center [275, 114] width 27 height 12
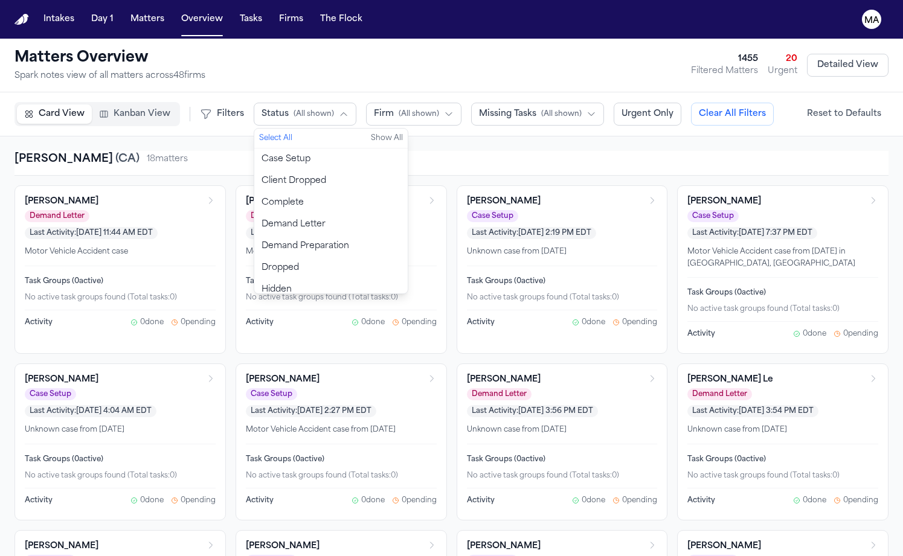
click at [262, 240] on span "Demand Preparation" at bounding box center [306, 246] width 88 height 12
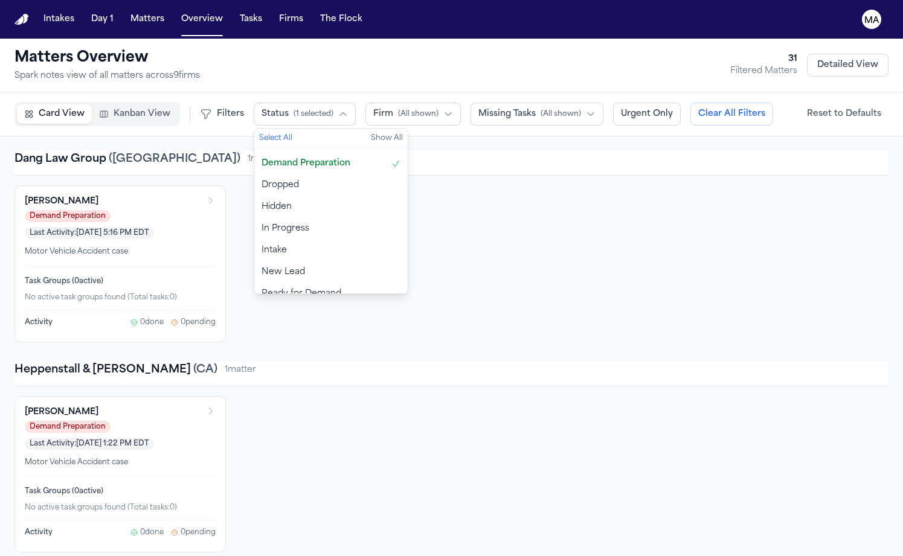
scroll to position [2, 0]
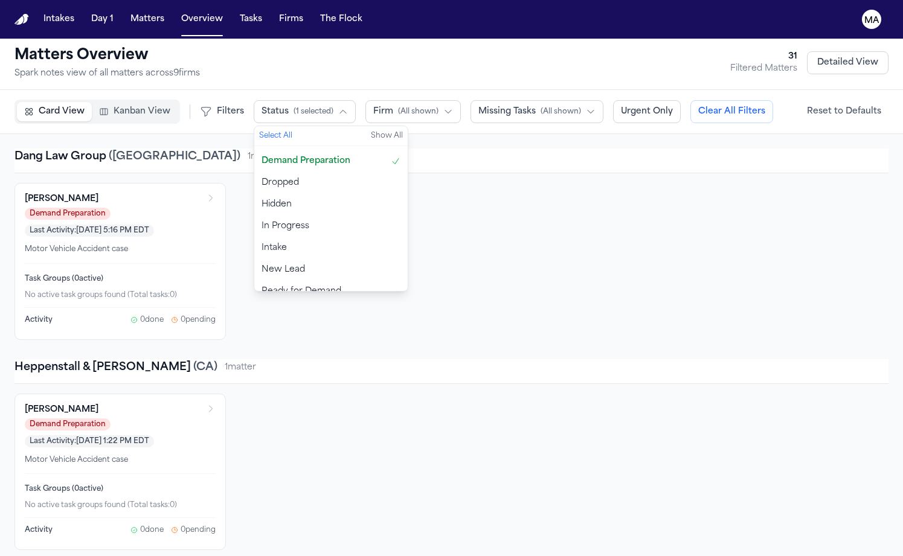
click at [254, 281] on button "Ready for Demand" at bounding box center [330, 292] width 153 height 22
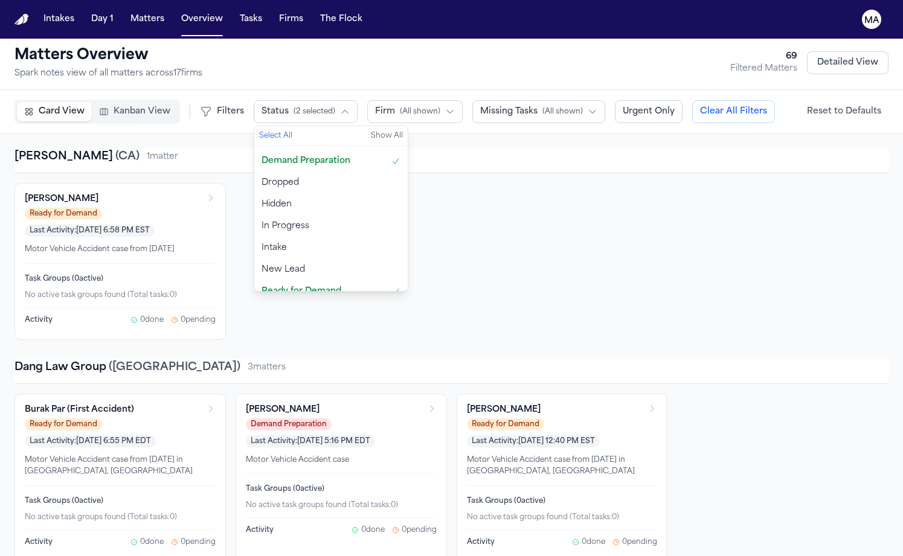
click at [322, 183] on div "[PERSON_NAME] Ready for Demand Last Activity: [DATE] 6:58 PM EST Motor Vehicle …" at bounding box center [451, 261] width 874 height 157
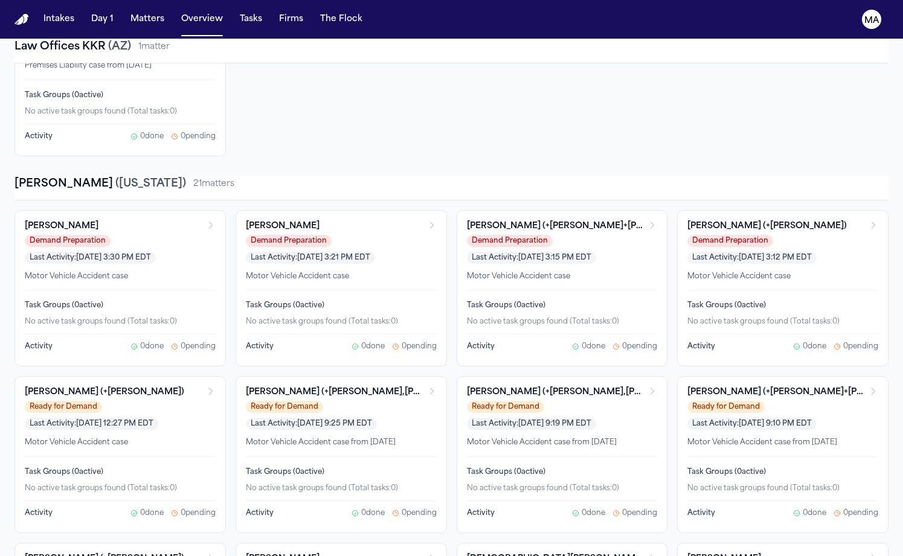
scroll to position [1842, 0]
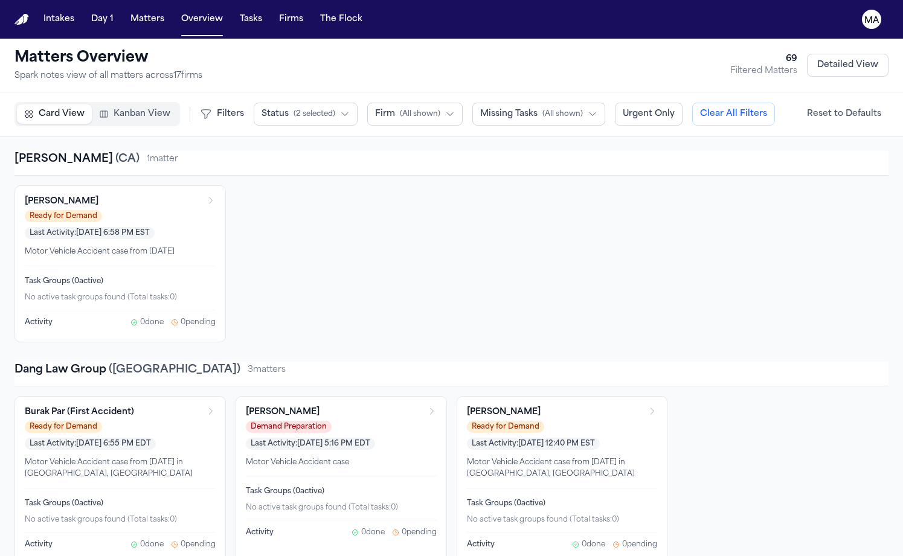
scroll to position [74, 0]
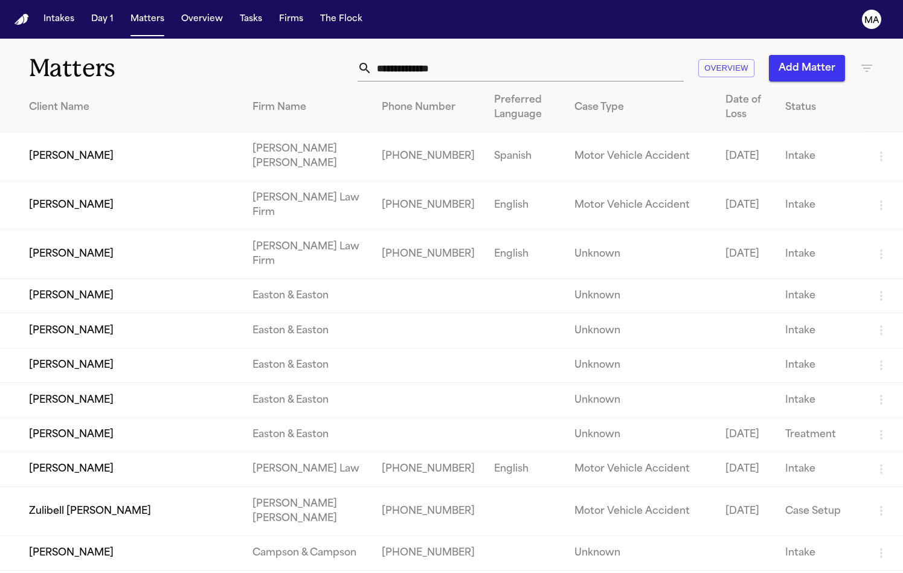
click at [609, 55] on input "text" at bounding box center [528, 68] width 312 height 27
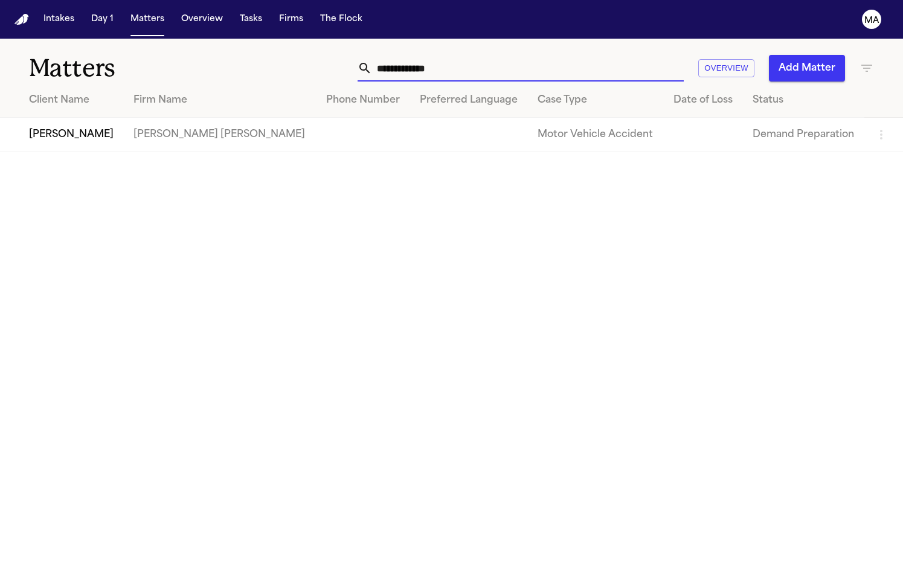
type input "**********"
drag, startPoint x: 609, startPoint y: 51, endPoint x: 101, endPoint y: 108, distance: 510.5
click at [101, 118] on td "[PERSON_NAME]" at bounding box center [62, 135] width 124 height 34
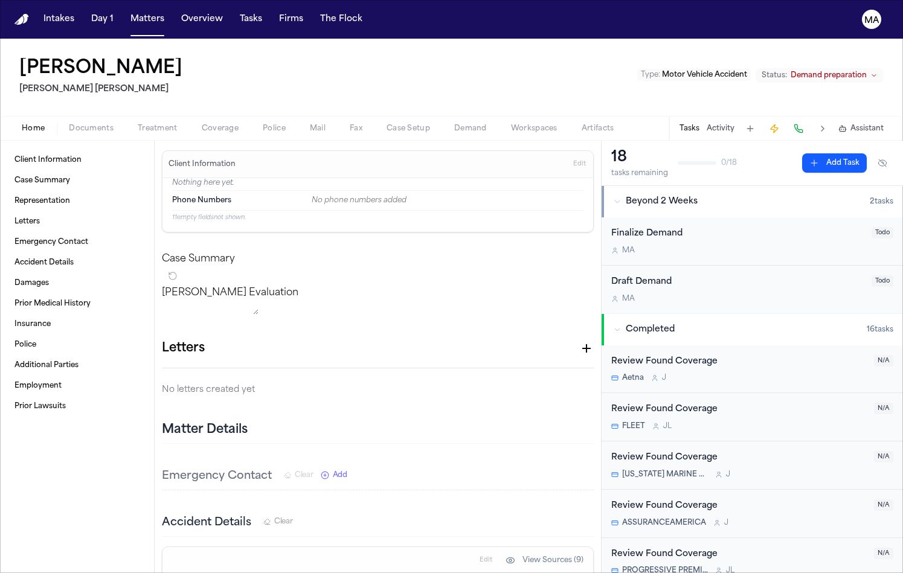
click at [867, 71] on span "Demand preparation" at bounding box center [829, 76] width 76 height 10
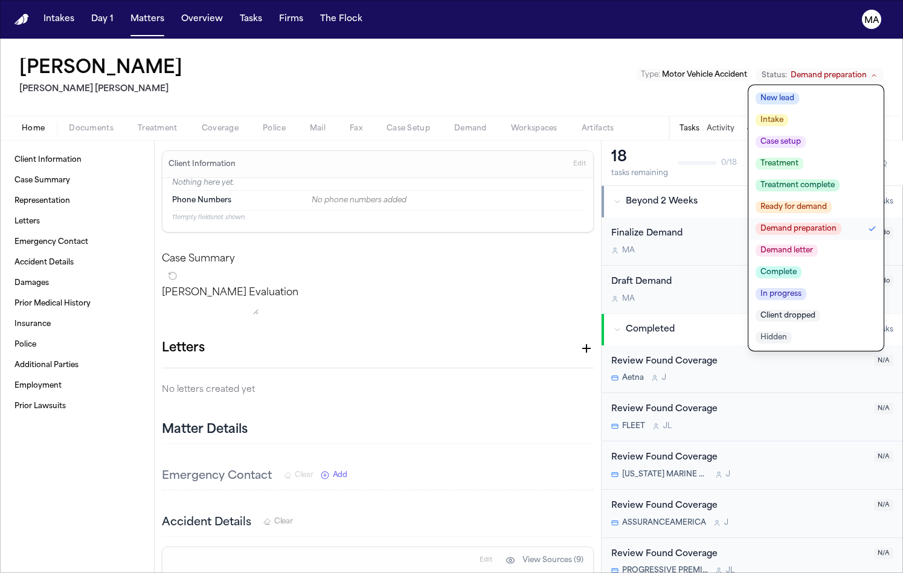
click at [818, 245] on span "Demand letter" at bounding box center [787, 251] width 62 height 12
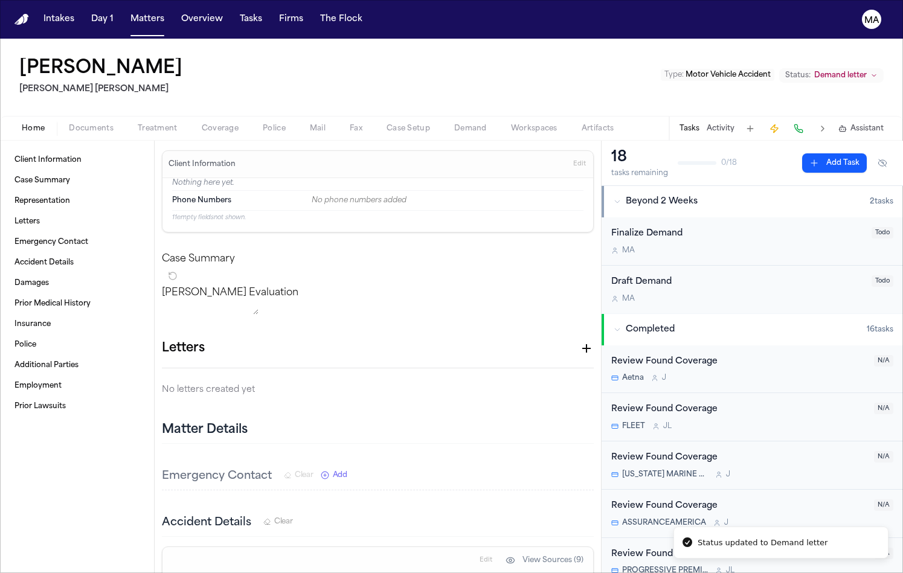
click at [478, 42] on div "Amanda Jenkins Blaska Holm Type : Motor Vehicle Accident Status: Demand letter" at bounding box center [451, 77] width 903 height 77
click at [126, 11] on button "Matters" at bounding box center [147, 19] width 43 height 22
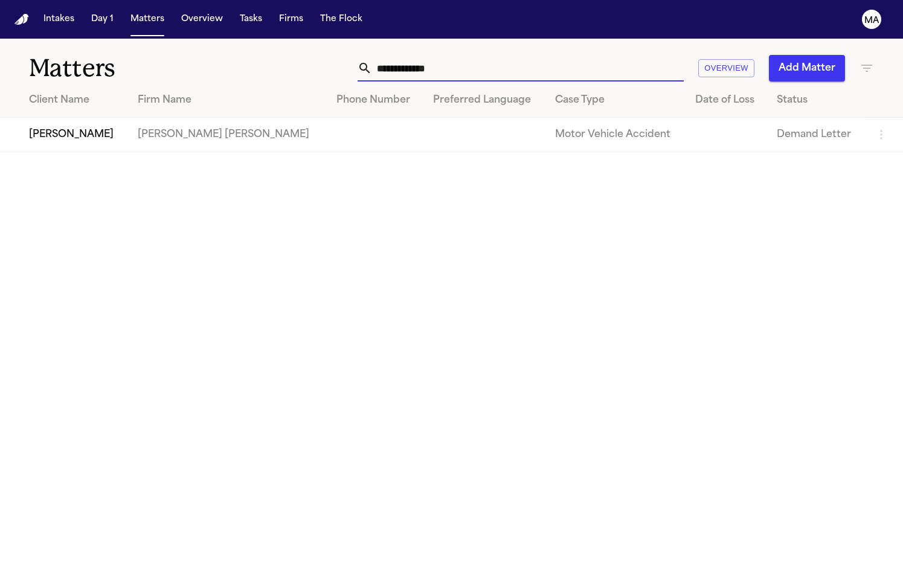
drag, startPoint x: 631, startPoint y: 51, endPoint x: 513, endPoint y: 47, distance: 117.3
click at [513, 55] on div "**********" at bounding box center [569, 68] width 609 height 27
type input "**********"
click at [120, 118] on td "[PERSON_NAME]" at bounding box center [72, 135] width 144 height 34
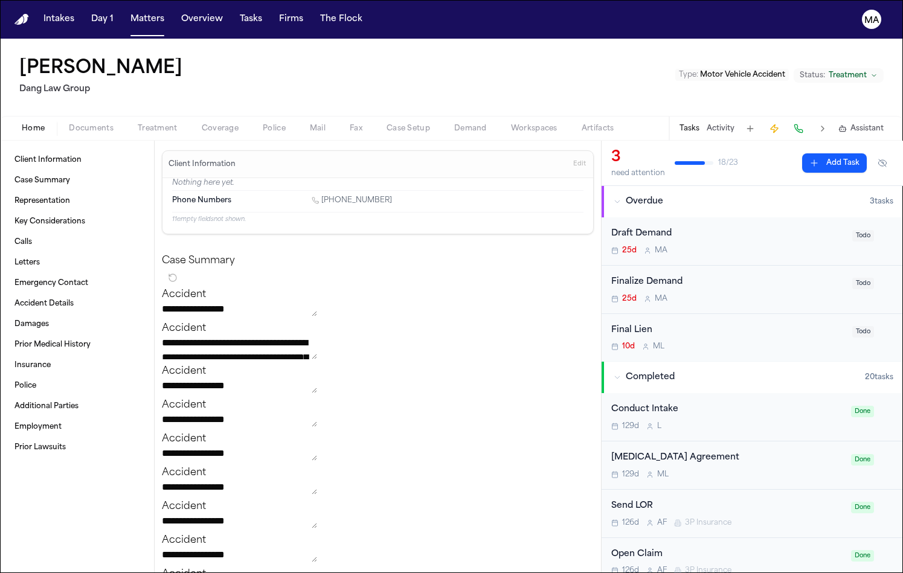
click at [867, 124] on span "Assistant" at bounding box center [866, 129] width 33 height 10
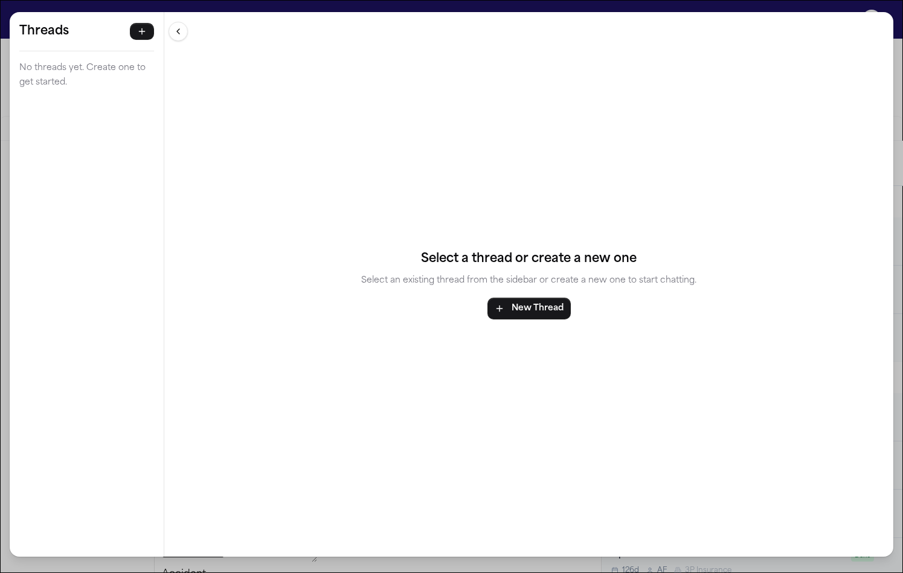
click at [140, 5] on div "Threads No threads yet. Create one to get started. Threads No threads yet. Crea…" at bounding box center [451, 286] width 903 height 573
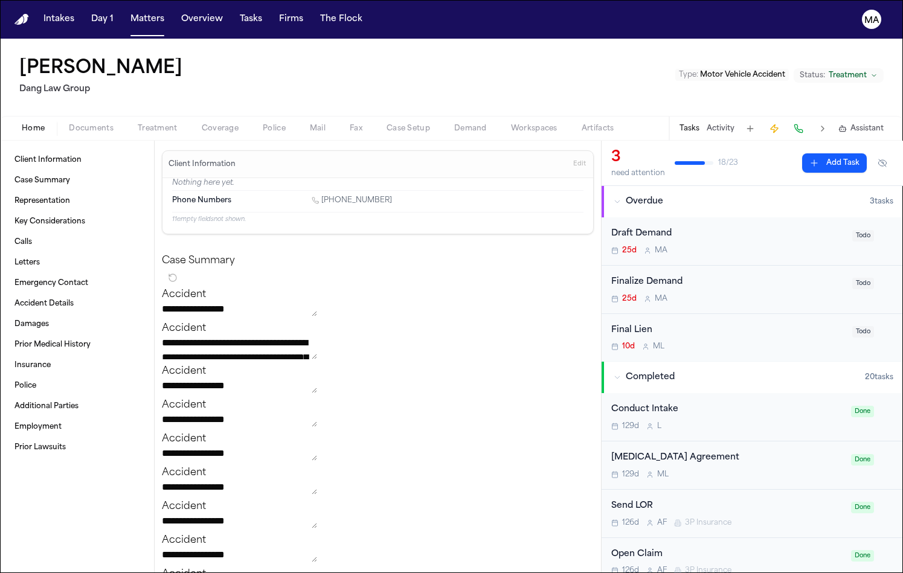
click at [825, 71] on span "Status:" at bounding box center [812, 76] width 25 height 10
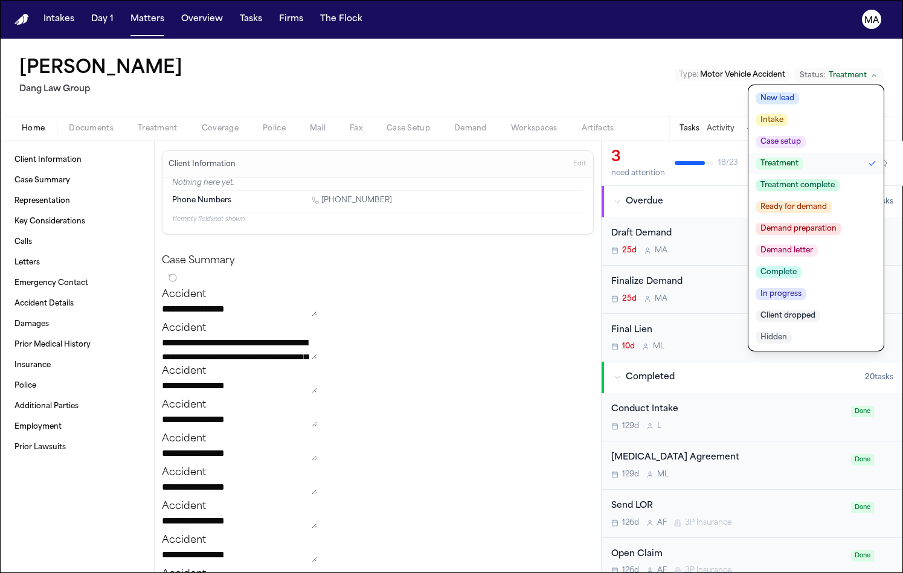
click at [841, 223] on span "Demand preparation" at bounding box center [799, 229] width 86 height 12
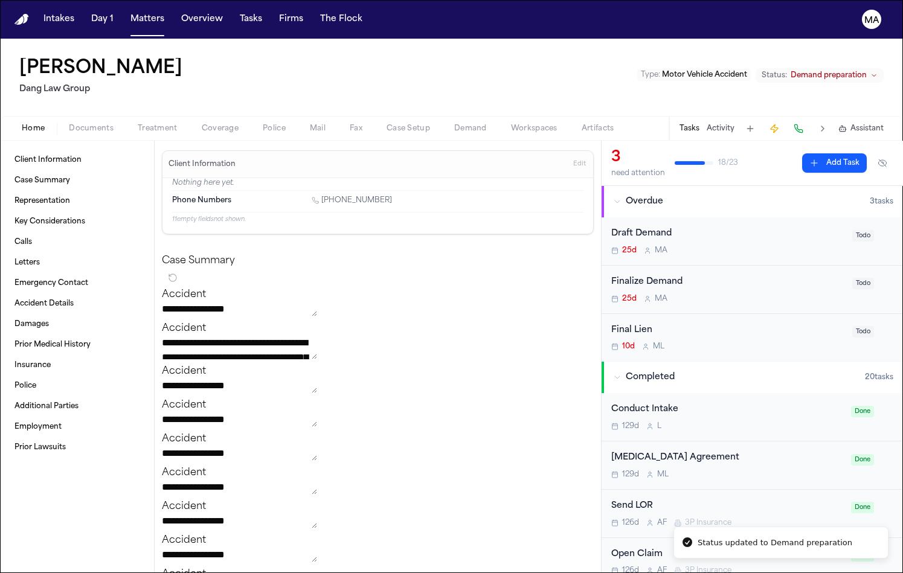
click at [539, 44] on div "Marlene Alvarez-Medina Dang Law Group Type : Motor Vehicle Accident Status: Dem…" at bounding box center [451, 77] width 903 height 77
click at [126, 12] on button "Matters" at bounding box center [147, 19] width 43 height 22
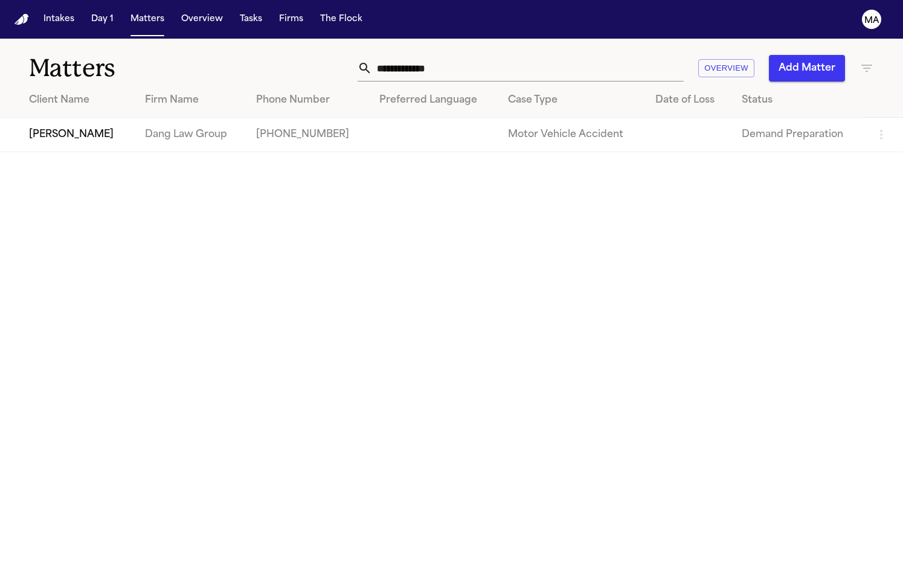
click at [628, 62] on input "**********" at bounding box center [528, 68] width 312 height 27
drag, startPoint x: 632, startPoint y: 60, endPoint x: 524, endPoint y: 60, distance: 107.5
click at [524, 60] on div "**********" at bounding box center [569, 68] width 609 height 27
drag, startPoint x: 607, startPoint y: 50, endPoint x: 518, endPoint y: 51, distance: 89.4
click at [518, 55] on div "**********" at bounding box center [569, 68] width 609 height 27
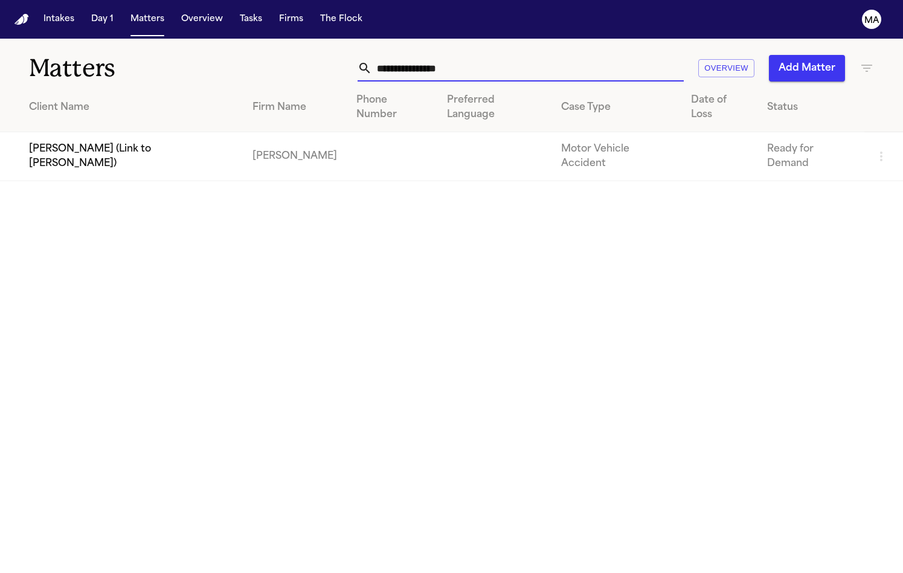
type input "**********"
click at [201, 132] on td "[PERSON_NAME] (Link to [PERSON_NAME])" at bounding box center [121, 156] width 243 height 49
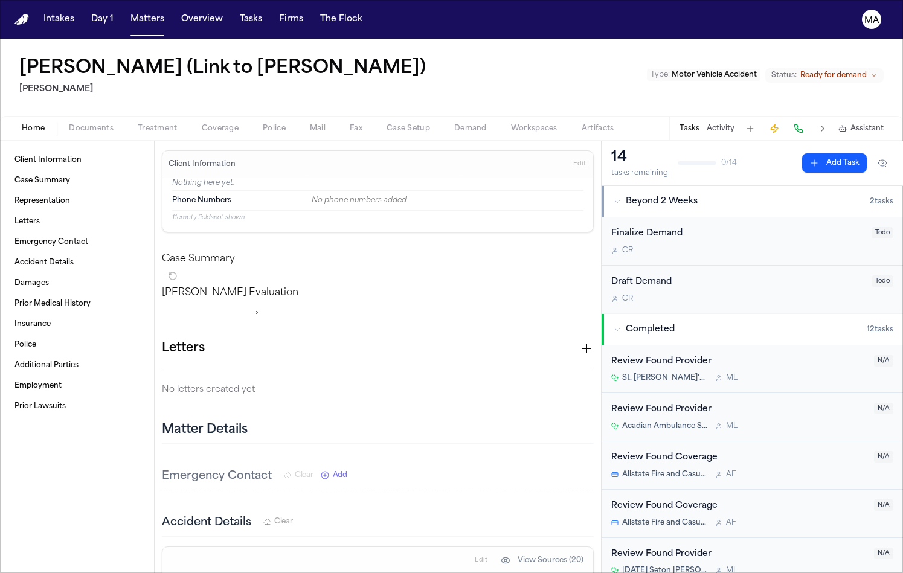
click at [864, 68] on div "Type : Motor Vehicle Accident Status: Ready for demand" at bounding box center [765, 78] width 237 height 20
click at [864, 71] on span "Ready for demand" at bounding box center [833, 76] width 66 height 10
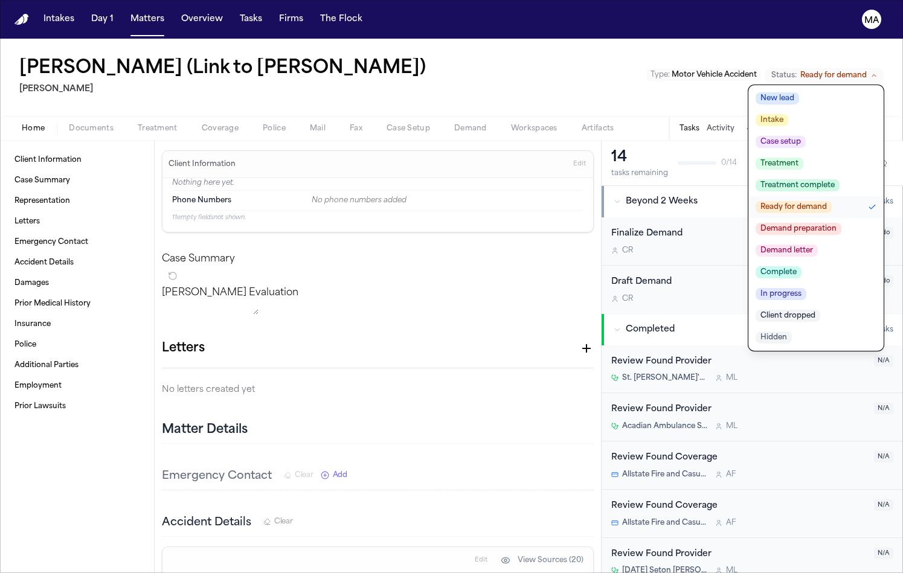
click at [818, 245] on span "Demand letter" at bounding box center [787, 251] width 62 height 12
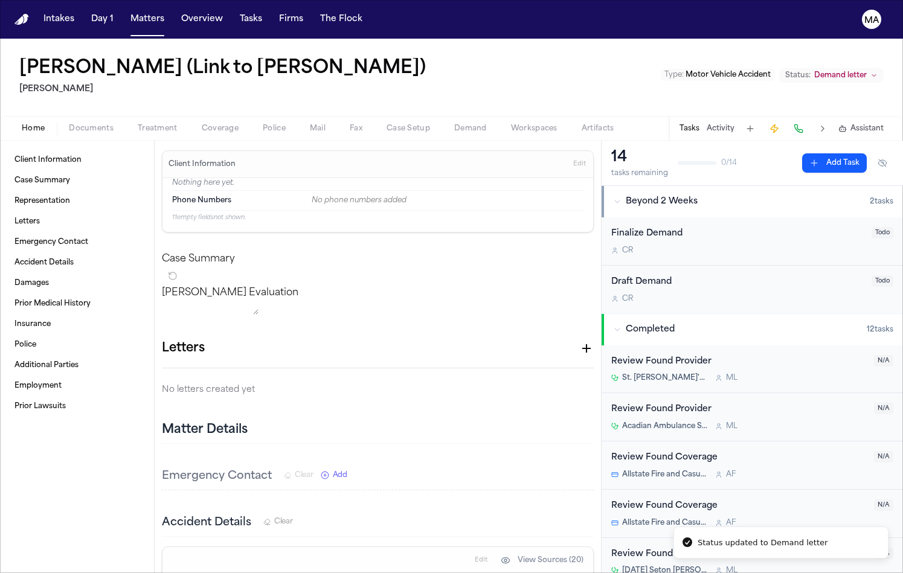
click at [501, 52] on div "Samantha Wheeler (Link to Ismael Valdez) David Lopez Type : Motor Vehicle Accid…" at bounding box center [451, 77] width 903 height 77
click at [126, 13] on button "Matters" at bounding box center [147, 19] width 43 height 22
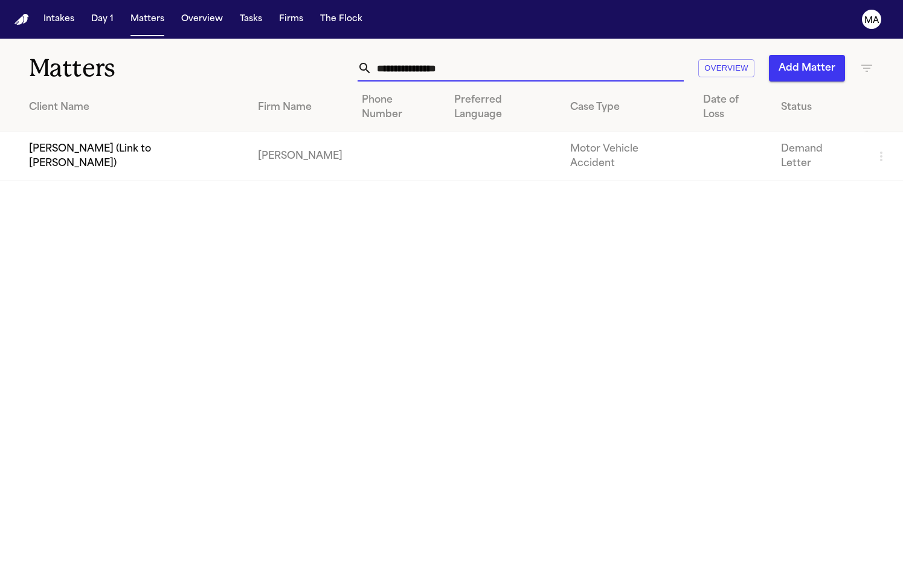
drag, startPoint x: 623, startPoint y: 48, endPoint x: 541, endPoint y: 51, distance: 82.2
click at [541, 55] on div "**********" at bounding box center [521, 68] width 326 height 27
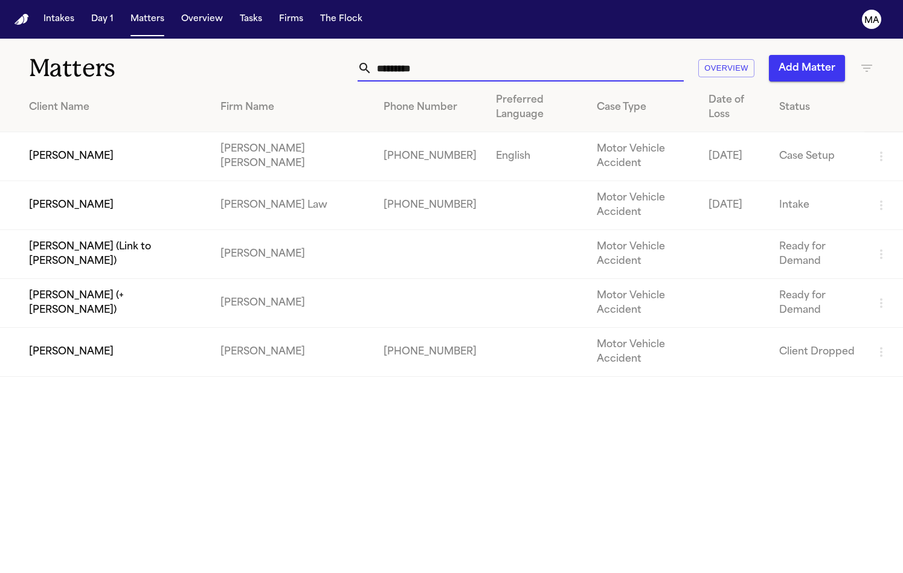
type input "********"
click at [100, 230] on td "[PERSON_NAME] (Link to [PERSON_NAME])" at bounding box center [105, 254] width 211 height 49
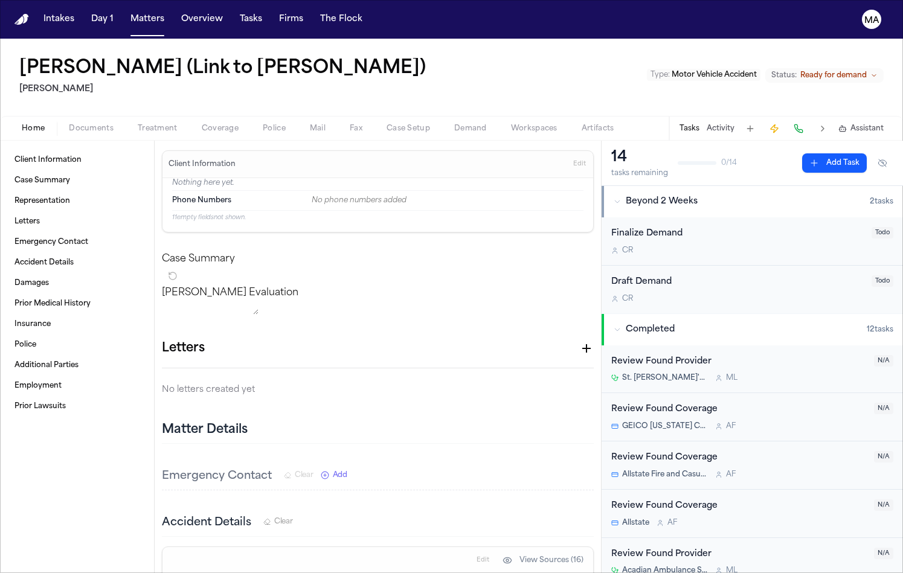
click at [865, 71] on span "Ready for demand" at bounding box center [833, 76] width 66 height 10
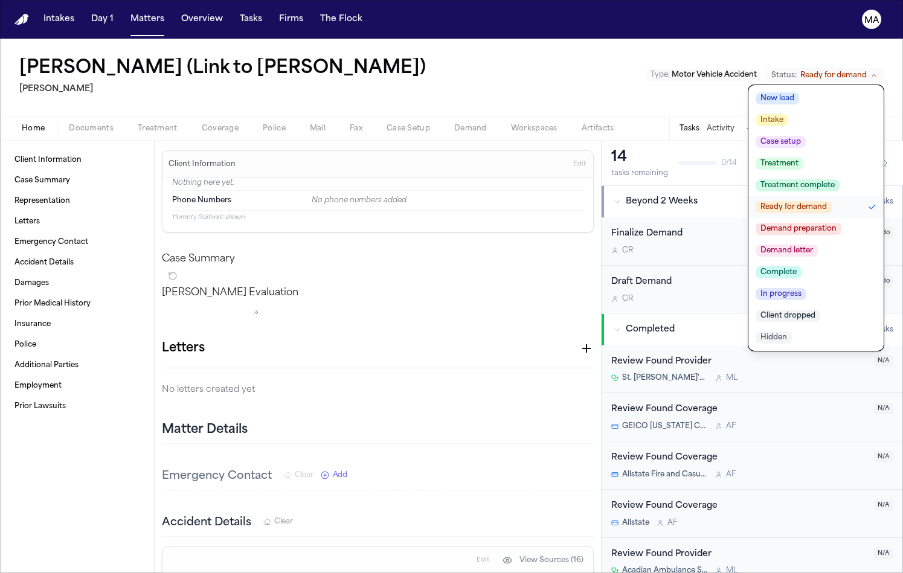
click at [818, 245] on span "Demand letter" at bounding box center [787, 251] width 62 height 12
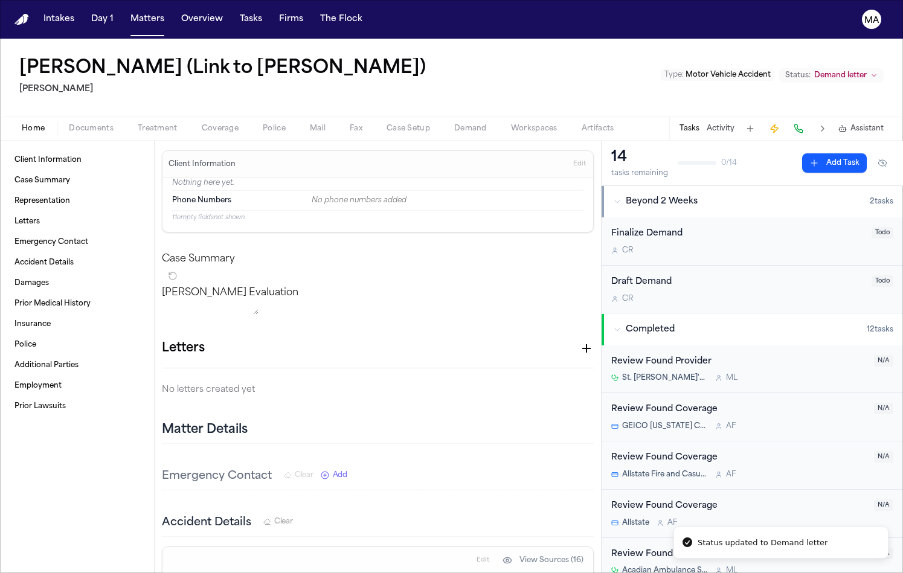
click at [550, 51] on div "Stephani Thomas (Link to Ismael Valdez) David Lopez Type : Motor Vehicle Accide…" at bounding box center [451, 77] width 903 height 77
click at [126, 11] on button "Matters" at bounding box center [147, 19] width 43 height 22
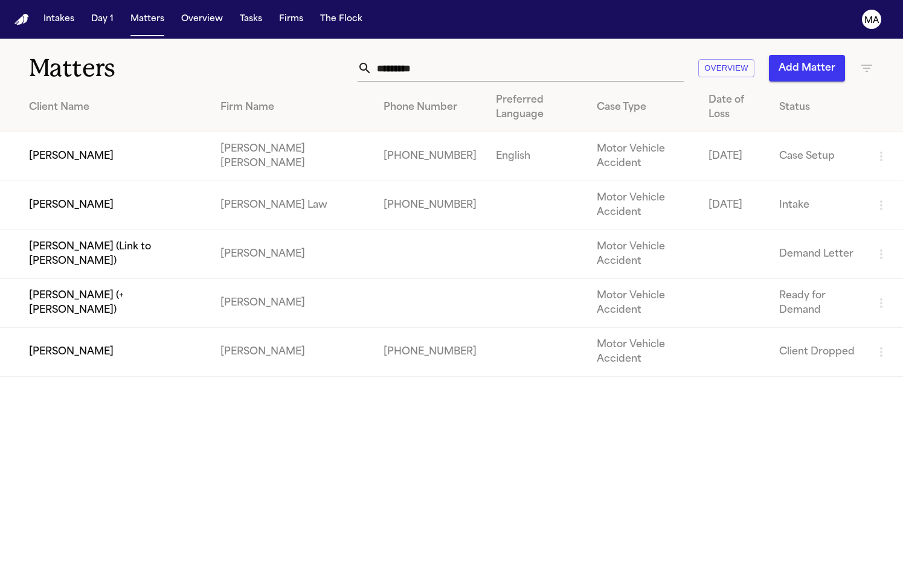
click at [130, 279] on td "[PERSON_NAME] (+[PERSON_NAME])" at bounding box center [105, 303] width 211 height 49
click at [573, 55] on input "********" at bounding box center [528, 68] width 312 height 27
drag, startPoint x: 599, startPoint y: 45, endPoint x: 529, endPoint y: 50, distance: 70.2
click at [529, 55] on div "******** Overview Add Matter" at bounding box center [569, 68] width 609 height 27
drag, startPoint x: 622, startPoint y: 56, endPoint x: 541, endPoint y: 52, distance: 81.0
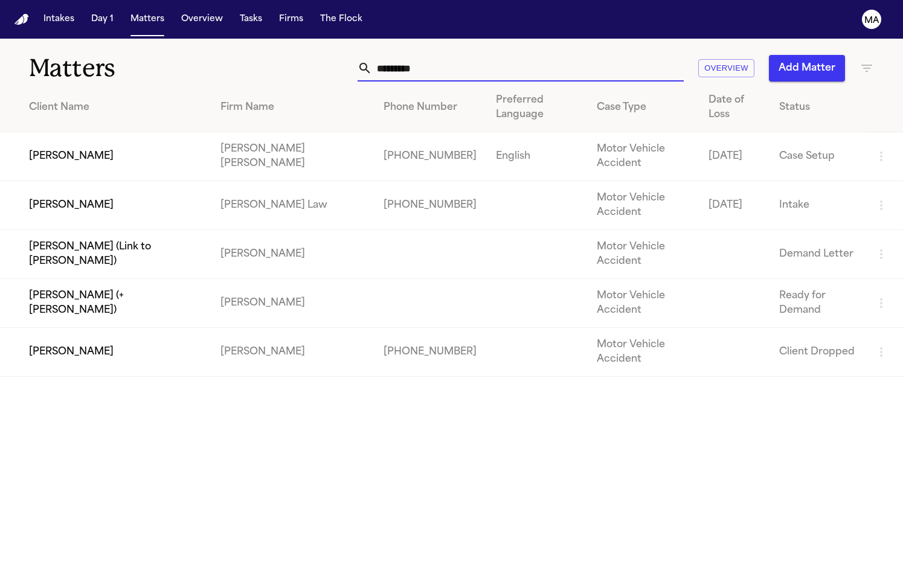
click at [541, 55] on div "********" at bounding box center [521, 68] width 326 height 27
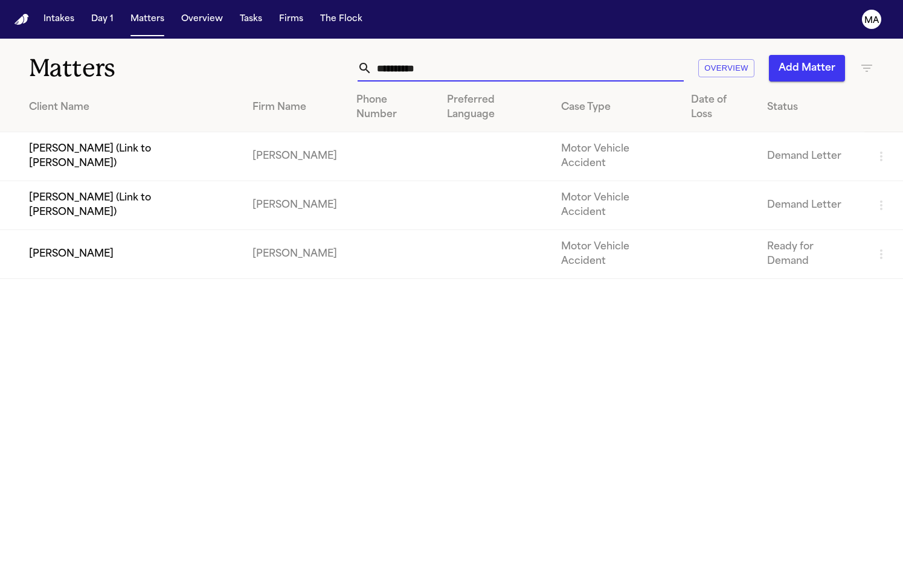
type input "**********"
click at [176, 230] on td "[PERSON_NAME]" at bounding box center [121, 254] width 243 height 49
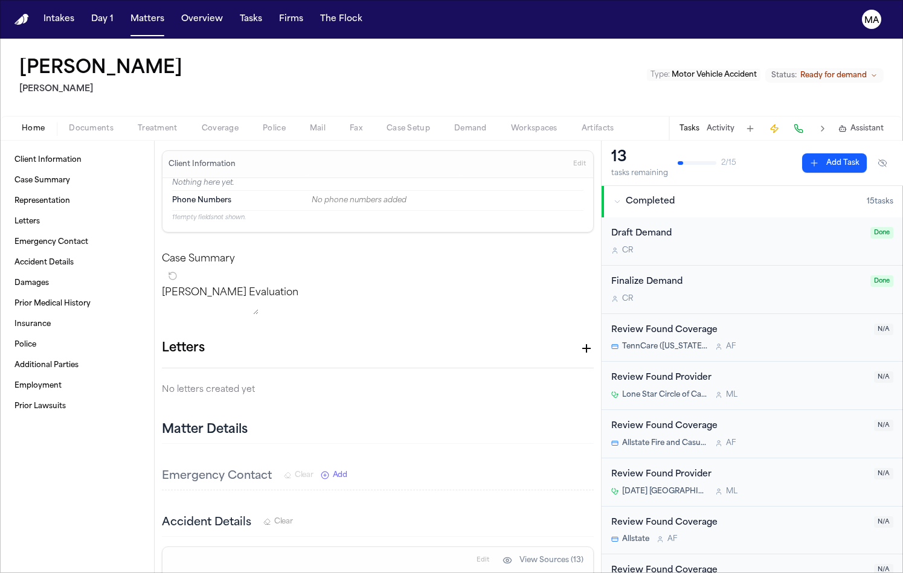
click at [69, 124] on span "Documents" at bounding box center [91, 129] width 45 height 10
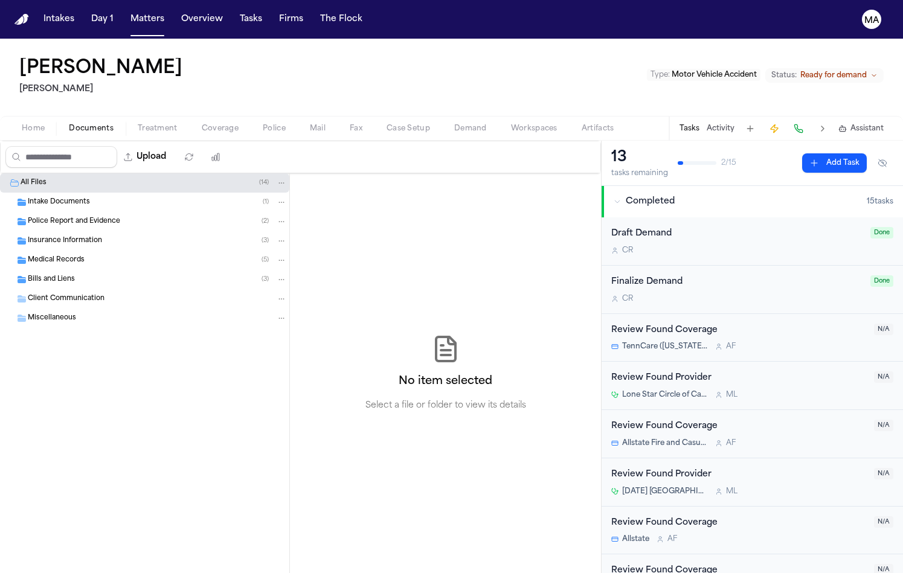
click at [859, 71] on span "Ready for demand" at bounding box center [833, 76] width 66 height 10
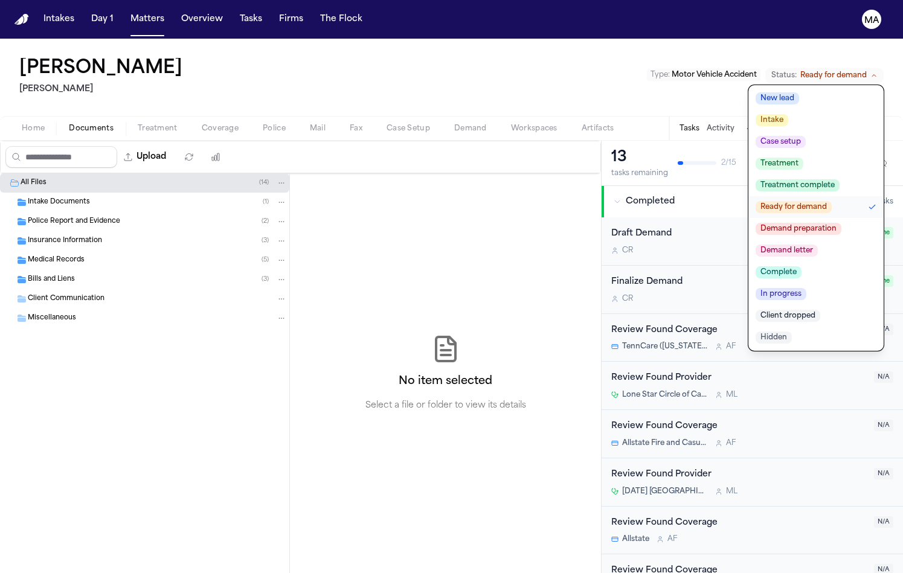
click at [818, 245] on span "Demand letter" at bounding box center [787, 251] width 62 height 12
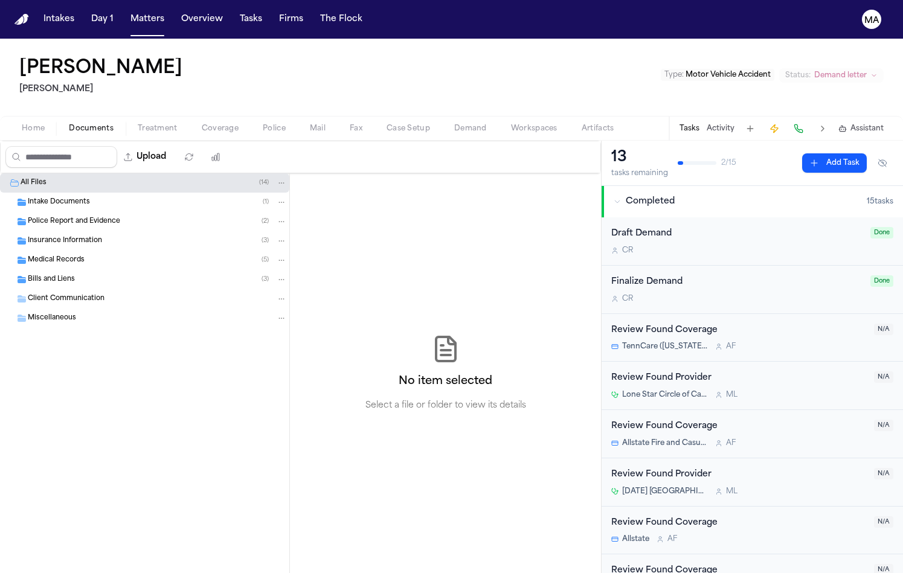
click at [417, 173] on div "No item selected Select a file or folder to view its details" at bounding box center [445, 373] width 311 height 400
click at [126, 16] on button "Matters" at bounding box center [147, 19] width 43 height 22
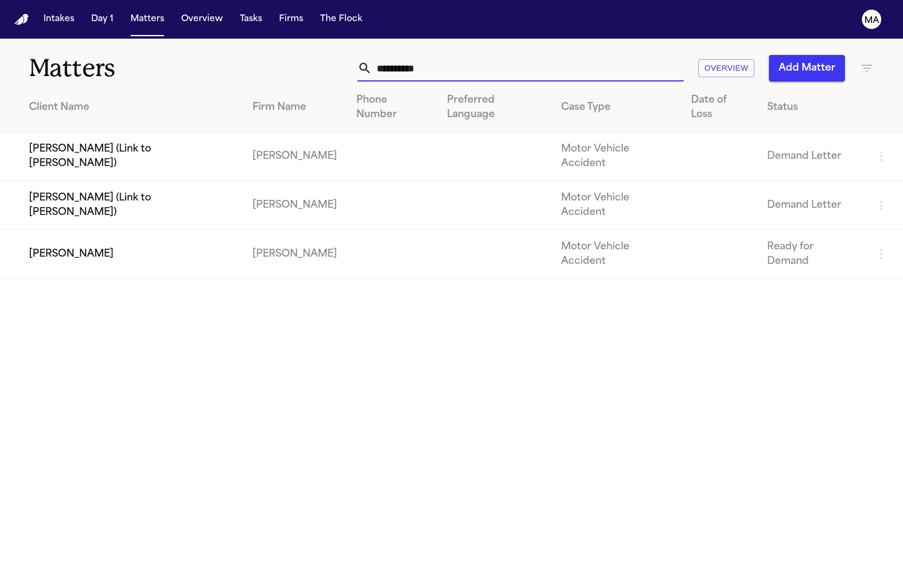
click at [602, 55] on input "**********" at bounding box center [528, 68] width 312 height 27
drag, startPoint x: 622, startPoint y: 50, endPoint x: 511, endPoint y: 47, distance: 110.6
click at [512, 55] on div "**********" at bounding box center [569, 68] width 609 height 27
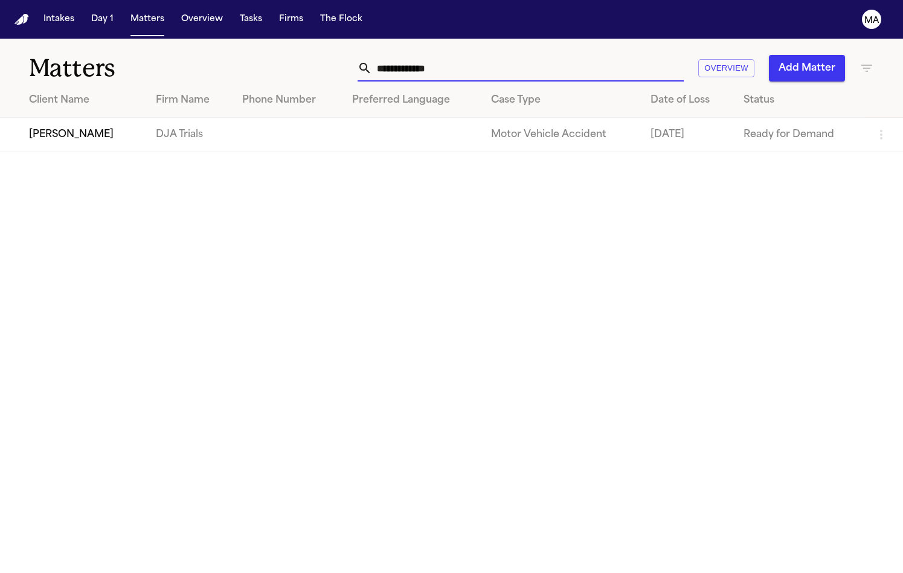
type input "**********"
click at [97, 118] on td "[PERSON_NAME]" at bounding box center [73, 135] width 146 height 34
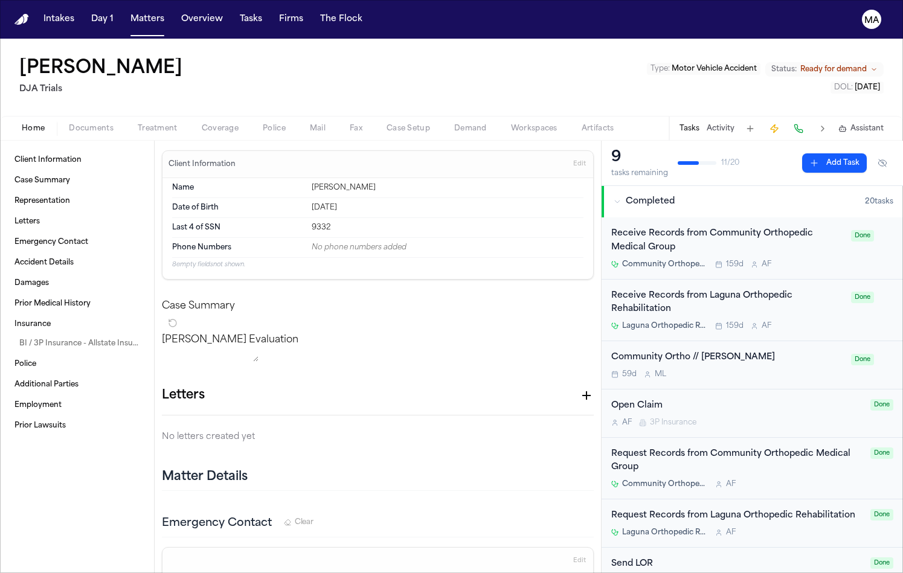
click at [72, 124] on span "Documents" at bounding box center [91, 129] width 45 height 10
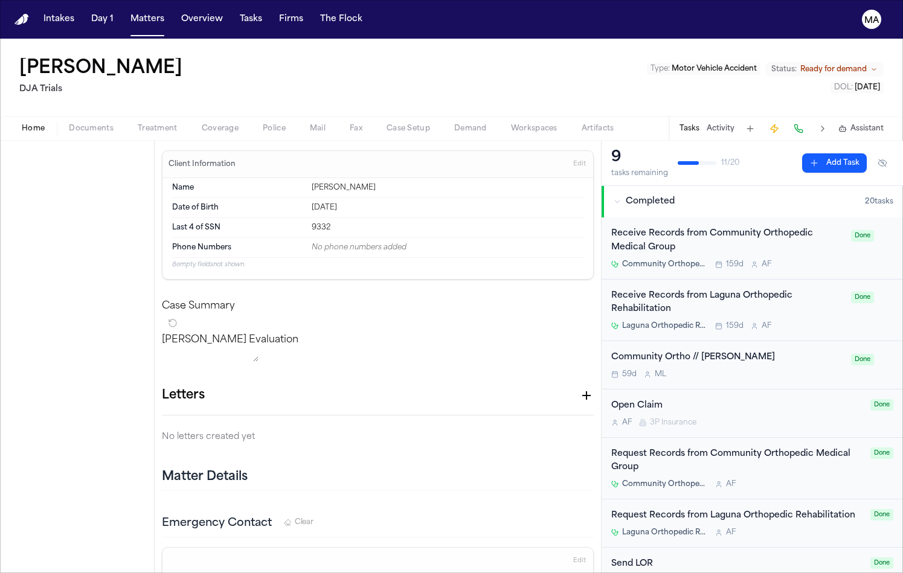
click at [27, 124] on span "Home" at bounding box center [33, 129] width 23 height 10
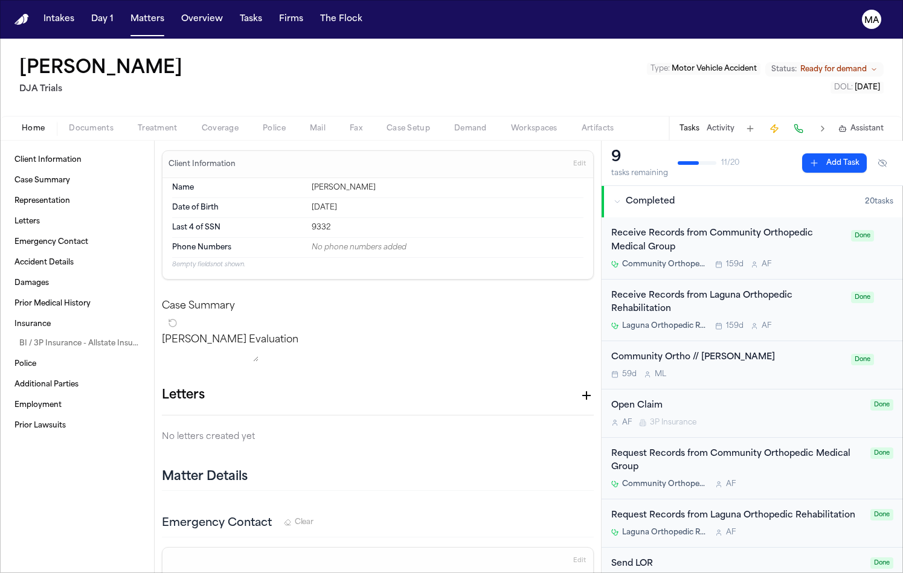
click at [856, 65] on span "Ready for demand" at bounding box center [833, 70] width 66 height 10
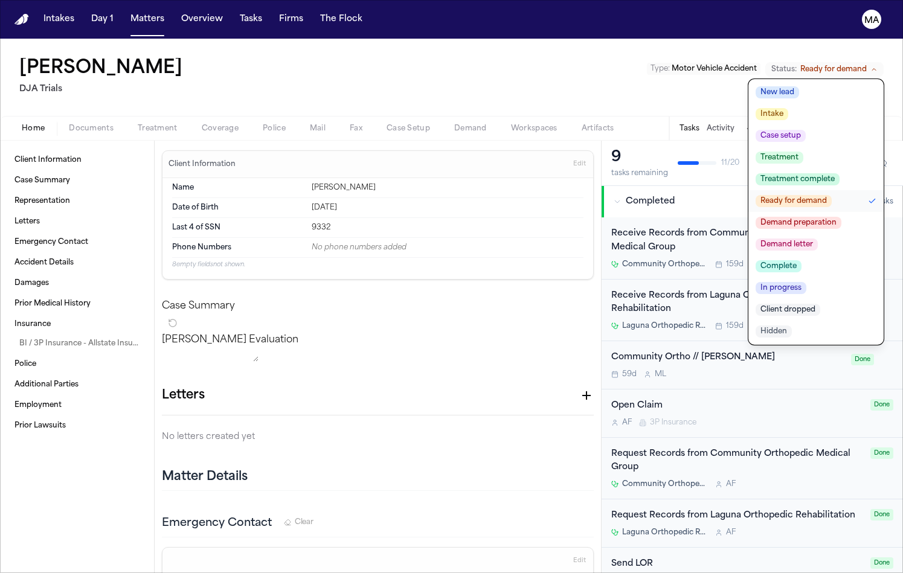
click at [818, 239] on span "Demand letter" at bounding box center [787, 245] width 62 height 12
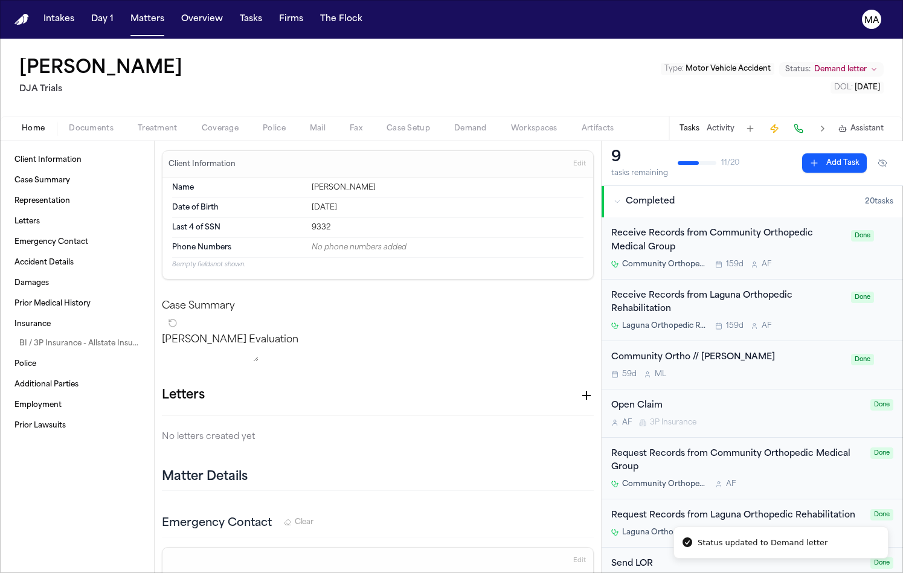
click at [483, 52] on div "Annette Price DJA Trials Type : Motor Vehicle Accident Status: Demand letter DO…" at bounding box center [451, 77] width 903 height 77
